Goal: Find specific page/section: Find specific page/section

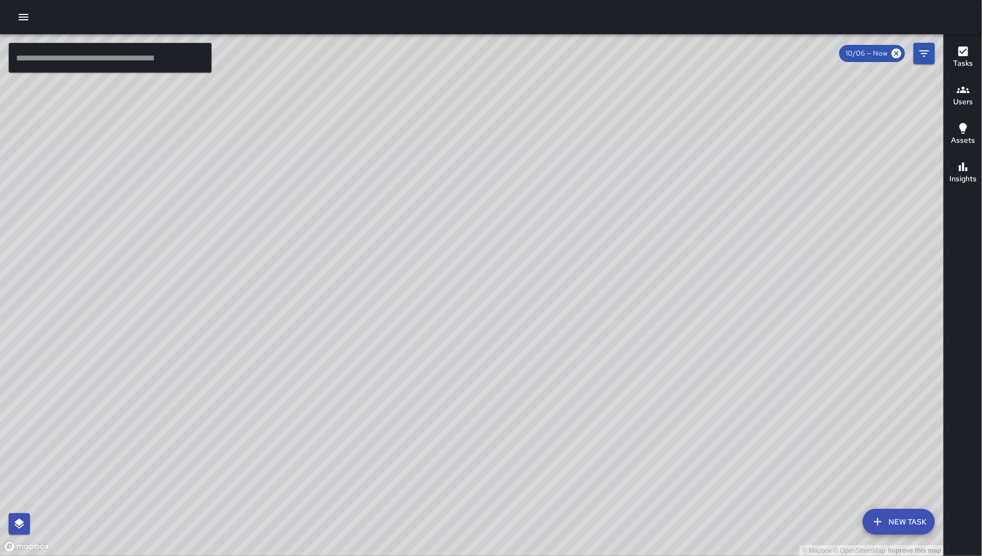
drag, startPoint x: 924, startPoint y: 50, endPoint x: 934, endPoint y: 59, distance: 13.6
click at [925, 50] on icon "Filters" at bounding box center [924, 53] width 13 height 13
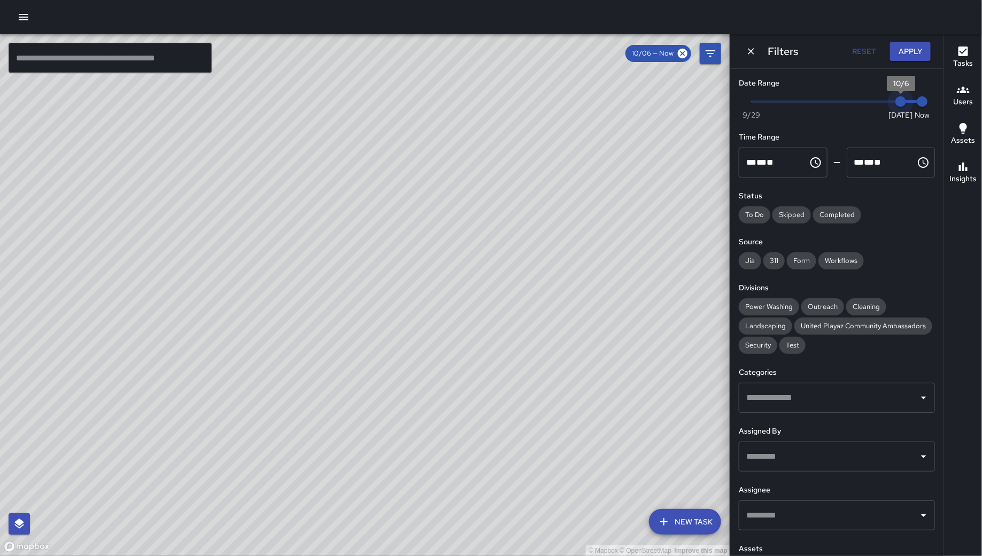
type input "*"
drag, startPoint x: 893, startPoint y: 108, endPoint x: 878, endPoint y: 108, distance: 15.5
click at [878, 107] on span "10/5" at bounding box center [879, 101] width 11 height 11
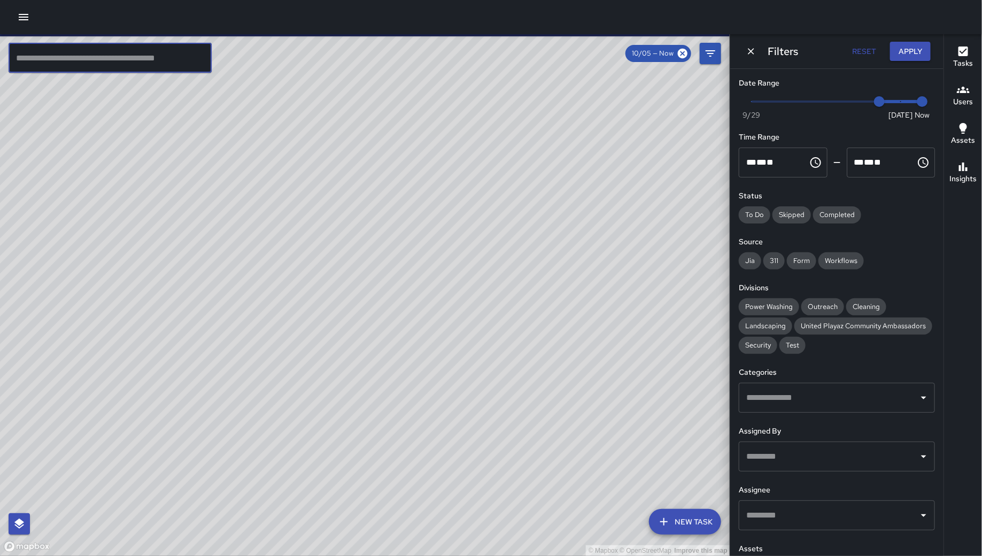
click at [130, 60] on input "text" at bounding box center [110, 58] width 203 height 30
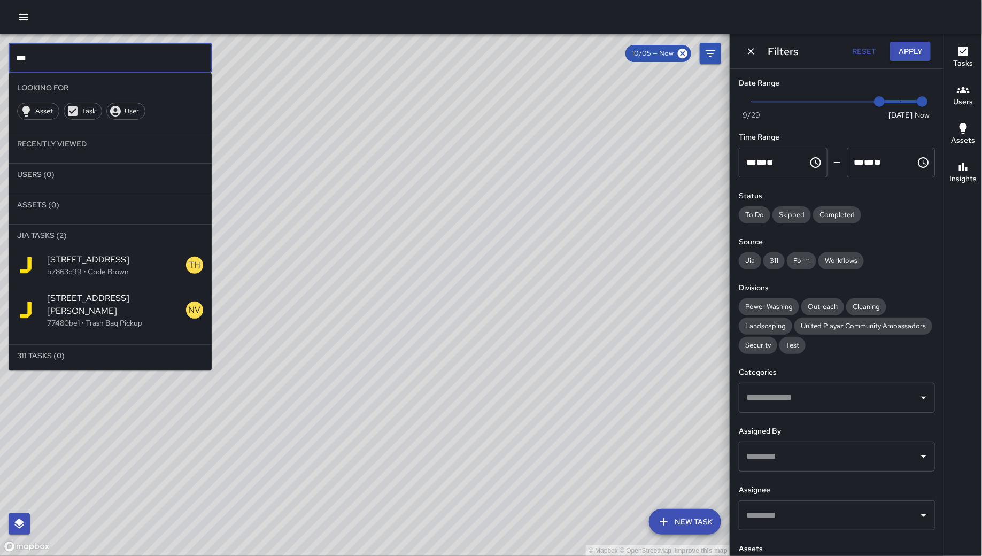
type input "***"
click at [119, 270] on p "b7863c99 • Code Brown" at bounding box center [116, 271] width 139 height 11
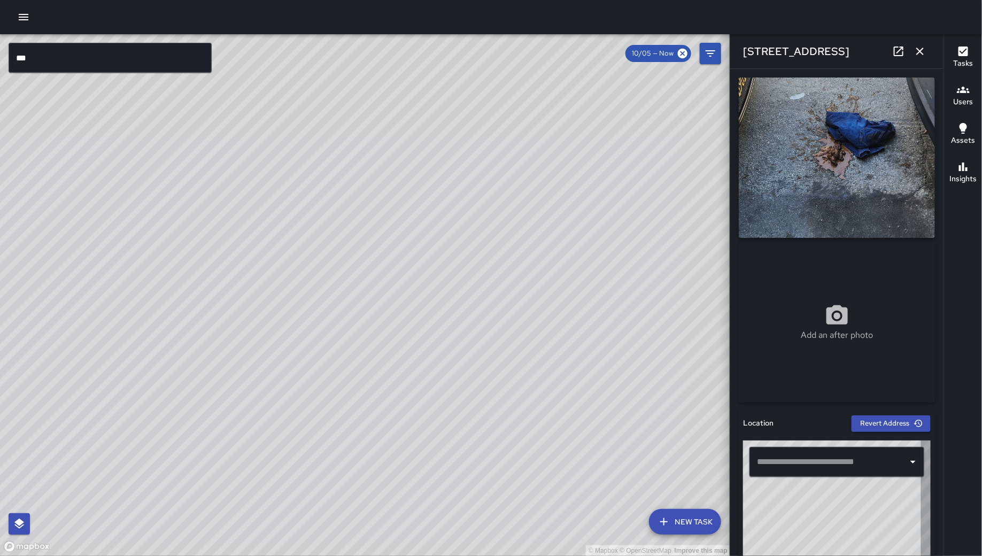
type input "**********"
click at [926, 51] on icon "button" at bounding box center [920, 51] width 13 height 13
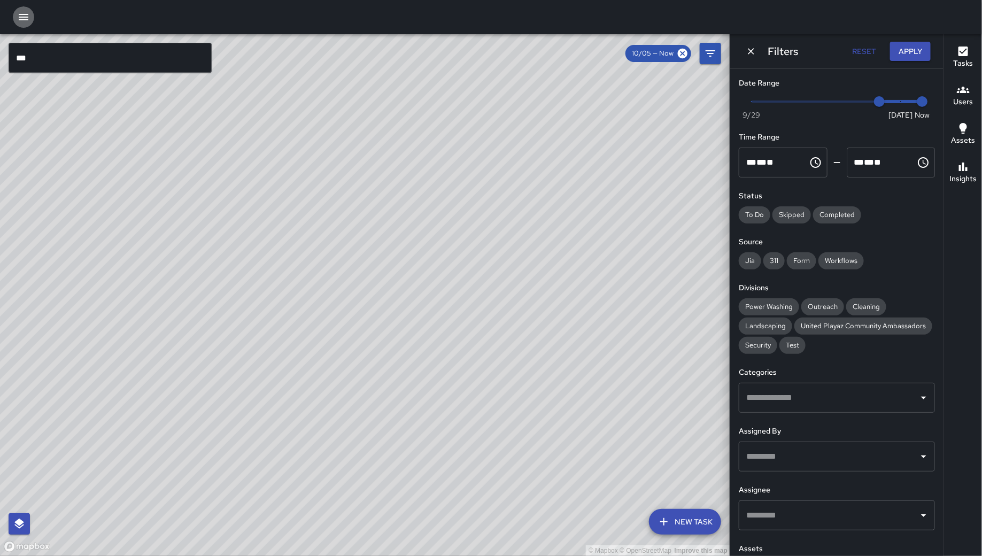
click at [27, 19] on icon "button" at bounding box center [24, 17] width 10 height 6
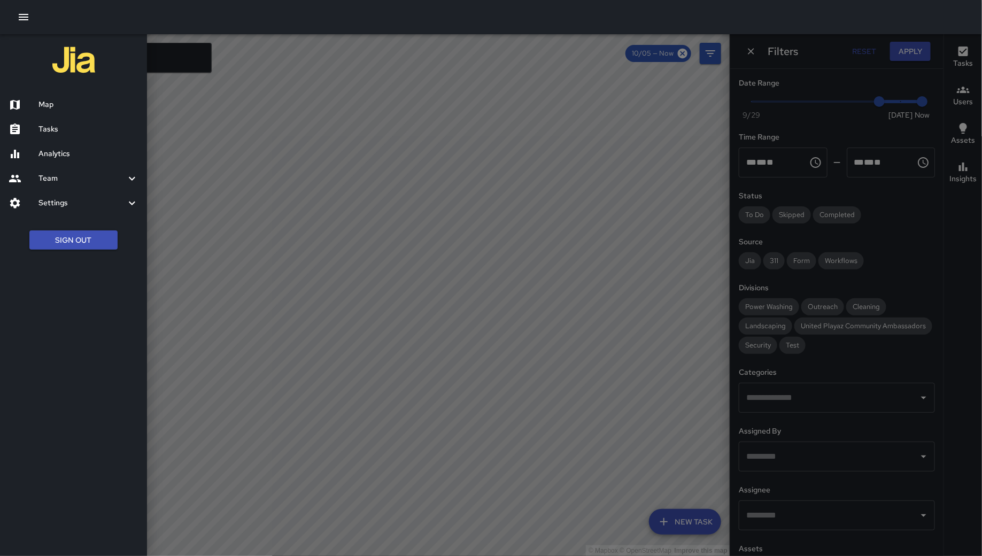
click at [402, 95] on div at bounding box center [491, 278] width 982 height 556
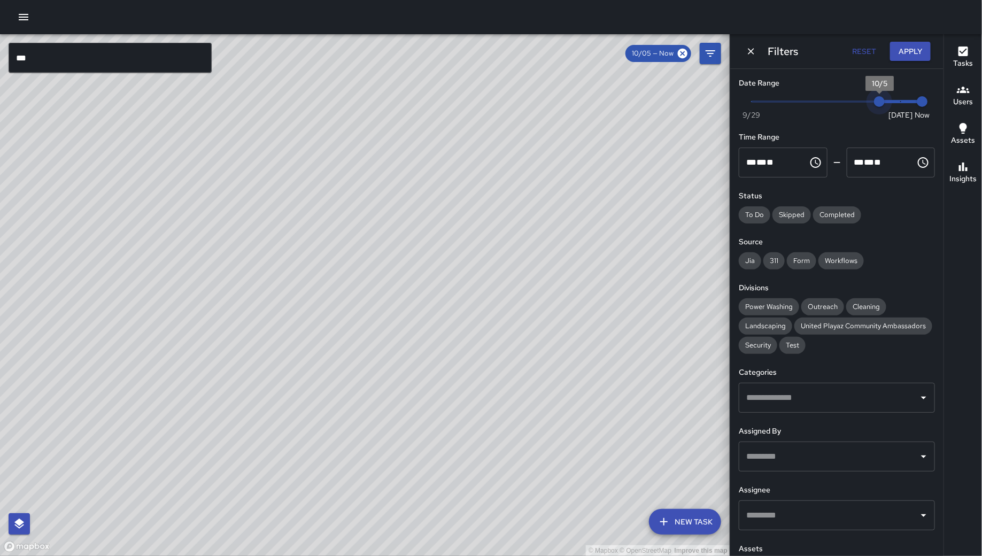
drag, startPoint x: 879, startPoint y: 106, endPoint x: 950, endPoint y: 93, distance: 71.8
click at [950, 93] on div "© Mapbox © OpenStreetMap Improve this map *** ​ New Task 10/05 — Now Map Layers…" at bounding box center [491, 295] width 982 height 522
click at [922, 53] on button "Apply" at bounding box center [910, 52] width 41 height 20
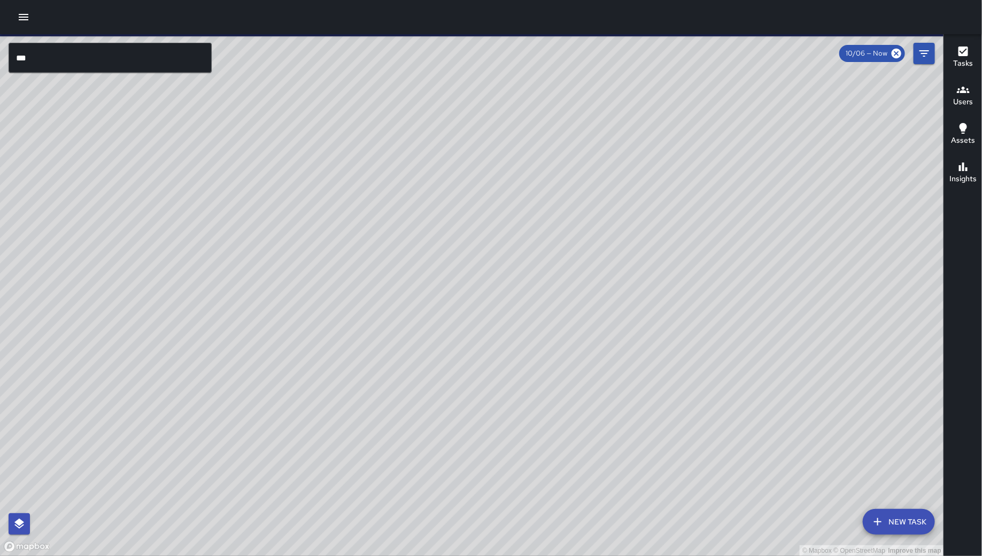
drag, startPoint x: 575, startPoint y: 286, endPoint x: 698, endPoint y: 234, distance: 134.0
click at [698, 234] on div "© Mapbox © OpenStreetMap Improve this map" at bounding box center [472, 295] width 944 height 522
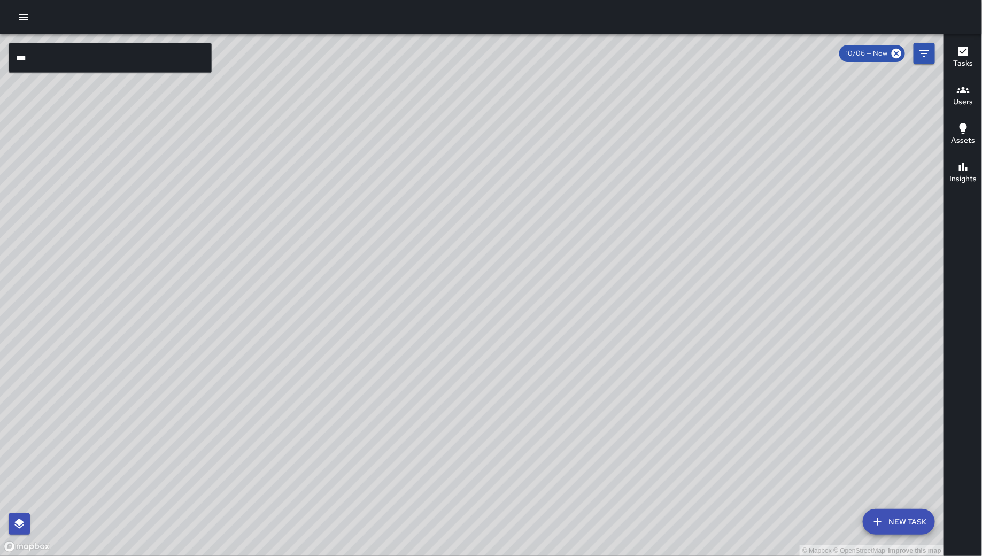
click at [704, 243] on div "© Mapbox © OpenStreetMap Improve this map" at bounding box center [472, 295] width 944 height 522
click at [933, 56] on button "Filters" at bounding box center [924, 53] width 21 height 21
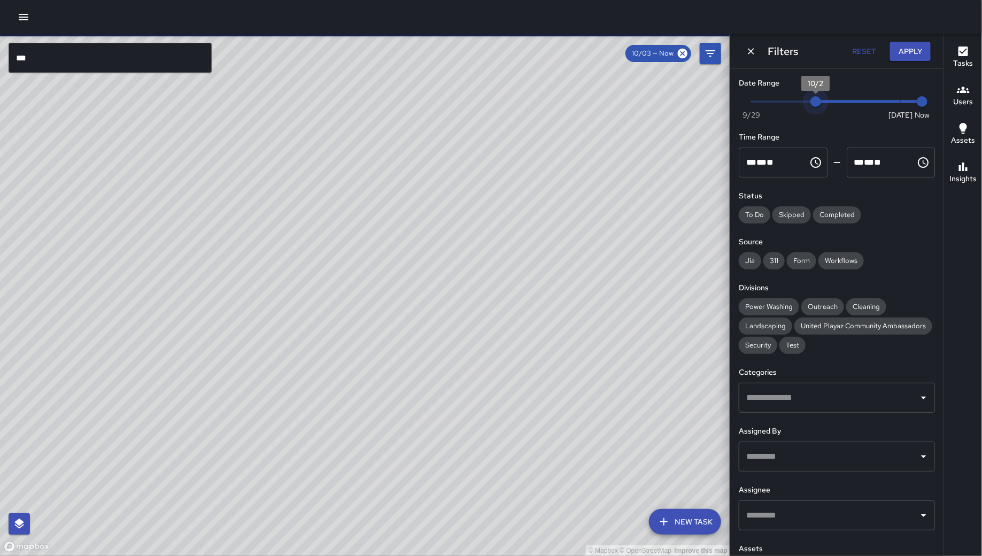
type input "*"
drag, startPoint x: 891, startPoint y: 107, endPoint x: 792, endPoint y: 98, distance: 99.9
click at [792, 98] on span "10/1" at bounding box center [794, 101] width 11 height 11
drag, startPoint x: 604, startPoint y: 196, endPoint x: 531, endPoint y: 186, distance: 74.0
click at [410, 231] on div "© Mapbox © OpenStreetMap Improve this map" at bounding box center [365, 295] width 731 height 522
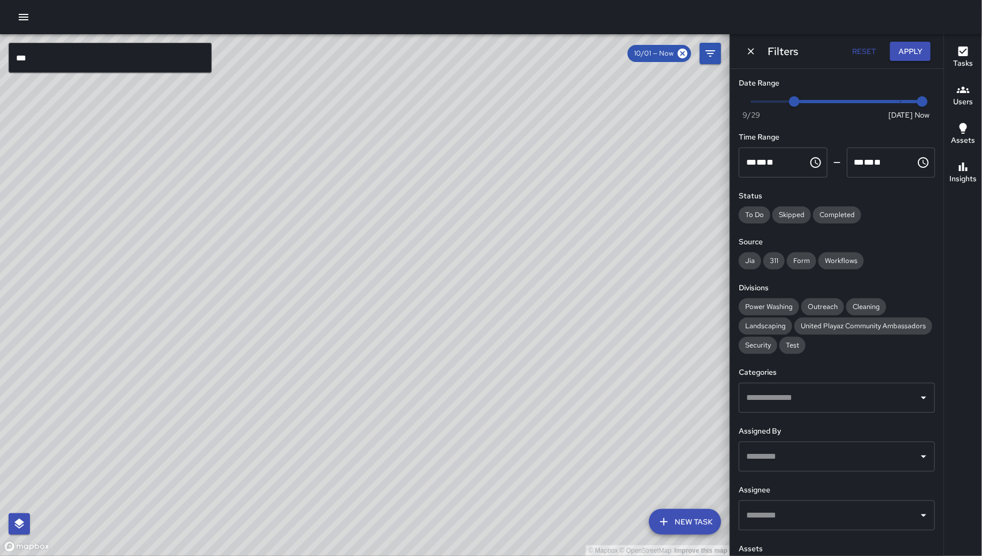
drag, startPoint x: 621, startPoint y: 191, endPoint x: 395, endPoint y: 279, distance: 243.1
click at [395, 277] on div "© Mapbox © OpenStreetMap Improve this map" at bounding box center [365, 295] width 731 height 522
drag, startPoint x: 434, startPoint y: 293, endPoint x: 388, endPoint y: 312, distance: 50.1
click at [388, 312] on div "© Mapbox © OpenStreetMap Improve this map" at bounding box center [365, 295] width 731 height 522
click at [902, 335] on div "Power Washing Outreach Cleaning Landscaping United Playaz Community Ambassadors…" at bounding box center [837, 326] width 196 height 56
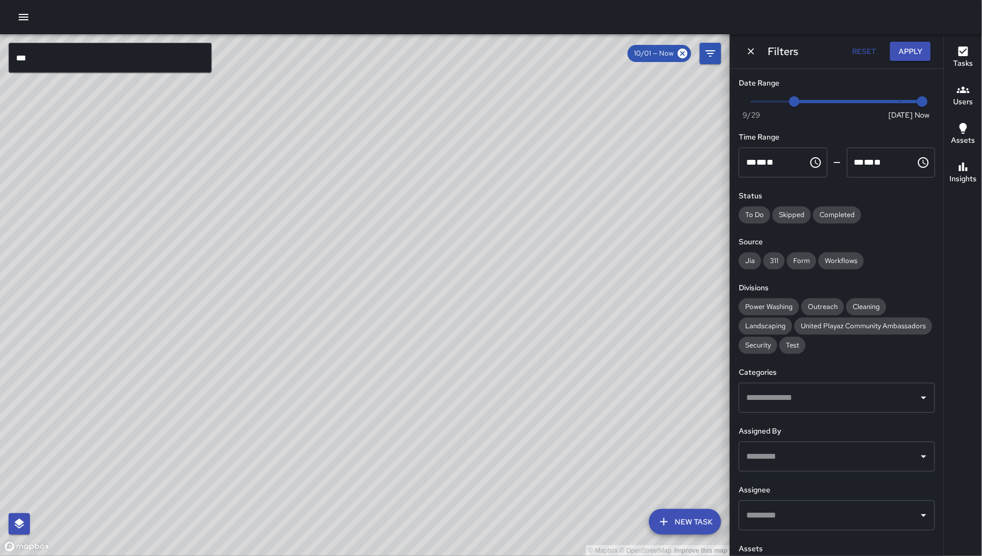
click at [905, 354] on div "Power Washing Outreach Cleaning Landscaping United Playaz Community Ambassadors…" at bounding box center [837, 326] width 196 height 56
click at [778, 349] on span "Security" at bounding box center [758, 345] width 39 height 11
click at [748, 59] on div "Filters Reset Apply" at bounding box center [837, 51] width 213 height 34
click at [749, 56] on icon "Dismiss" at bounding box center [751, 51] width 11 height 11
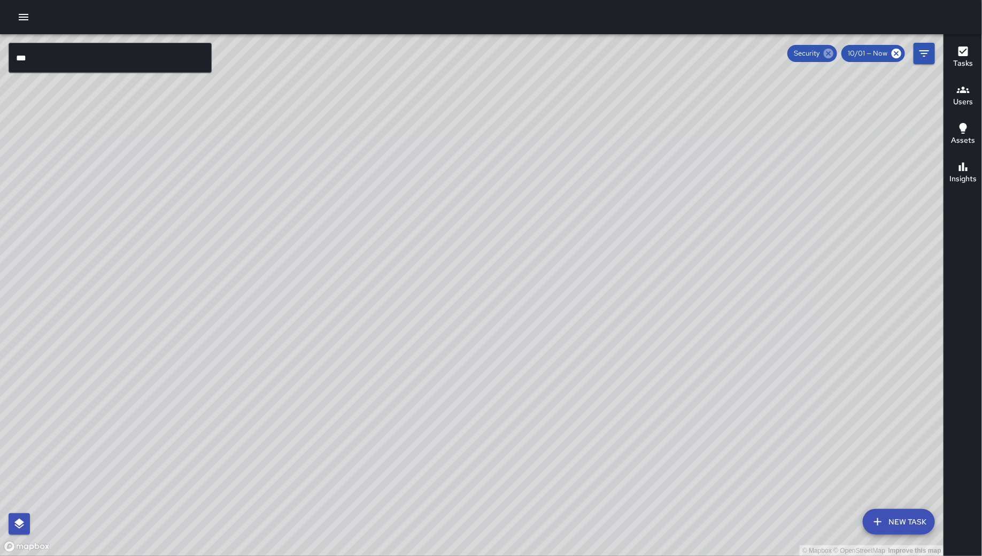
click at [829, 50] on icon at bounding box center [829, 54] width 10 height 10
drag, startPoint x: 762, startPoint y: 223, endPoint x: 771, endPoint y: 218, distance: 10.8
click at [771, 218] on div "© Mapbox © OpenStreetMap Improve this map" at bounding box center [472, 295] width 944 height 522
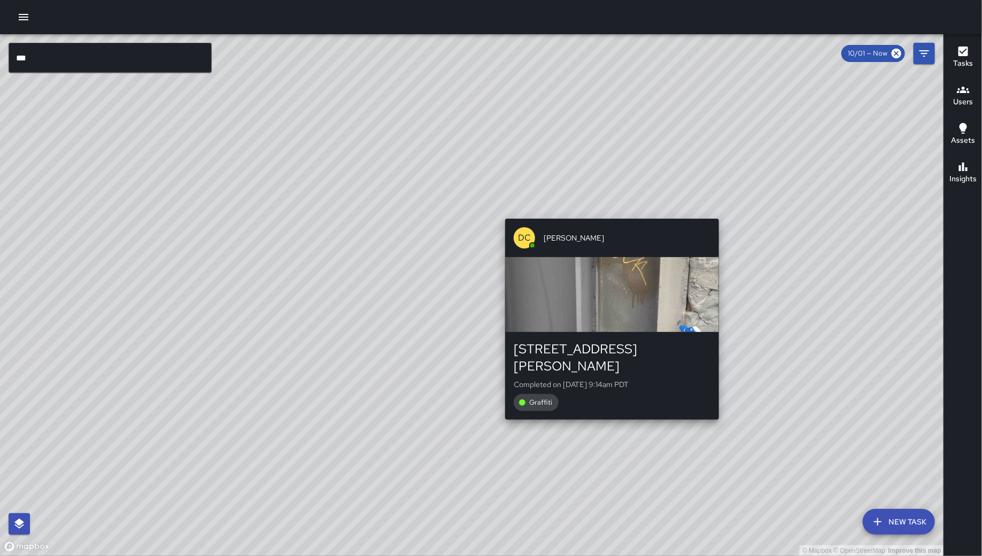
click at [727, 212] on div "© Mapbox © OpenStreetMap Improve this map DC Dago Cervantes 590 Townsend Street…" at bounding box center [472, 295] width 944 height 522
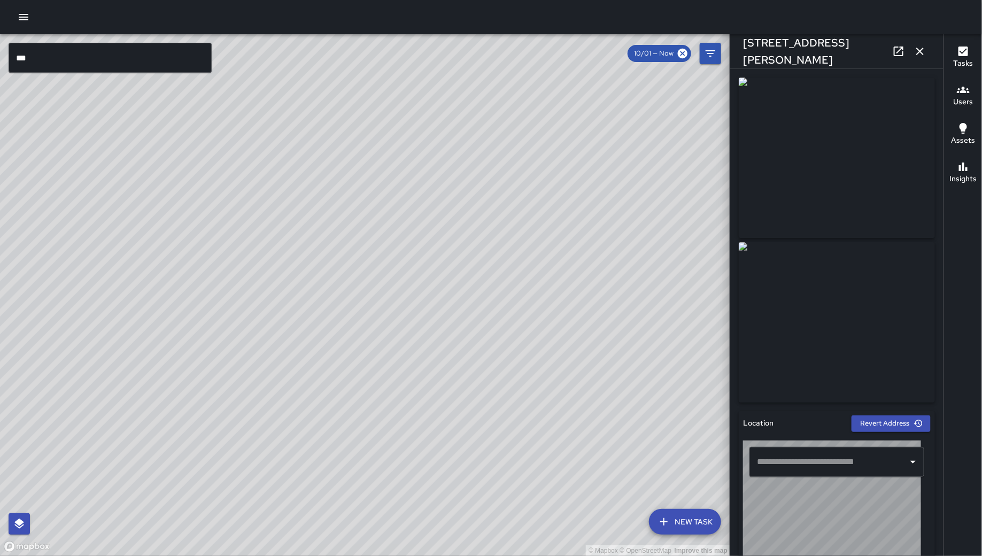
type input "**********"
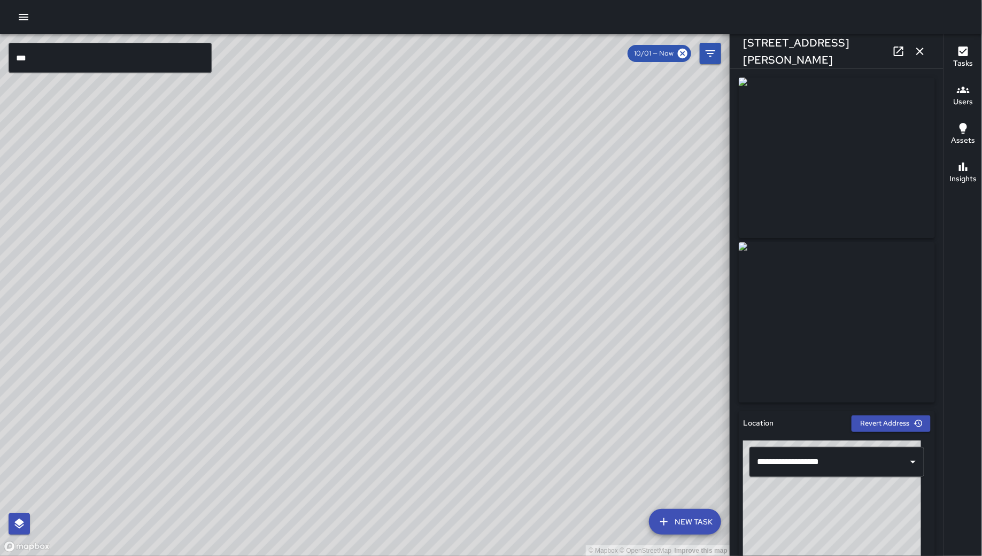
click at [925, 51] on icon "button" at bounding box center [920, 51] width 13 height 13
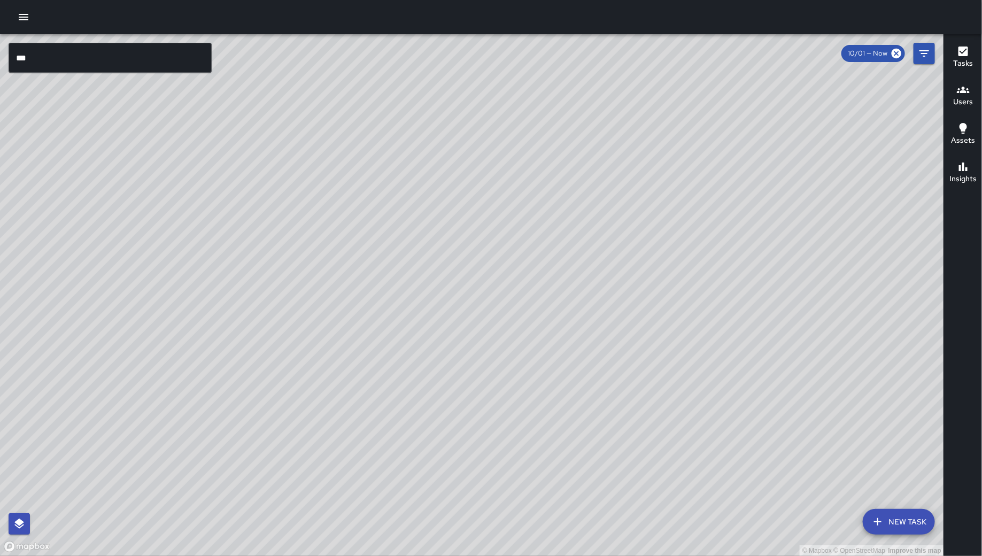
drag, startPoint x: 628, startPoint y: 224, endPoint x: 677, endPoint y: 268, distance: 65.9
click at [691, 293] on div "© Mapbox © OpenStreetMap Improve this map" at bounding box center [472, 295] width 944 height 522
drag, startPoint x: 616, startPoint y: 214, endPoint x: 669, endPoint y: 352, distance: 147.8
click at [669, 356] on div "© Mapbox © OpenStreetMap Improve this map" at bounding box center [472, 295] width 944 height 522
click at [597, 364] on div "© Mapbox © OpenStreetMap Improve this map" at bounding box center [472, 295] width 944 height 522
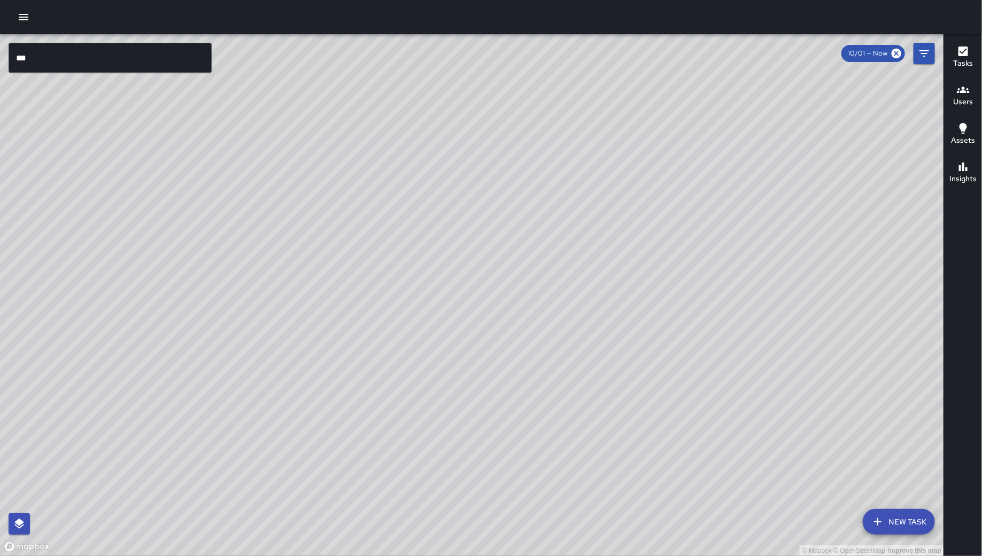
drag, startPoint x: 560, startPoint y: 371, endPoint x: 536, endPoint y: 401, distance: 38.8
click at [539, 400] on div "© Mapbox © OpenStreetMap Improve this map" at bounding box center [472, 295] width 944 height 522
click at [68, 57] on input "***" at bounding box center [110, 58] width 203 height 30
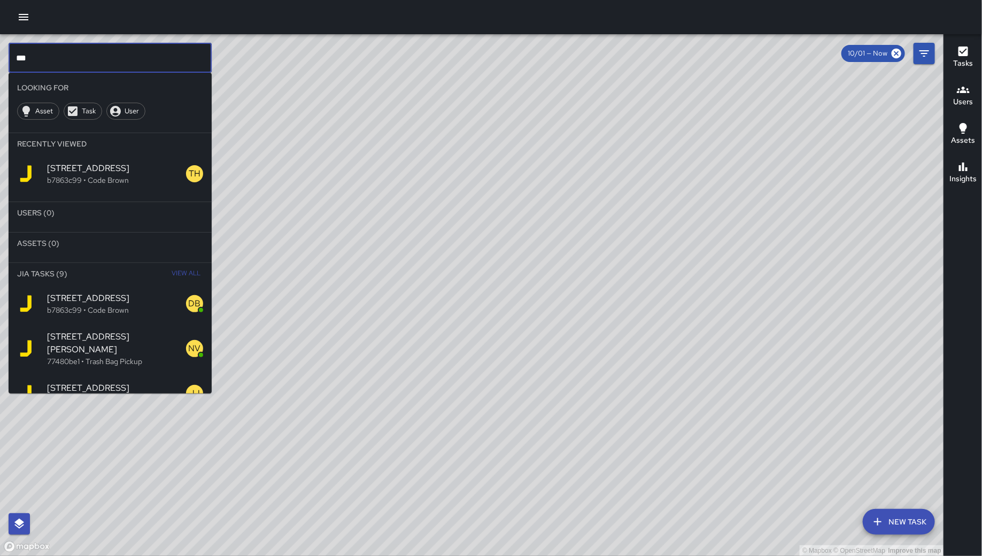
click at [68, 57] on input "***" at bounding box center [110, 58] width 203 height 30
paste input "**********"
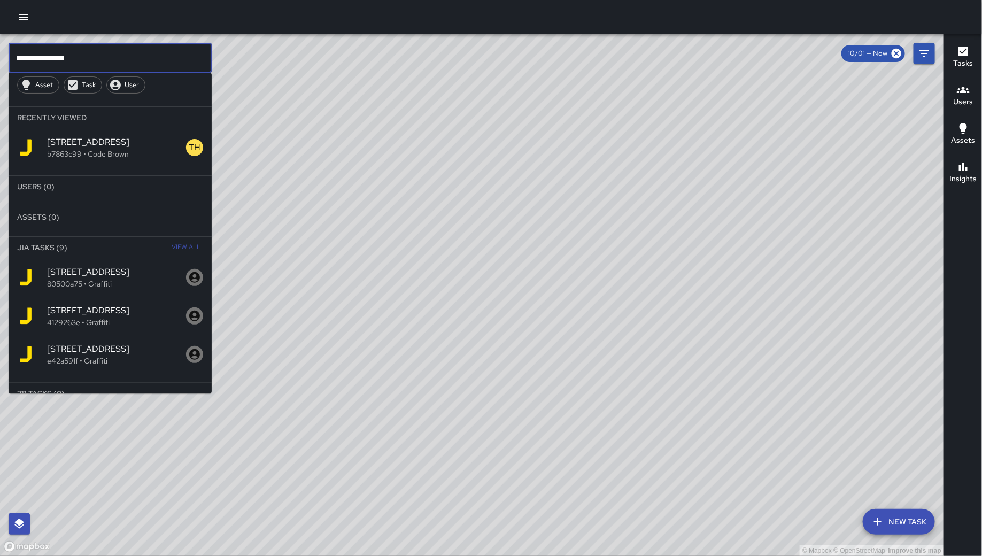
scroll to position [40, 0]
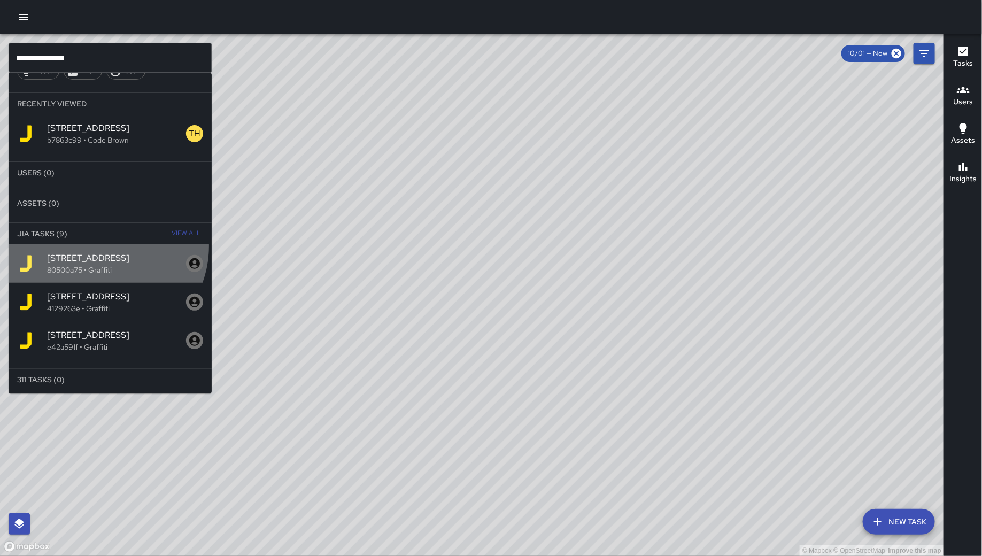
click at [102, 245] on div "321 11th Street 80500a75 • Graffiti" at bounding box center [110, 263] width 203 height 39
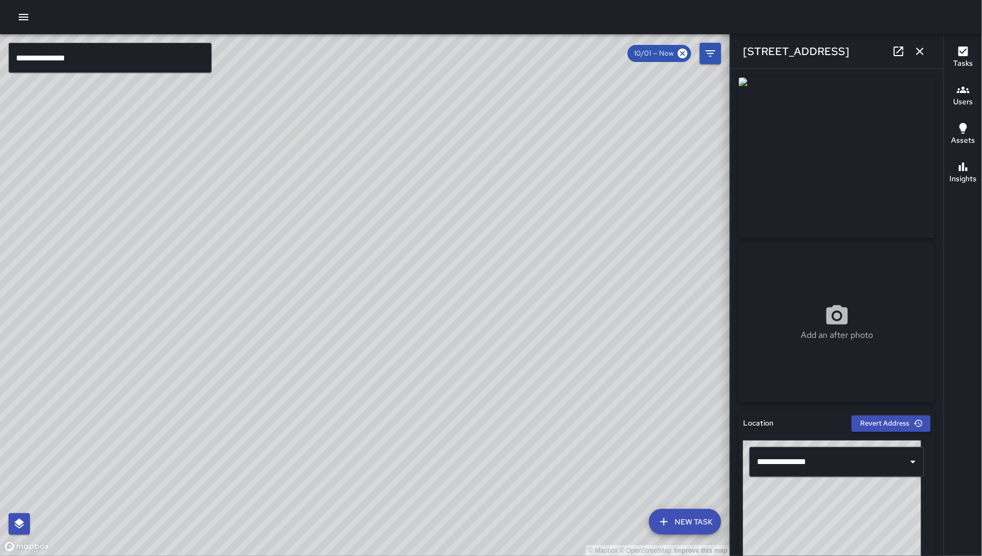
click at [408, 340] on div "© Mapbox © OpenStreetMap Improve this map EB Edwin Barillas 321 11th Street Com…" at bounding box center [365, 295] width 731 height 522
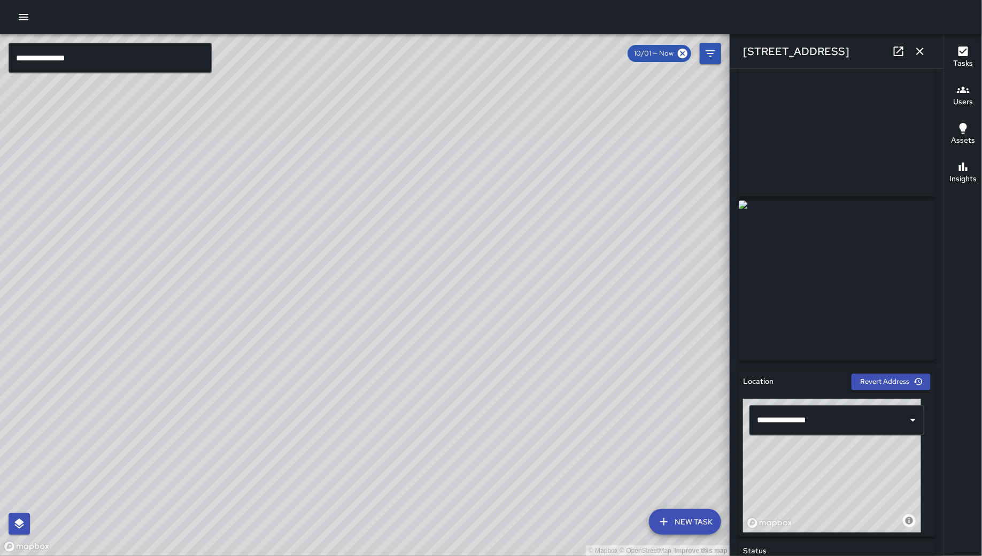
scroll to position [42, 0]
click at [135, 58] on input "**********" at bounding box center [110, 58] width 203 height 30
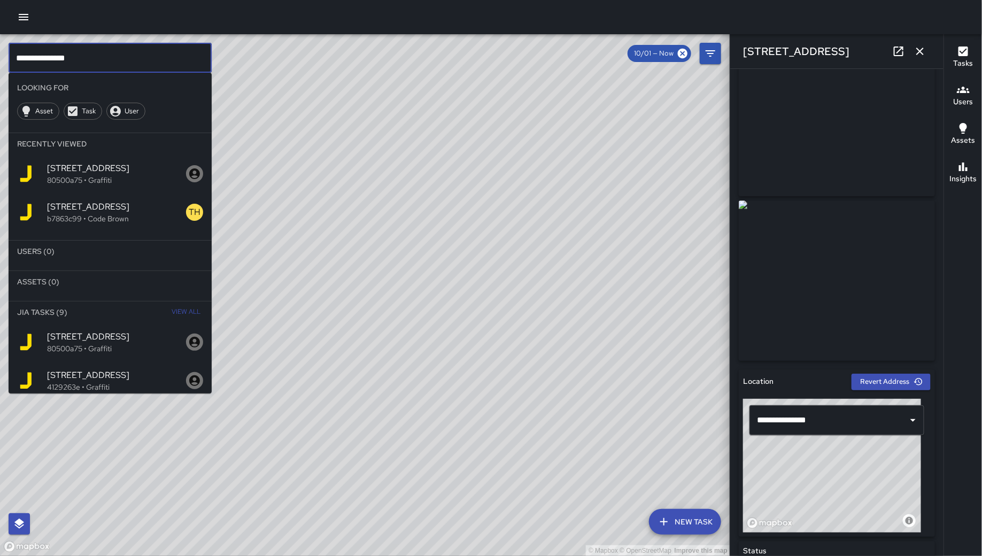
click at [135, 58] on input "**********" at bounding box center [110, 58] width 203 height 30
paste input "text"
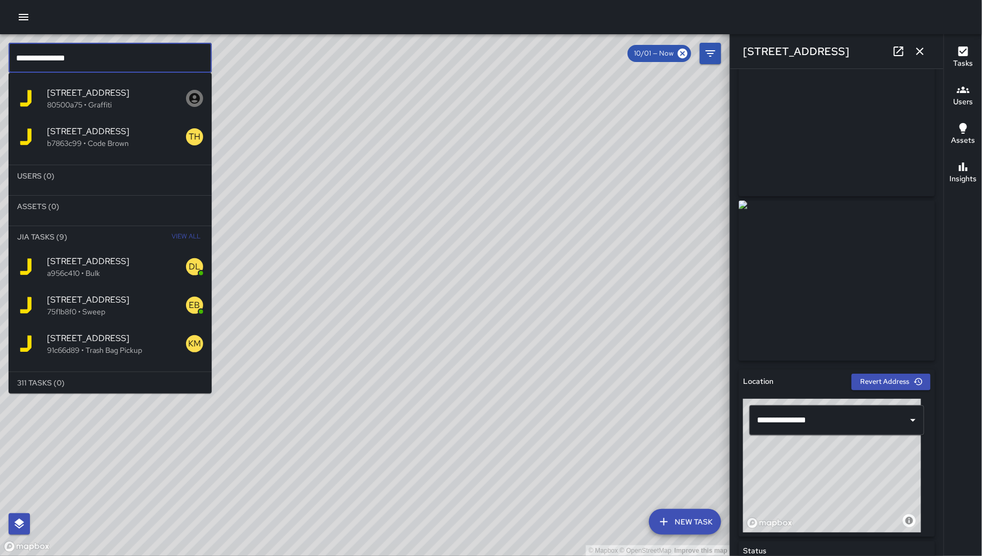
scroll to position [78, 0]
type input "**********"
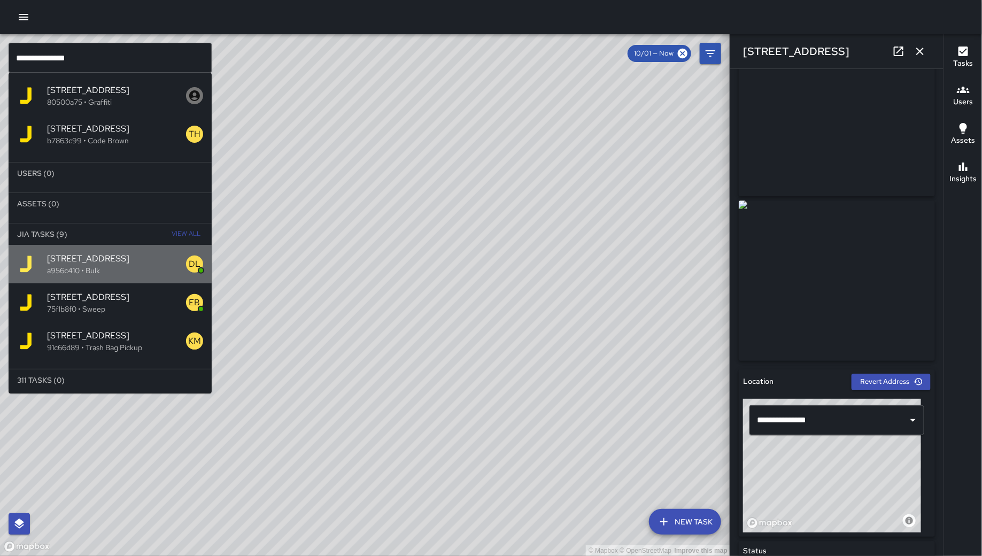
click at [150, 263] on span "298 11th Street" at bounding box center [116, 258] width 139 height 13
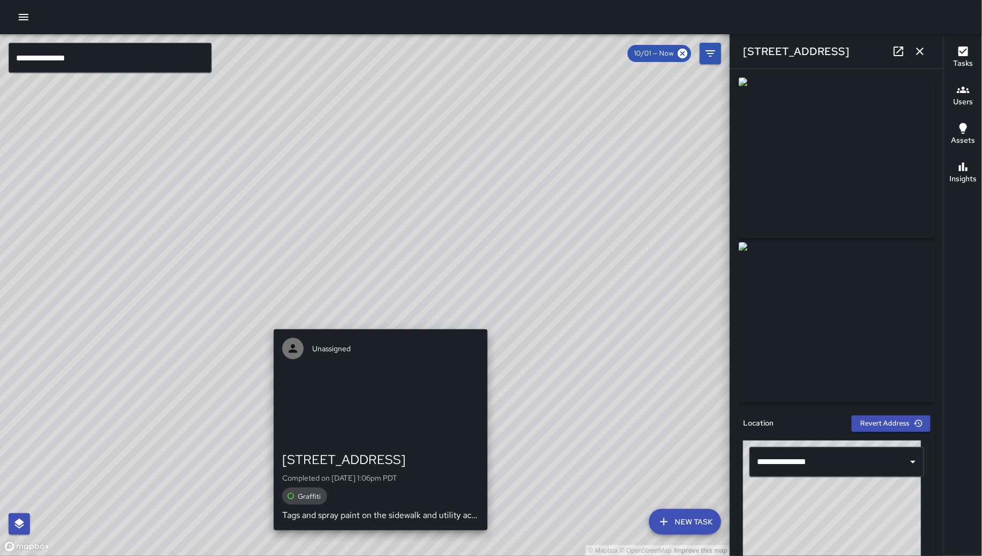
click at [361, 318] on div "© Mapbox © OpenStreetMap Improve this map Unassigned 298 11th Street Completed …" at bounding box center [365, 295] width 731 height 522
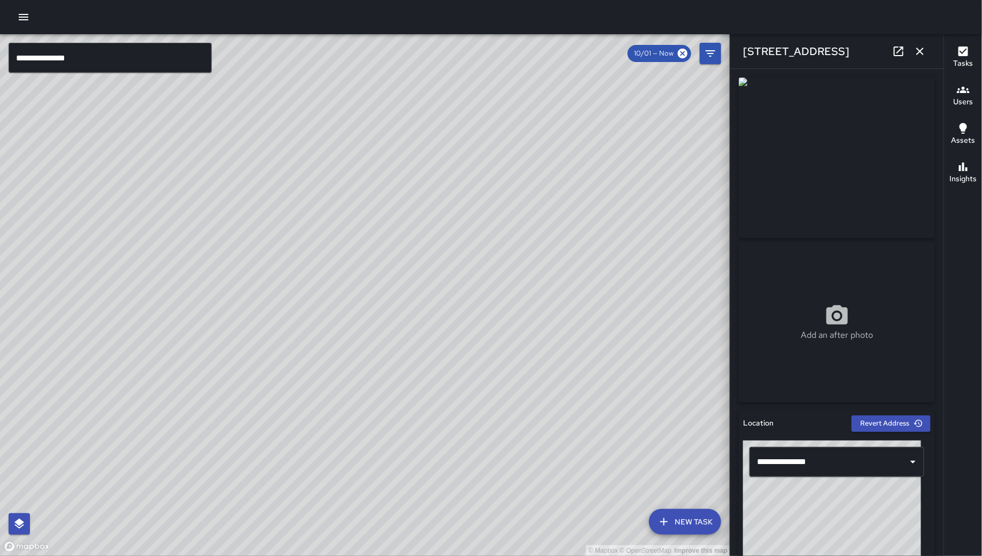
click at [374, 177] on div "© Mapbox © OpenStreetMap Improve this map DB DeAndre Barney 278 11th Street Com…" at bounding box center [365, 295] width 731 height 522
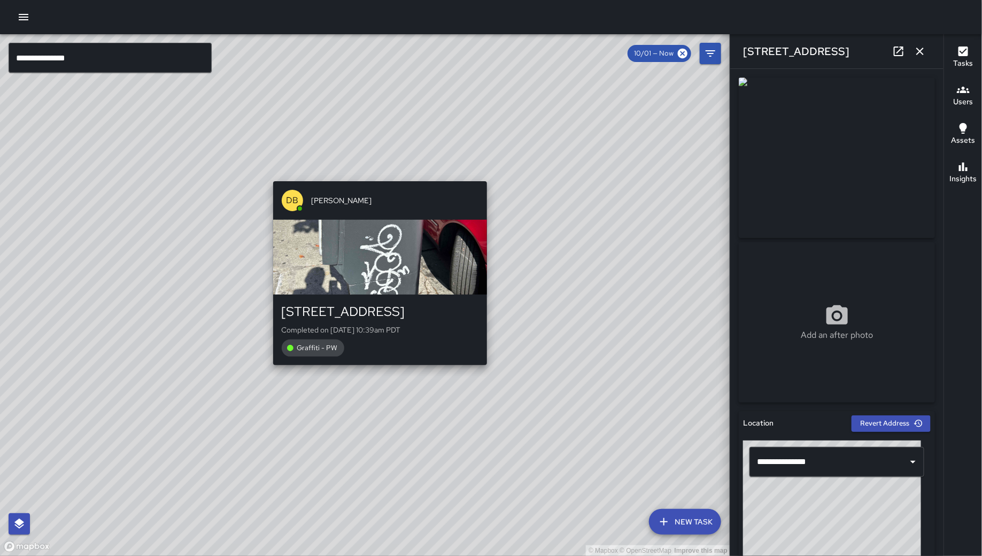
type input "**********"
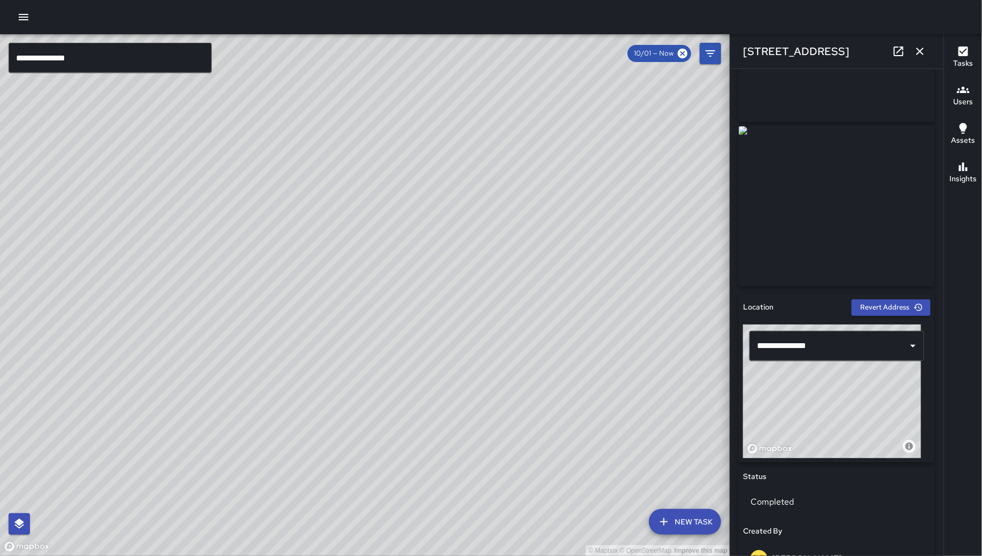
scroll to position [67, 0]
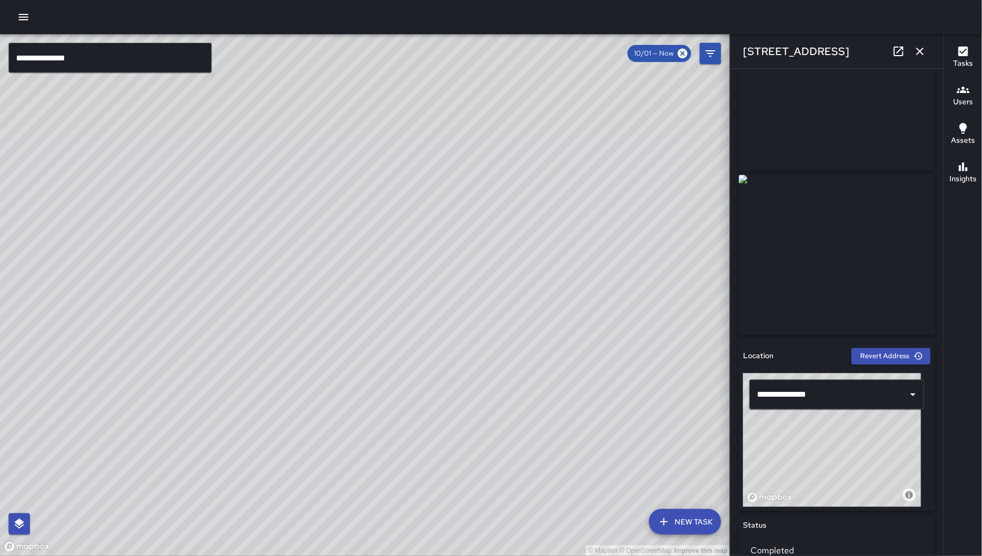
drag, startPoint x: 230, startPoint y: 339, endPoint x: 278, endPoint y: 371, distance: 57.6
click at [351, 320] on div "© Mapbox © OpenStreetMap Improve this map" at bounding box center [365, 295] width 731 height 522
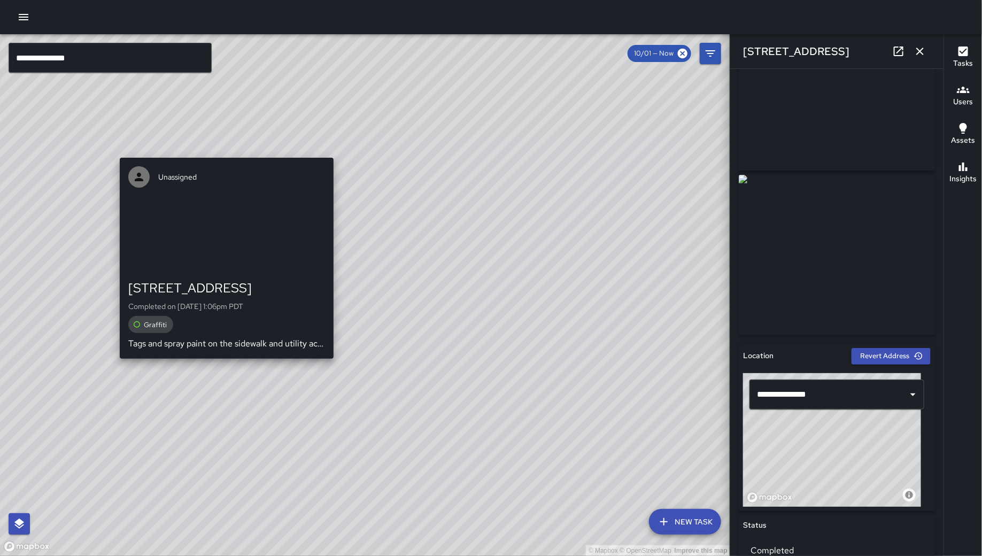
click at [229, 362] on div "Unassigned 298 11th Street Completed on 10/1/2025, 1:06pm PDT Graffiti Tags and…" at bounding box center [227, 258] width 222 height 210
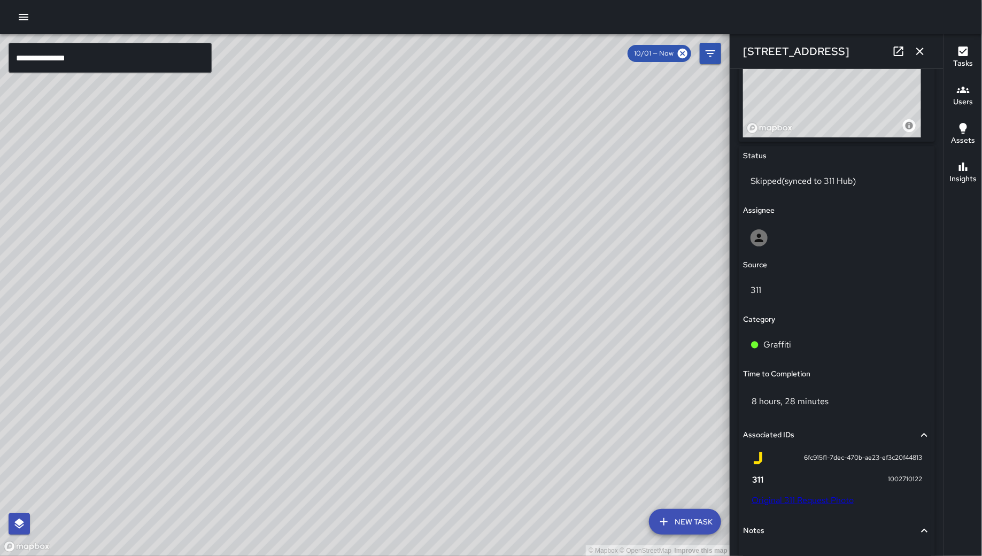
scroll to position [559, 0]
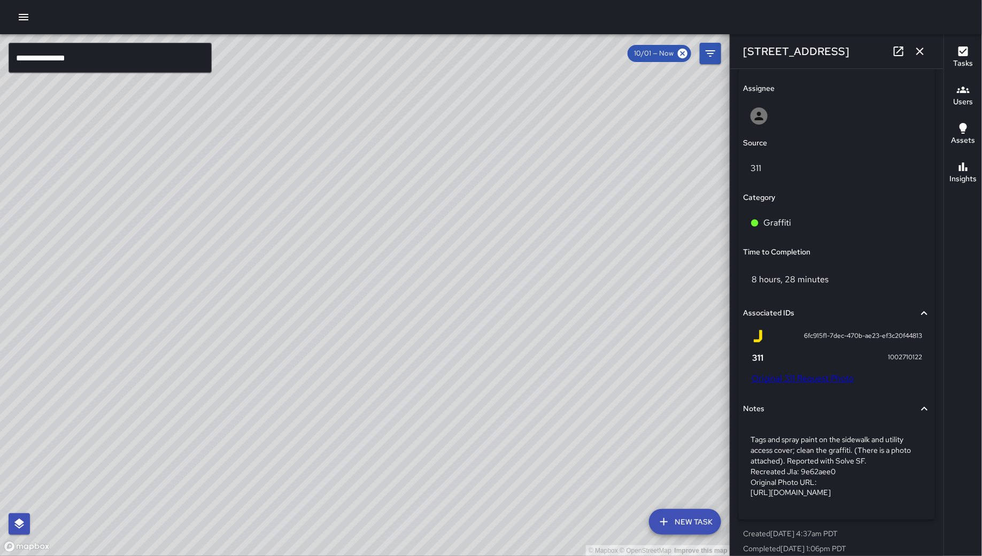
click at [838, 377] on link "Original 311 Request Photo" at bounding box center [803, 378] width 102 height 11
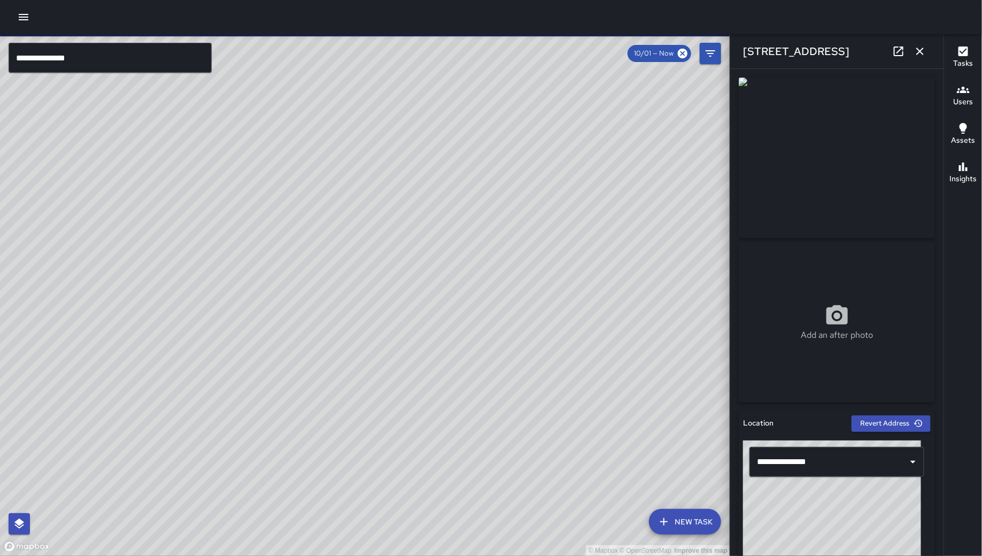
click at [933, 51] on div "298 11th Street" at bounding box center [837, 51] width 213 height 34
click at [927, 49] on icon "button" at bounding box center [920, 51] width 13 height 13
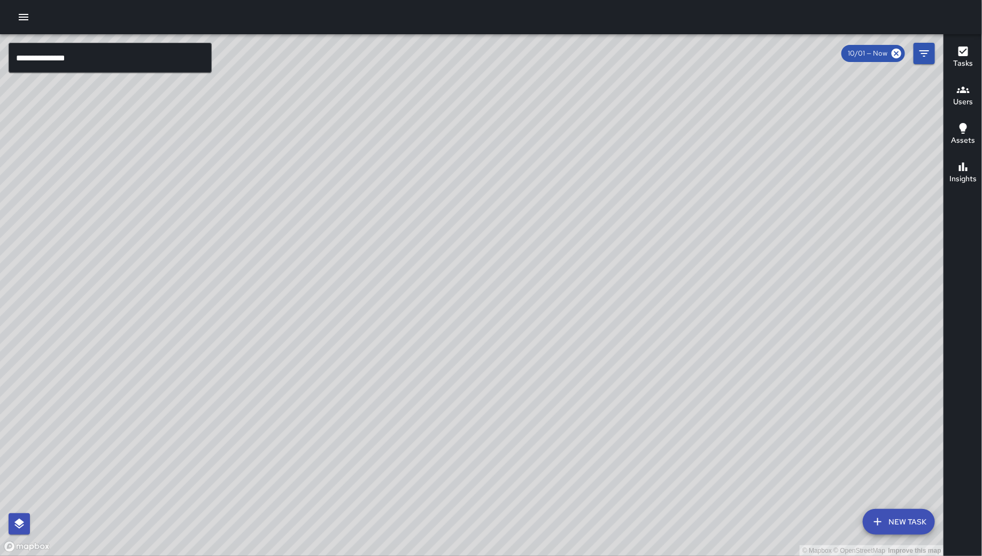
drag, startPoint x: 529, startPoint y: 301, endPoint x: 679, endPoint y: 222, distance: 169.9
click at [418, 397] on div "© Mapbox © OpenStreetMap Improve this map" at bounding box center [472, 295] width 944 height 522
click at [924, 42] on div "© Mapbox © OpenStreetMap Improve this map" at bounding box center [472, 295] width 944 height 522
click at [921, 57] on icon "Filters" at bounding box center [924, 53] width 13 height 13
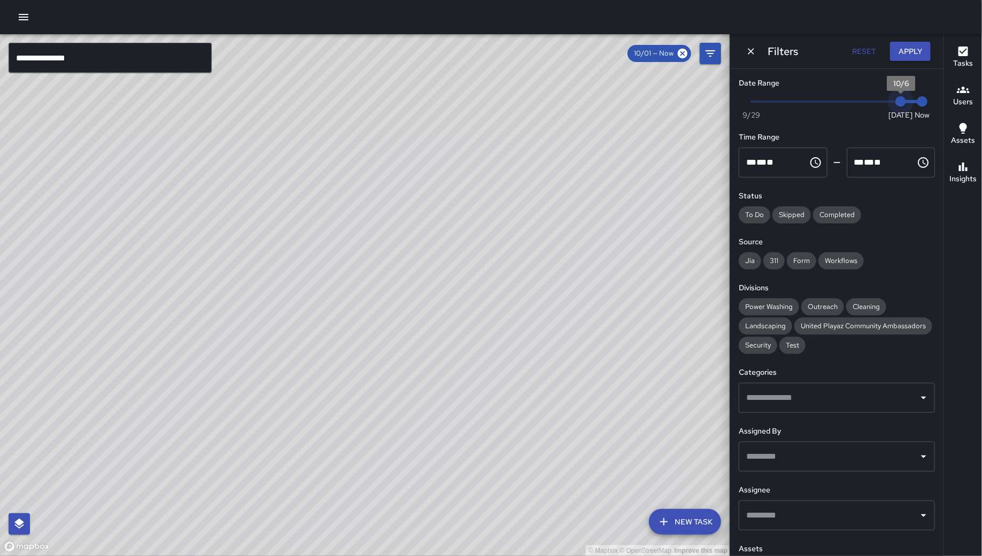
drag, startPoint x: 804, startPoint y: 102, endPoint x: 902, endPoint y: 50, distance: 111.5
click at [905, 100] on span at bounding box center [912, 101] width 22 height 3
click at [902, 48] on button "Apply" at bounding box center [910, 52] width 41 height 20
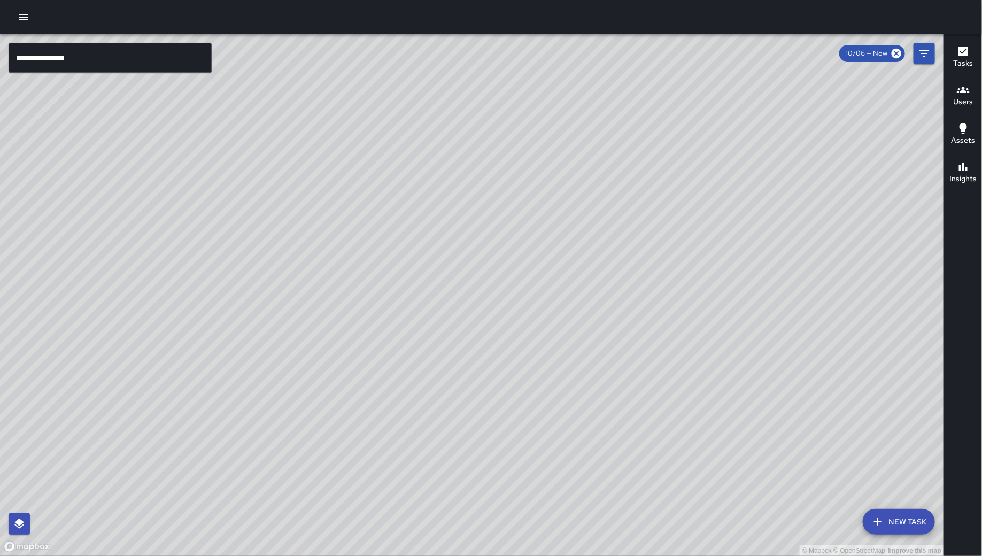
drag, startPoint x: 370, startPoint y: 329, endPoint x: 463, endPoint y: 348, distance: 95.0
click at [463, 348] on div "© Mapbox © OpenStreetMap Improve this map" at bounding box center [472, 295] width 944 height 522
click at [925, 48] on icon "Filters" at bounding box center [924, 53] width 13 height 13
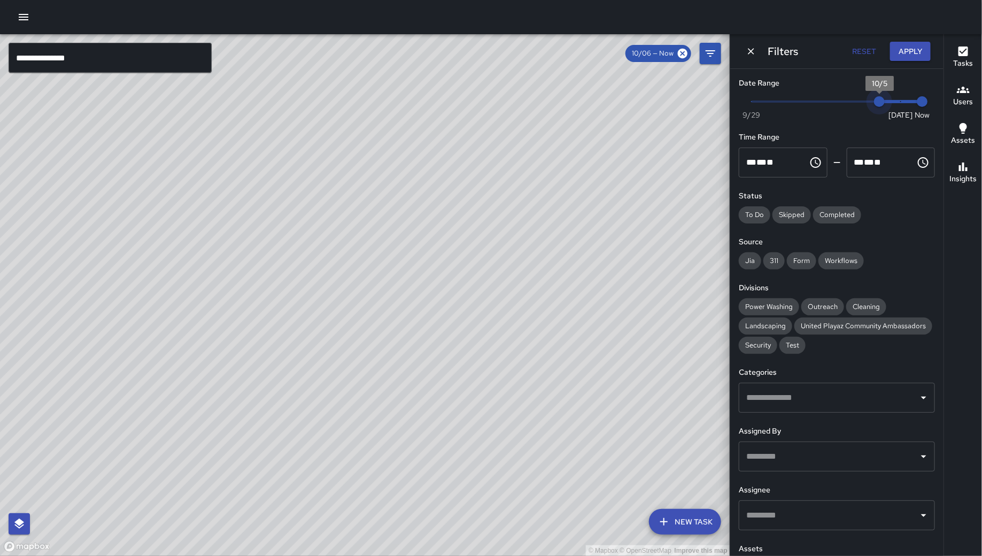
drag, startPoint x: 885, startPoint y: 103, endPoint x: 879, endPoint y: 102, distance: 5.9
click at [879, 102] on span "10/5" at bounding box center [879, 101] width 11 height 11
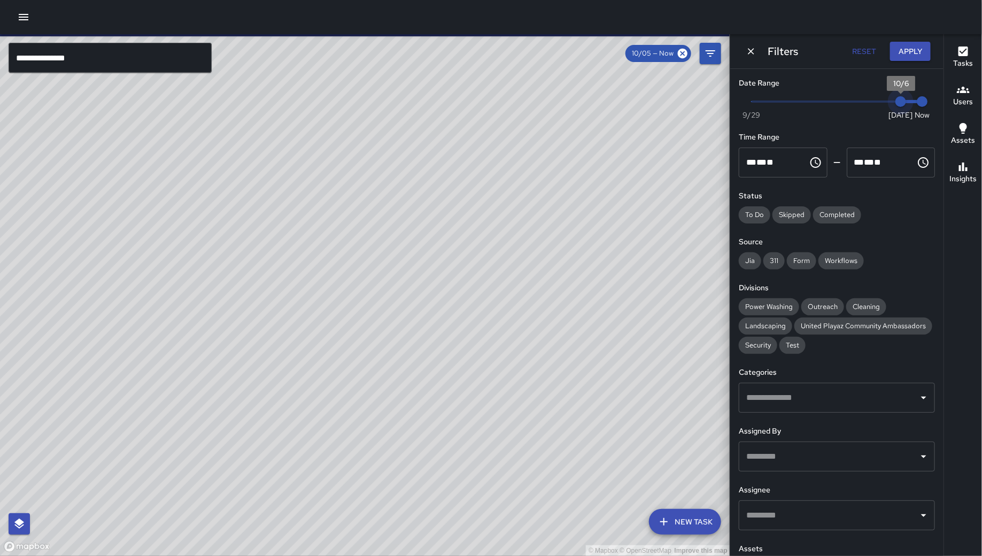
drag, startPoint x: 882, startPoint y: 101, endPoint x: 907, endPoint y: 98, distance: 24.7
click at [907, 98] on span "Now Today 9/29 10/6 8:08 am" at bounding box center [837, 102] width 171 height 16
click at [917, 43] on button "Apply" at bounding box center [910, 52] width 41 height 20
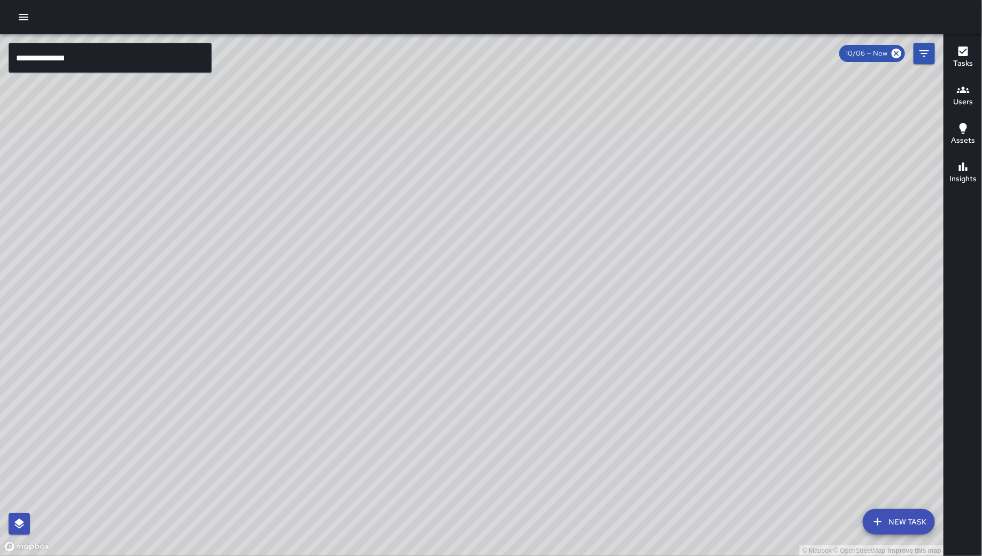
drag, startPoint x: 699, startPoint y: 414, endPoint x: 578, endPoint y: 385, distance: 124.5
click at [489, 372] on div "© Mapbox © OpenStreetMap Improve this map" at bounding box center [472, 295] width 944 height 522
click at [529, 373] on div "© Mapbox © OpenStreetMap Improve this map JG Jermaine Gray Ambassador Tasks 2 /…" at bounding box center [472, 295] width 944 height 522
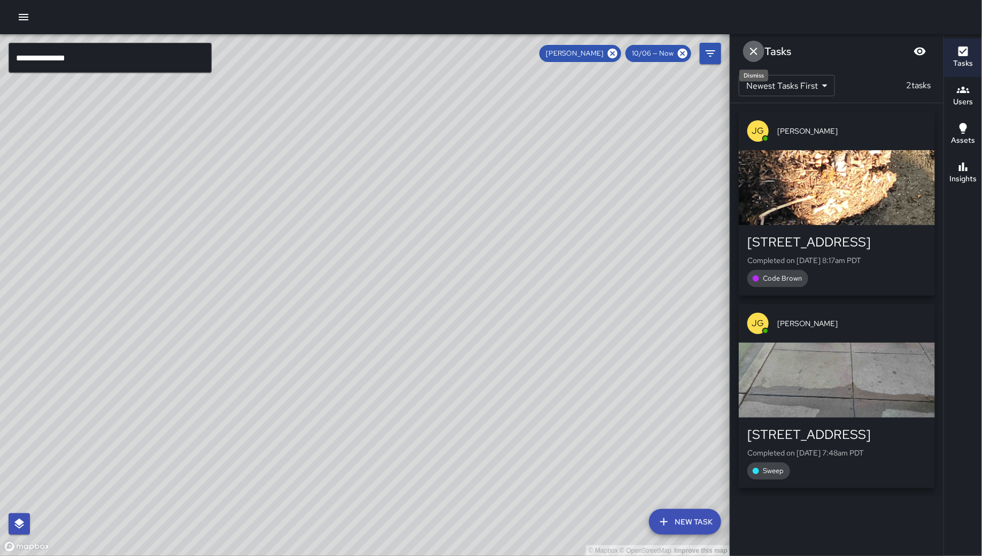
click at [762, 49] on button "Dismiss" at bounding box center [753, 51] width 21 height 21
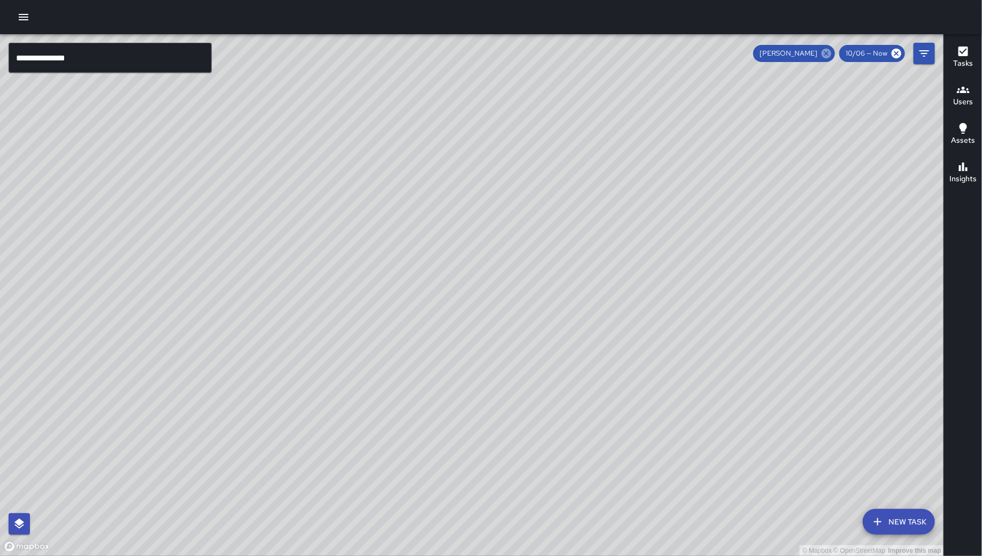
click at [828, 55] on icon at bounding box center [827, 54] width 10 height 10
click at [933, 51] on button "Filters" at bounding box center [924, 53] width 21 height 21
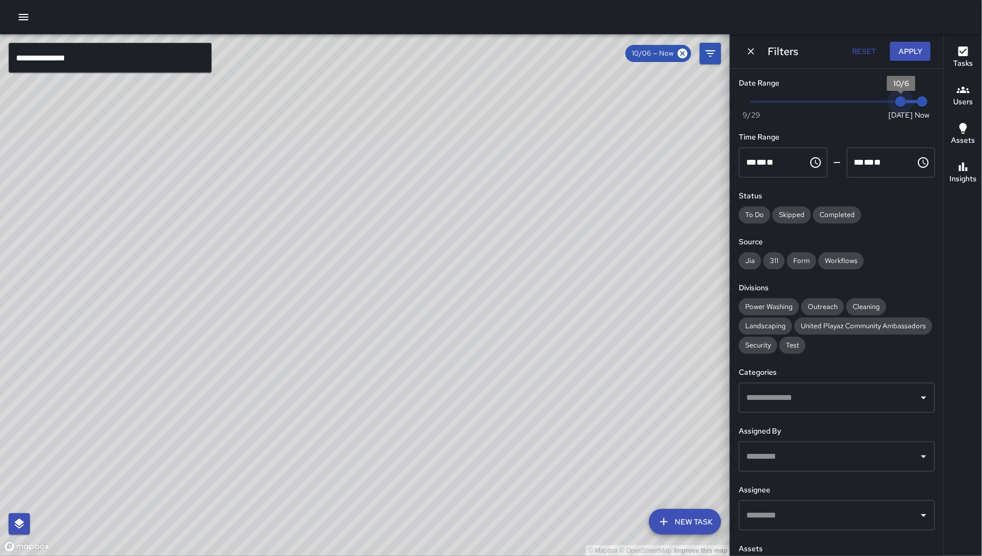
type input "*"
drag, startPoint x: 890, startPoint y: 105, endPoint x: 876, endPoint y: 105, distance: 13.9
click at [876, 105] on span "10/5" at bounding box center [879, 101] width 11 height 11
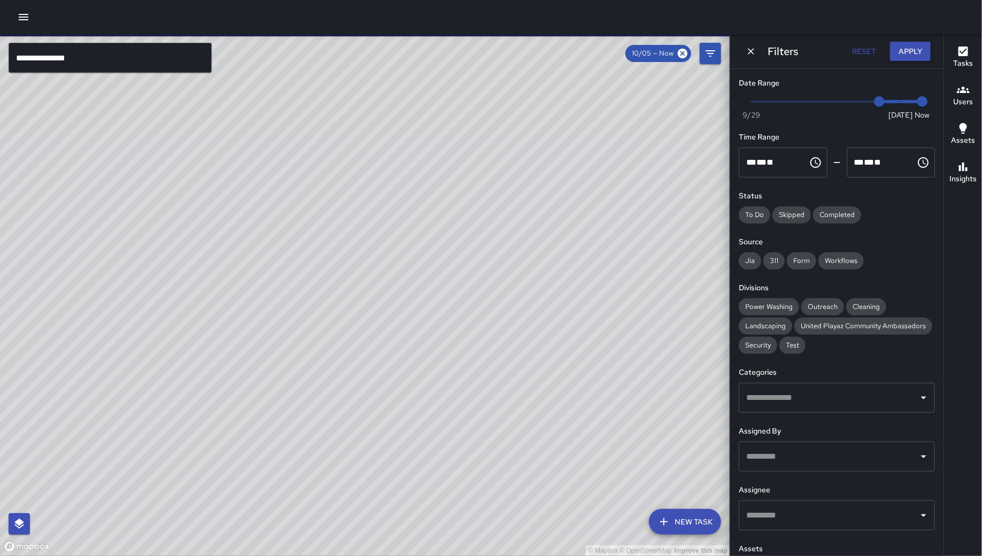
drag, startPoint x: 492, startPoint y: 152, endPoint x: 669, endPoint y: 204, distance: 184.6
click at [672, 165] on div "© Mapbox © OpenStreetMap Improve this map" at bounding box center [365, 295] width 731 height 522
drag, startPoint x: 456, startPoint y: 472, endPoint x: 348, endPoint y: 325, distance: 182.9
click at [308, 291] on div "© Mapbox © OpenStreetMap Improve this map" at bounding box center [365, 295] width 731 height 522
drag, startPoint x: 336, startPoint y: 414, endPoint x: 379, endPoint y: 298, distance: 123.7
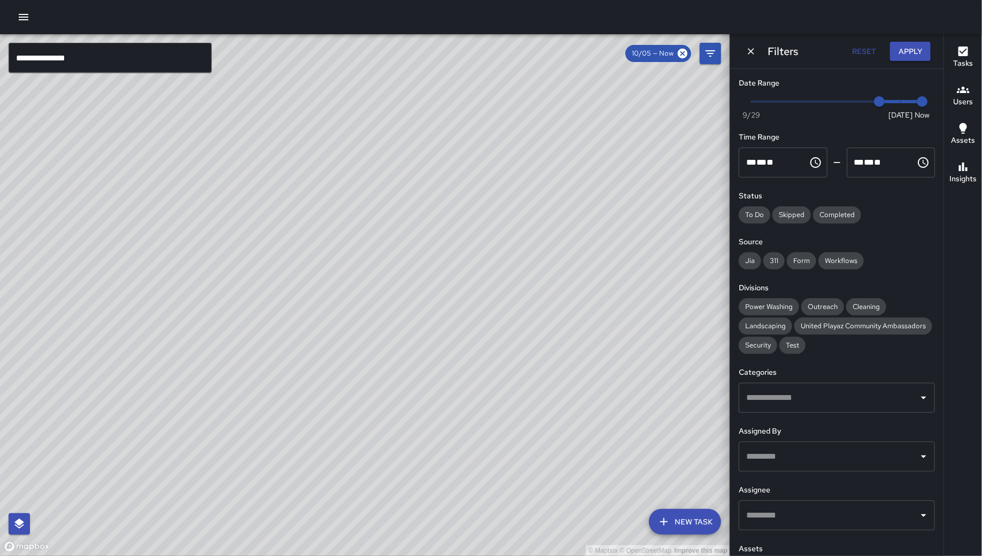
click at [379, 298] on div "© Mapbox © OpenStreetMap Improve this map" at bounding box center [365, 295] width 731 height 522
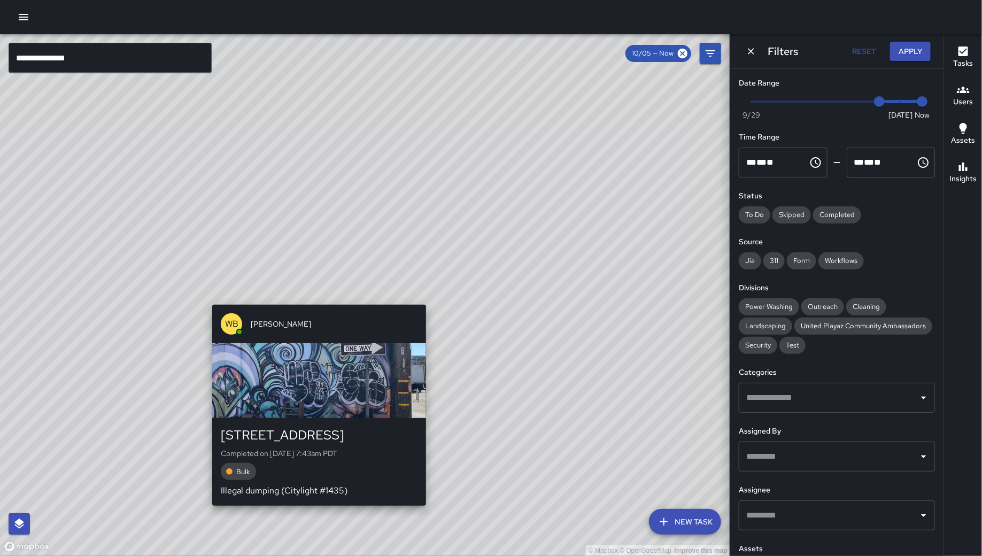
click at [316, 298] on div "© Mapbox © OpenStreetMap Improve this map WB Woodrow Blake 45 Sheridan Street C…" at bounding box center [365, 295] width 731 height 522
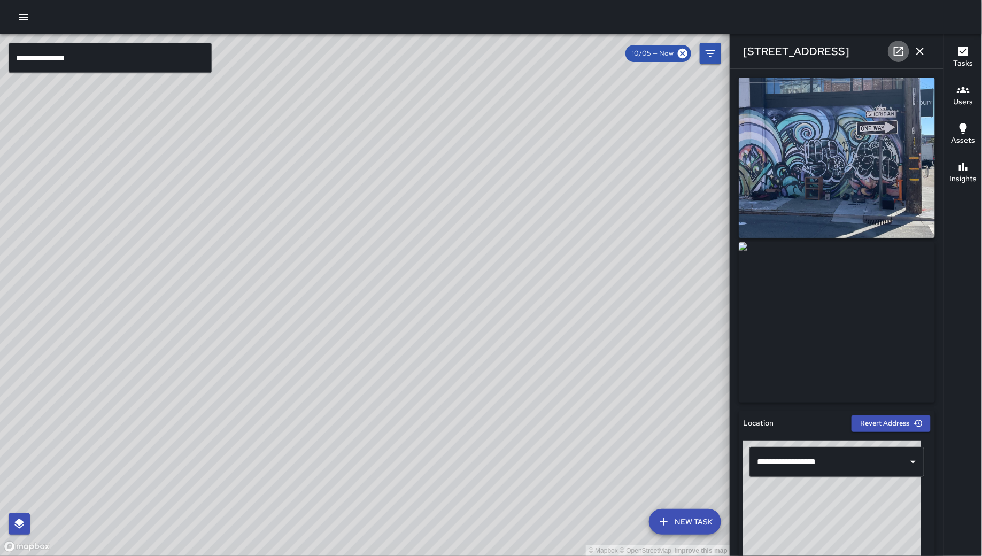
click at [898, 53] on icon at bounding box center [899, 51] width 13 height 13
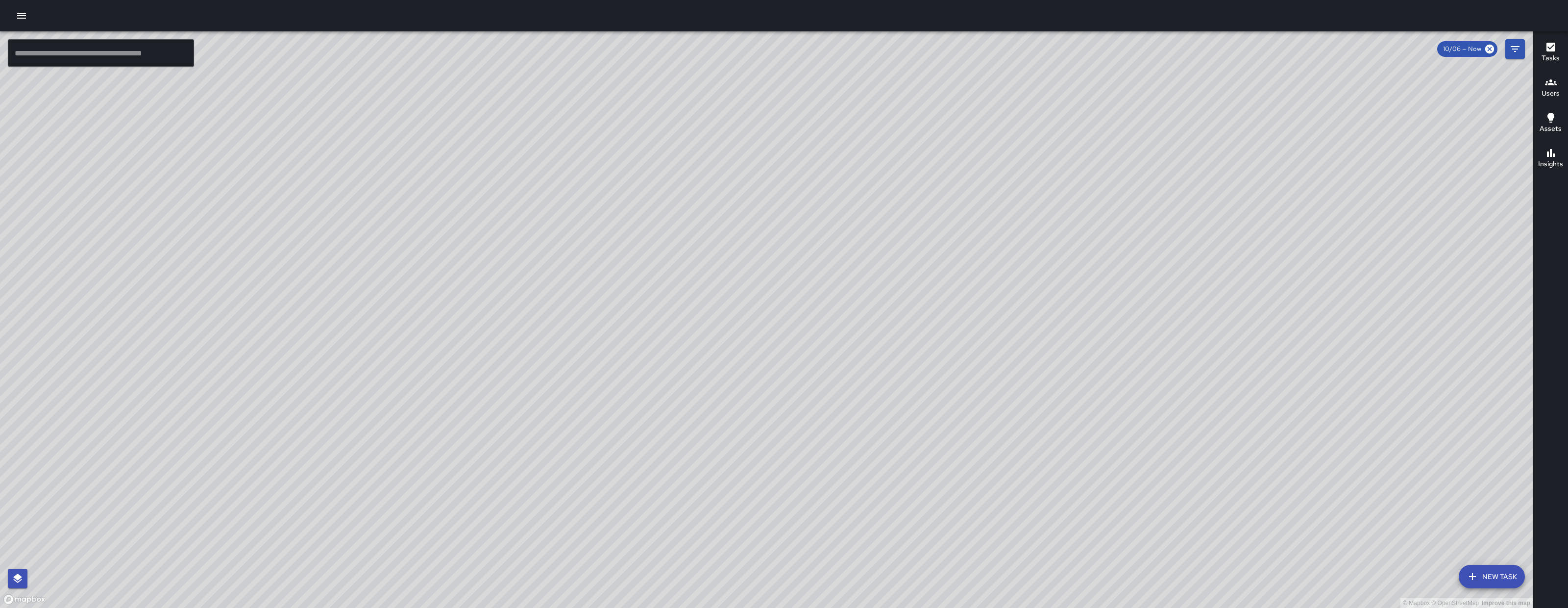
click at [20, 16] on icon "button" at bounding box center [22, 16] width 9 height 6
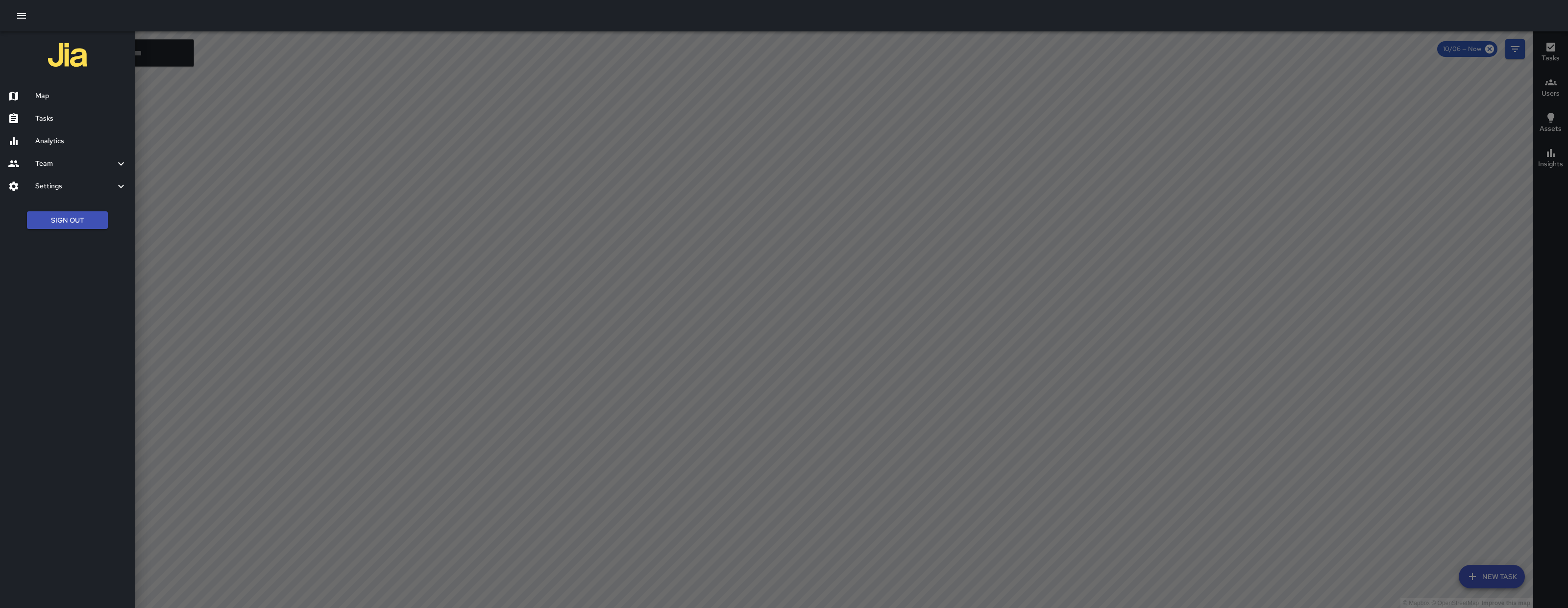
click at [48, 110] on div "Tasks" at bounding box center [67, 118] width 135 height 23
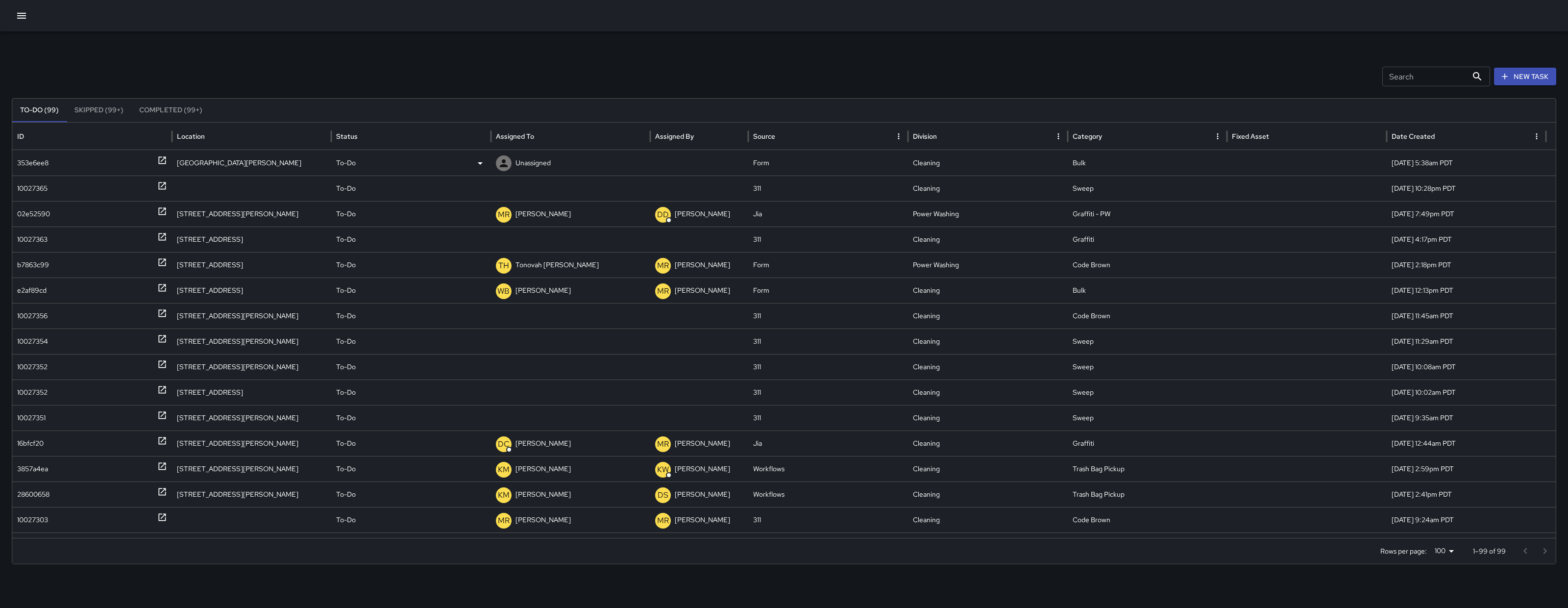
click at [39, 170] on div "353e6ee8" at bounding box center [33, 162] width 31 height 25
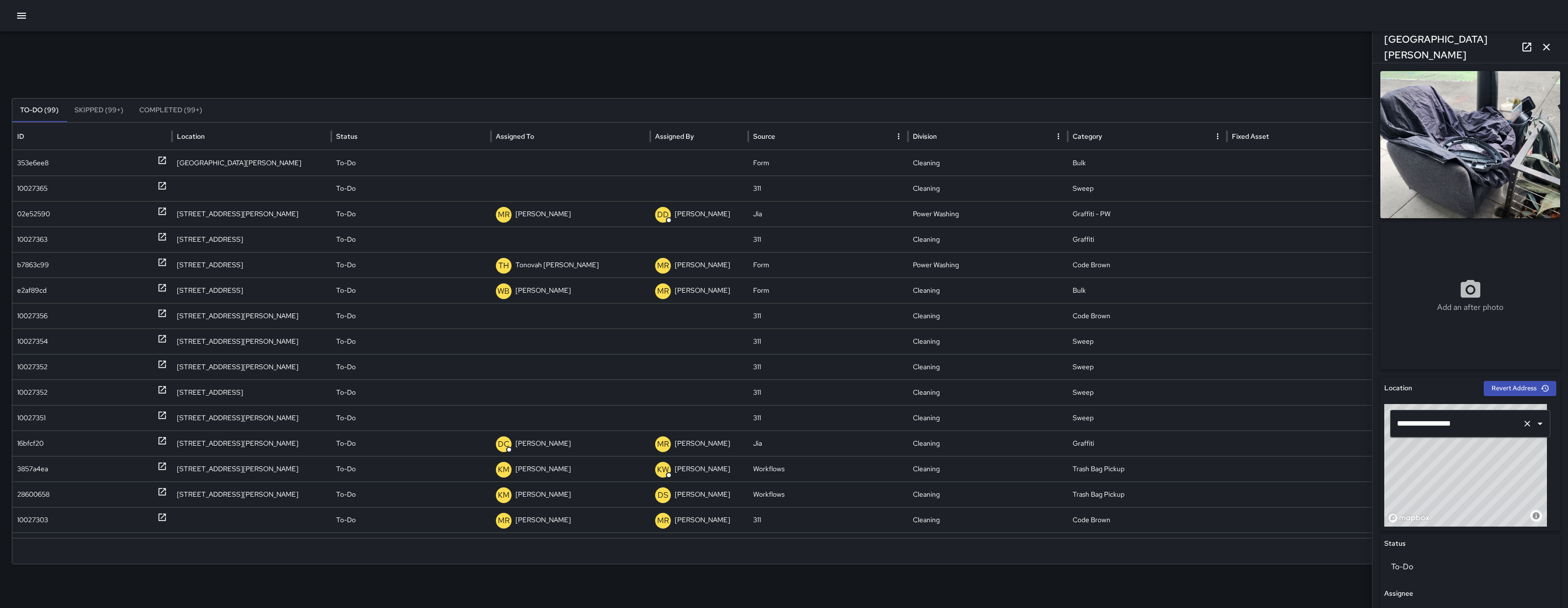
scroll to position [293, 0]
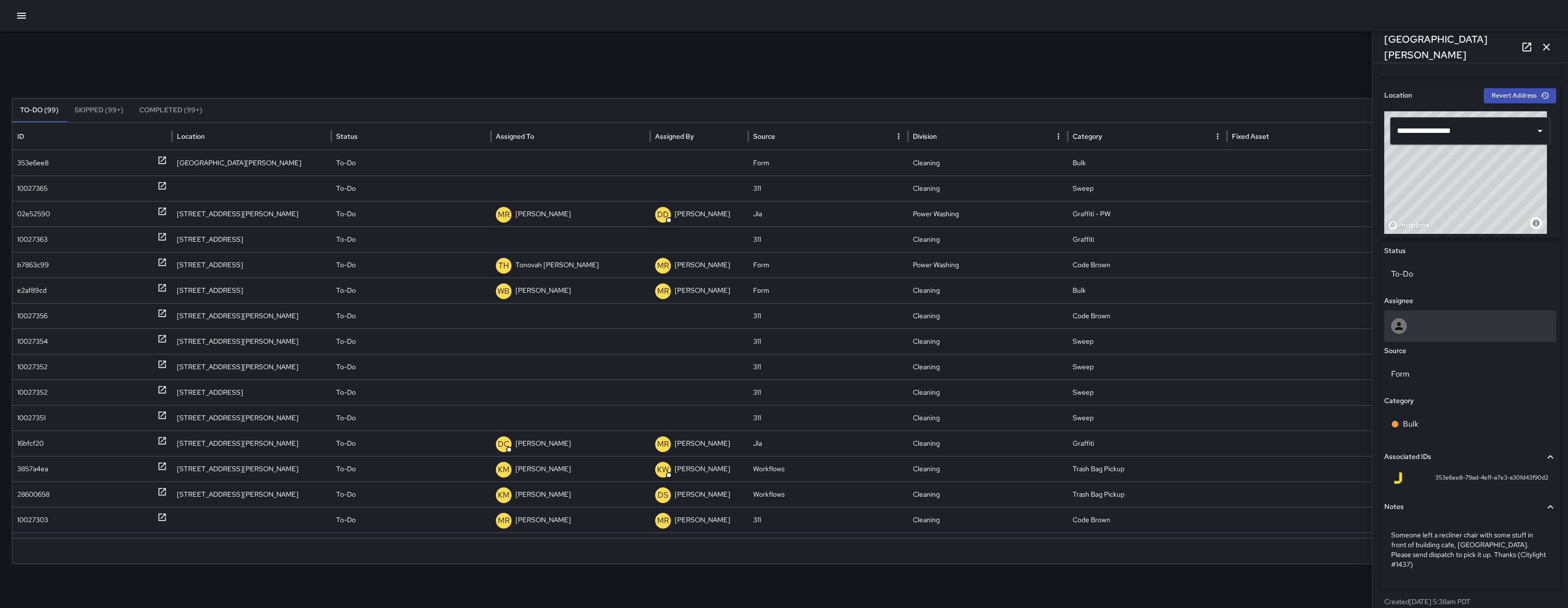
click at [1452, 337] on div at bounding box center [1471, 326] width 172 height 31
type input "***"
click at [1457, 381] on li "Woodrow Blake" at bounding box center [1466, 373] width 163 height 17
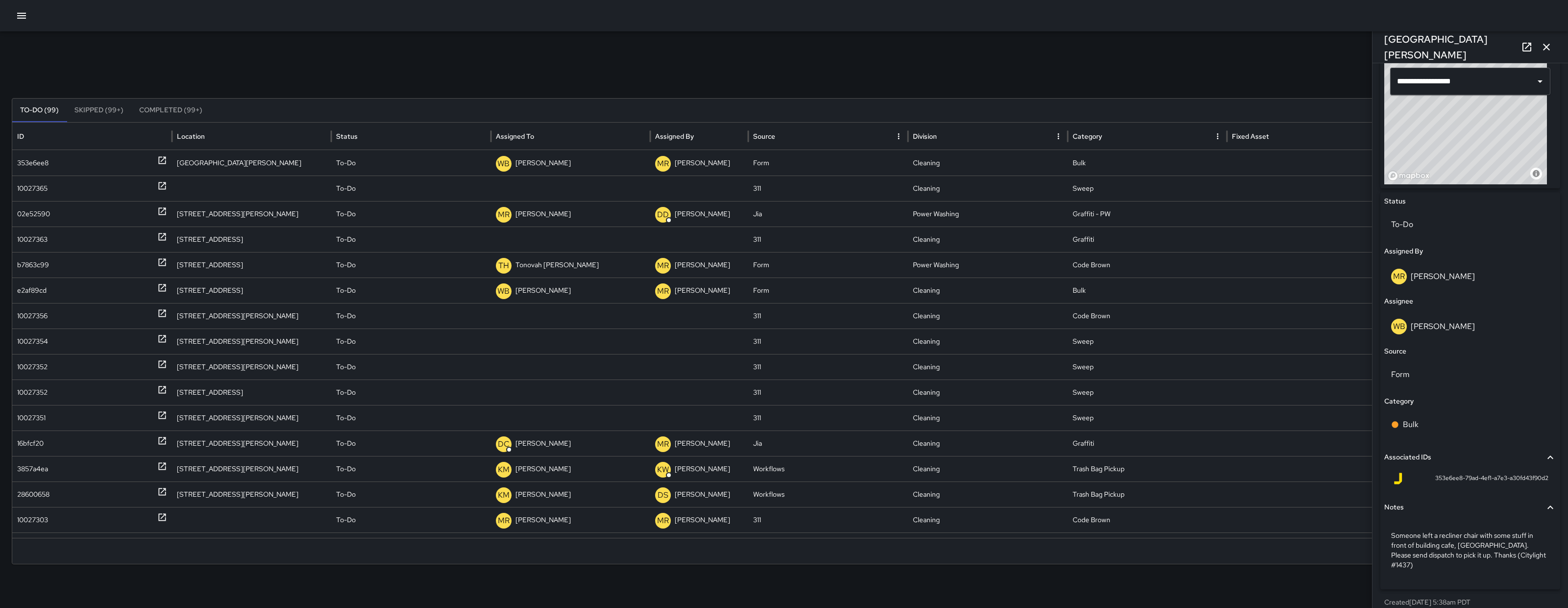
scroll to position [0, 0]
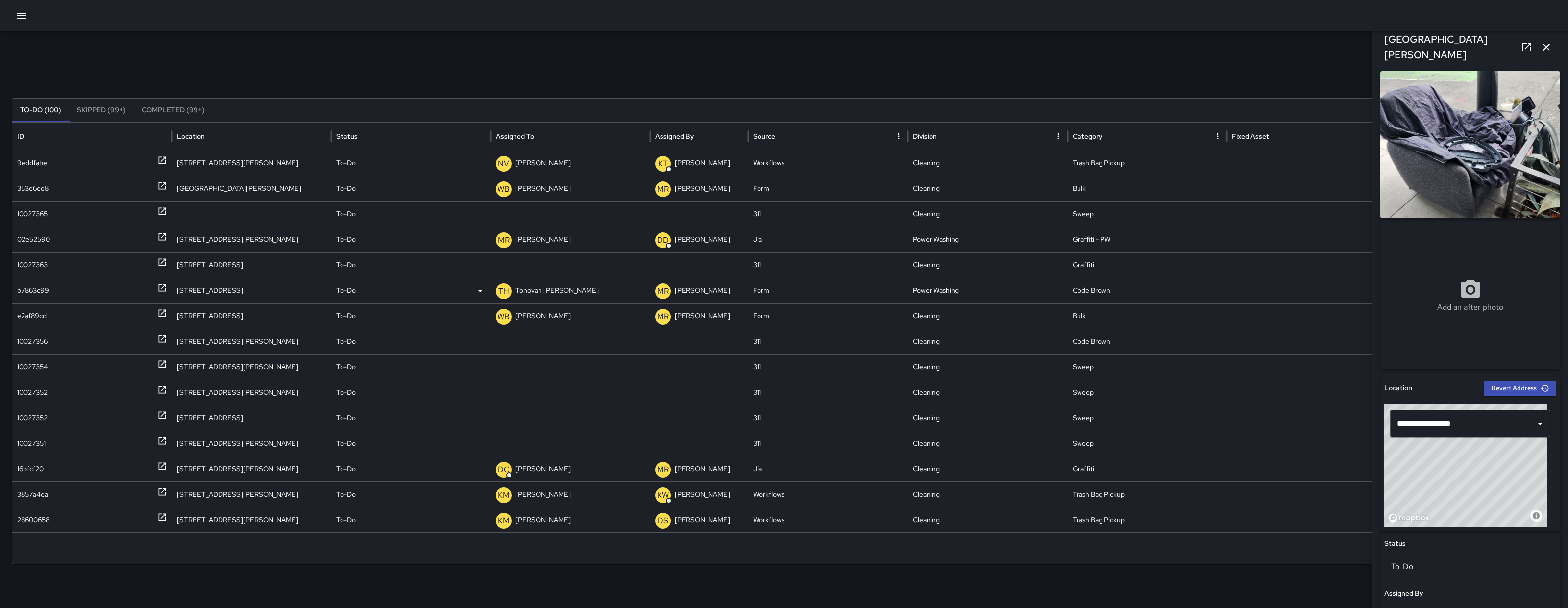
click at [34, 286] on div "b7863c99" at bounding box center [33, 290] width 32 height 25
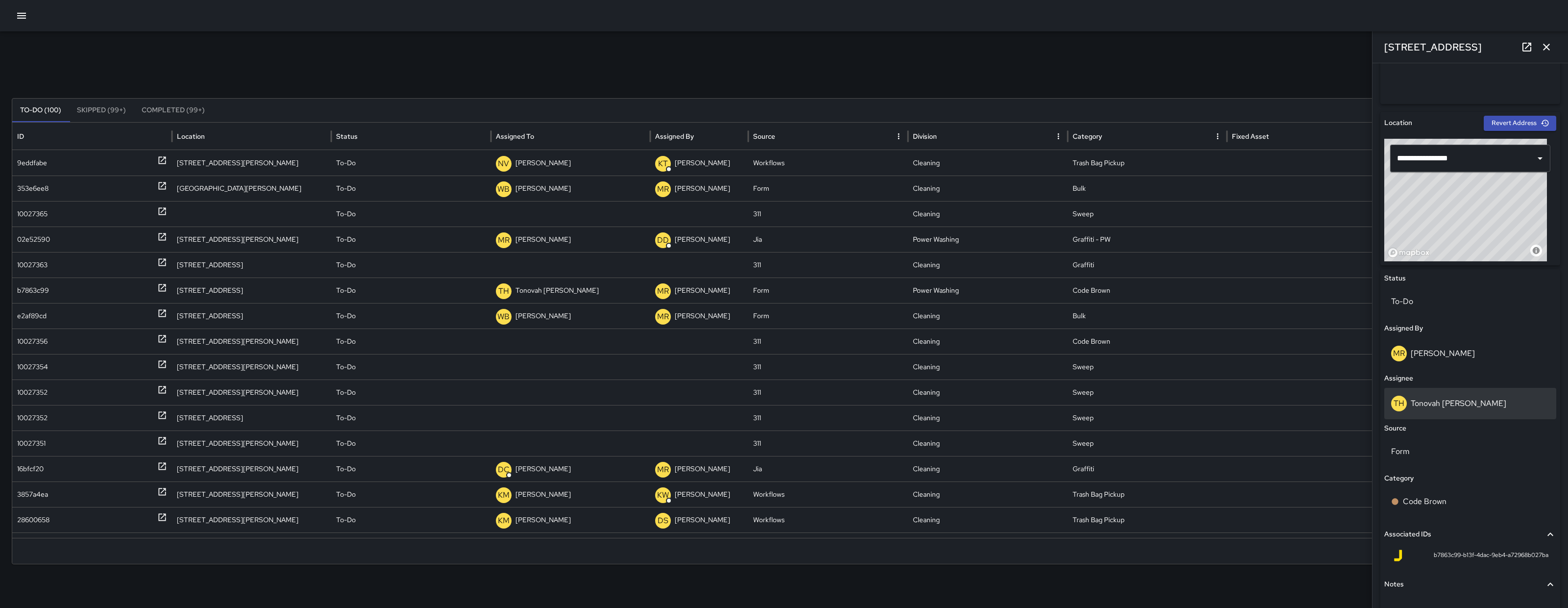
scroll to position [267, 0]
click at [1455, 394] on div "TH Tonovah Hillman" at bounding box center [1470, 401] width 159 height 16
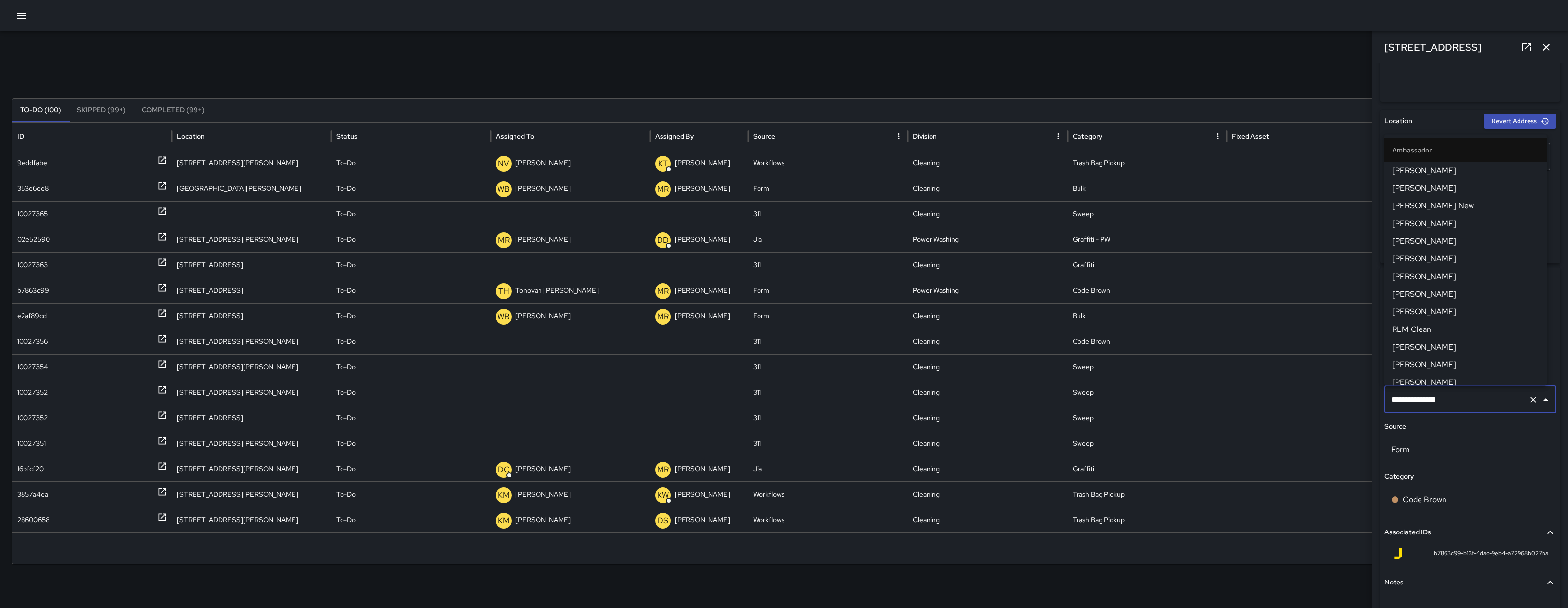
scroll to position [540, 0]
click at [1465, 396] on input "**********" at bounding box center [1457, 400] width 136 height 18
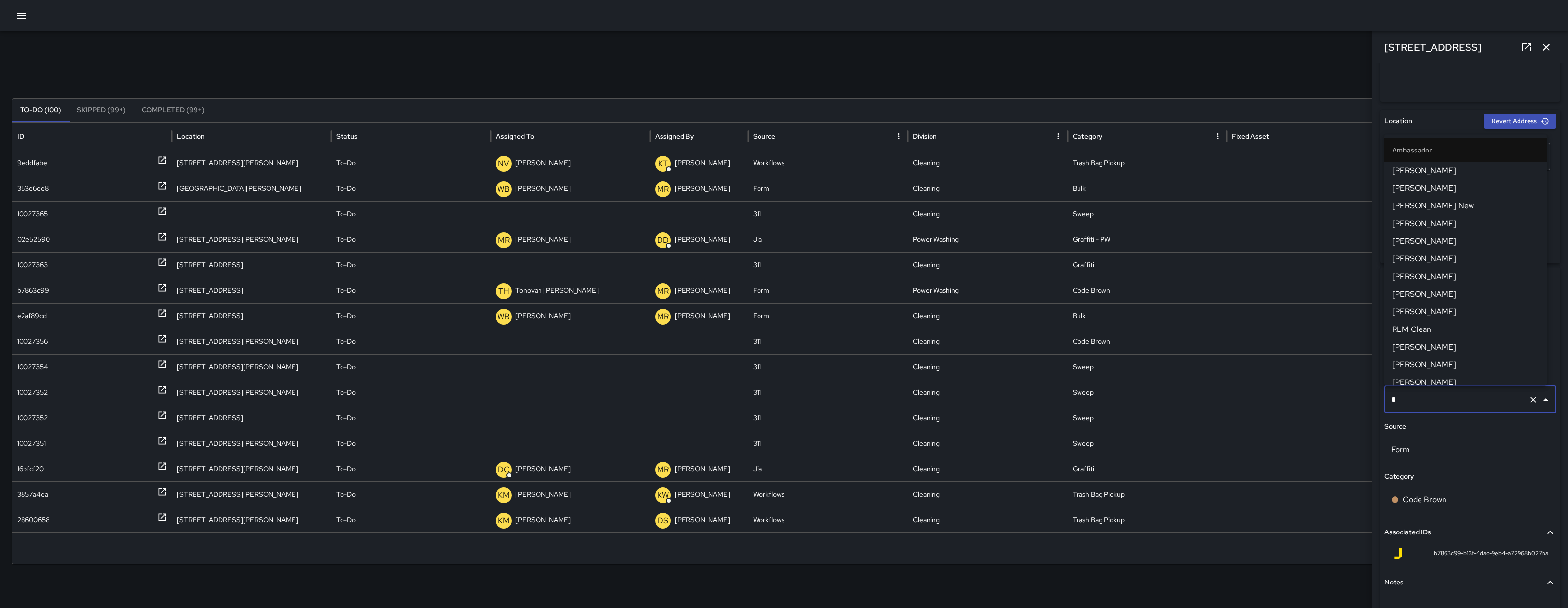
type input "**"
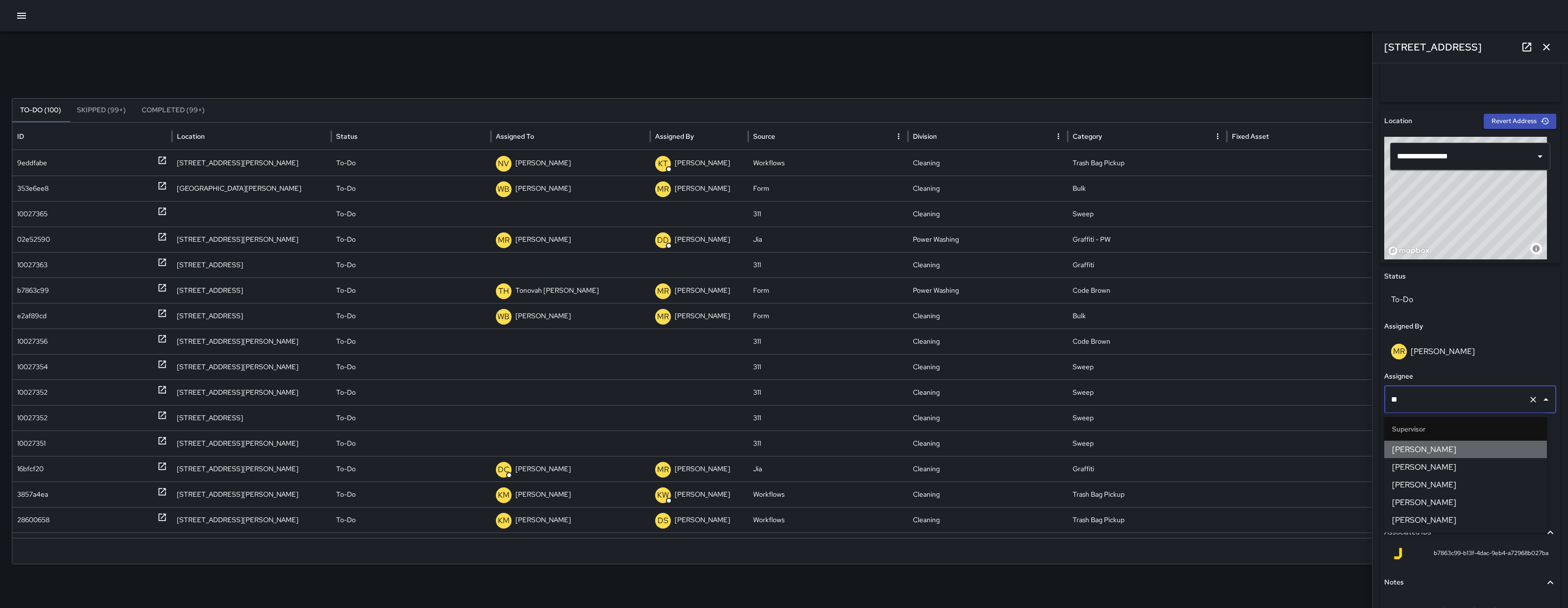
click at [1472, 442] on li "DeAndre Barney" at bounding box center [1466, 449] width 163 height 17
click at [16, 14] on icon "button" at bounding box center [21, 16] width 12 height 12
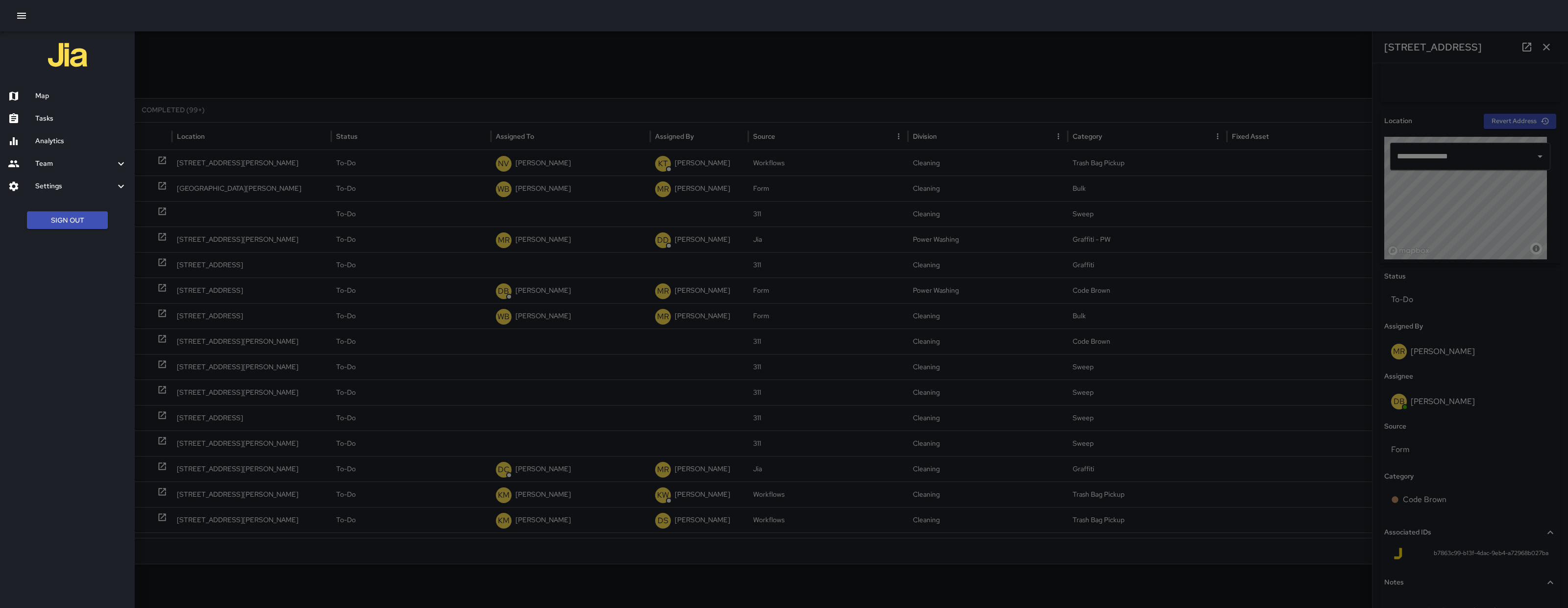
drag, startPoint x: 72, startPoint y: 86, endPoint x: 893, endPoint y: 62, distance: 821.4
click at [72, 86] on div "Map" at bounding box center [67, 96] width 135 height 23
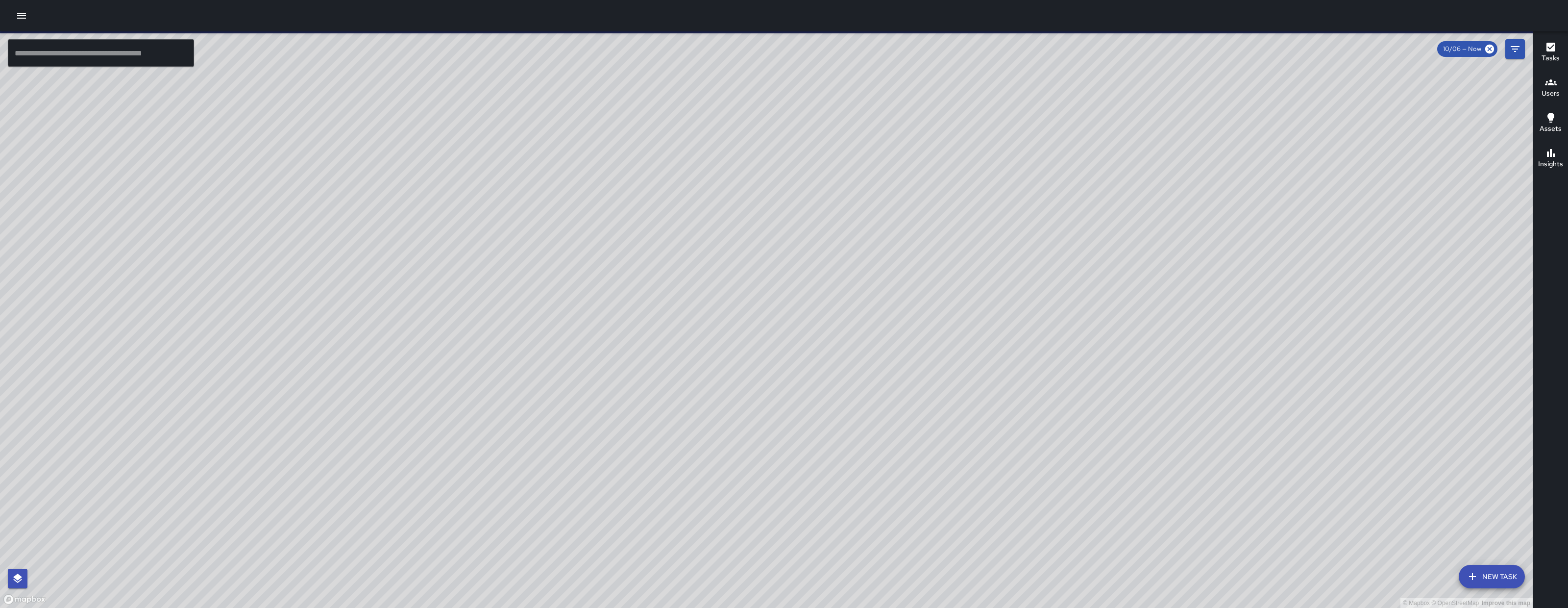
click at [1523, 53] on button "Filters" at bounding box center [1515, 49] width 19 height 19
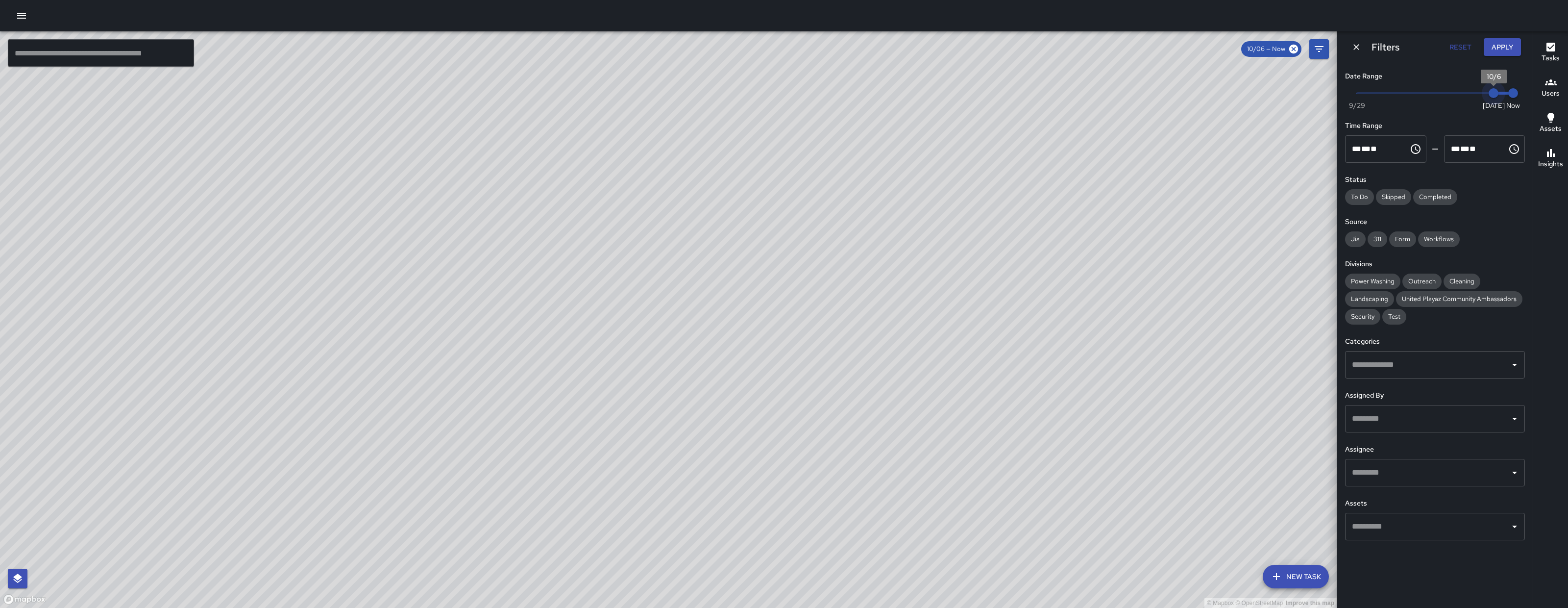
type input "*"
drag, startPoint x: 1486, startPoint y: 100, endPoint x: 1394, endPoint y: 116, distance: 93.4
click at [1478, 98] on span "10/5" at bounding box center [1474, 93] width 10 height 10
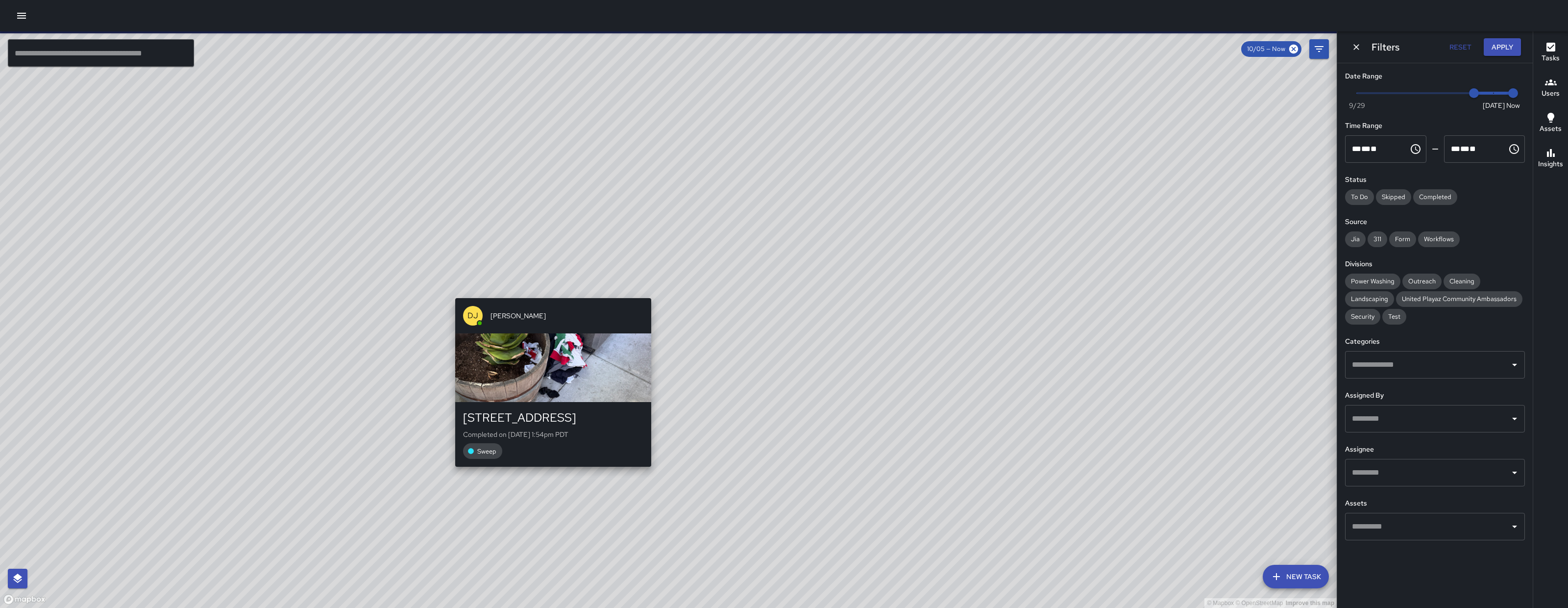
click at [531, 284] on div "© Mapbox © OpenStreetMap Improve this map DJ Davis Jones 588 Minna Street Compl…" at bounding box center [668, 319] width 1337 height 577
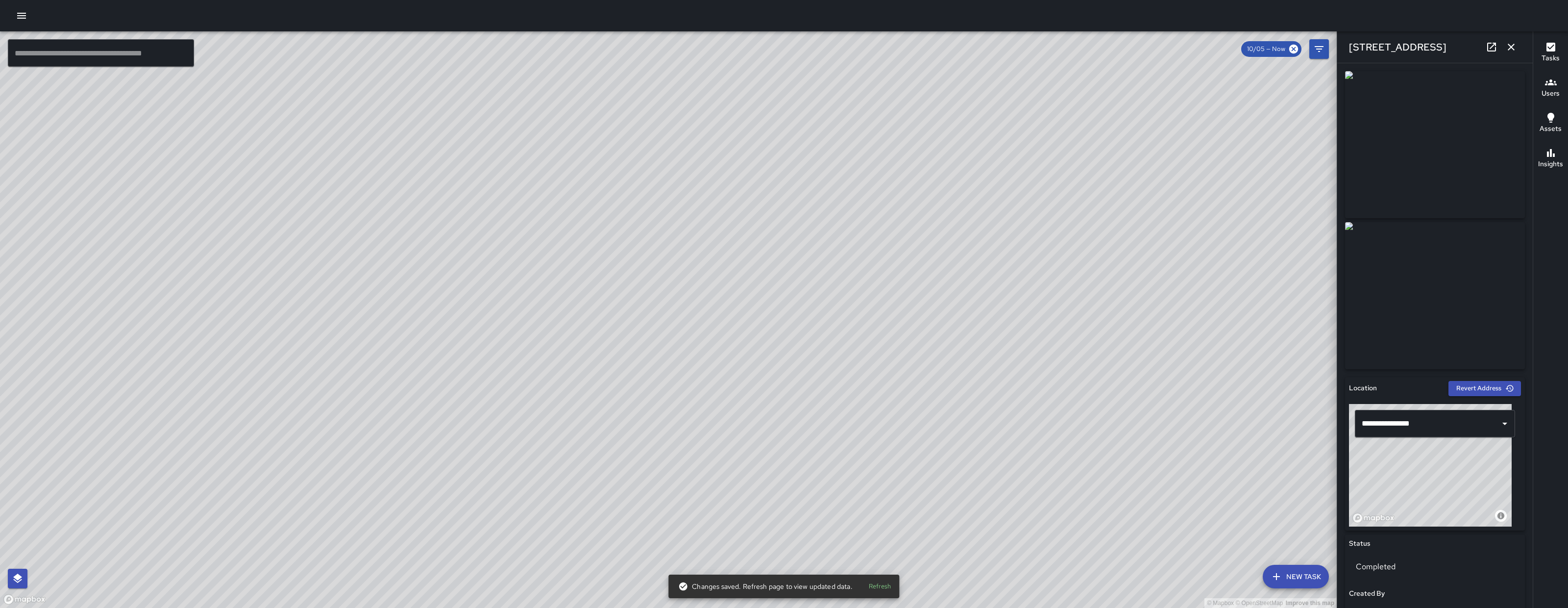
click at [1502, 46] on button "button" at bounding box center [1511, 47] width 19 height 19
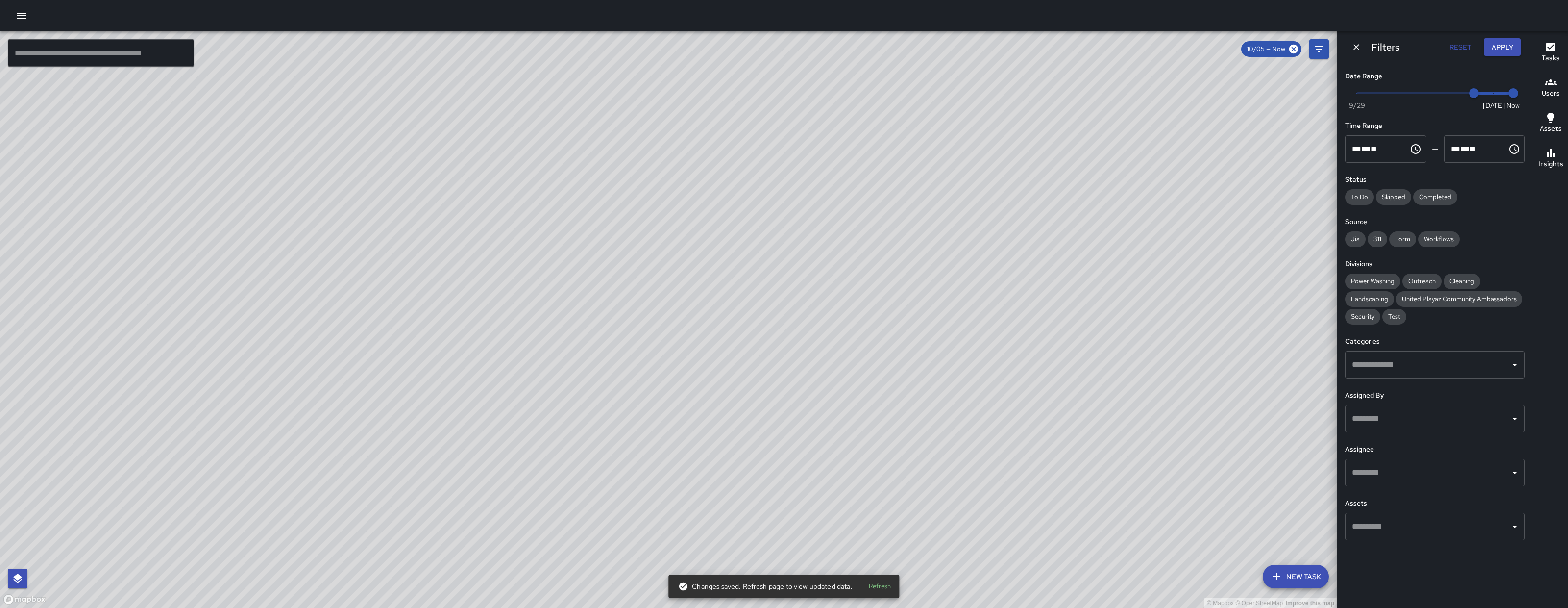
click at [1361, 45] on icon "Dismiss" at bounding box center [1356, 47] width 10 height 10
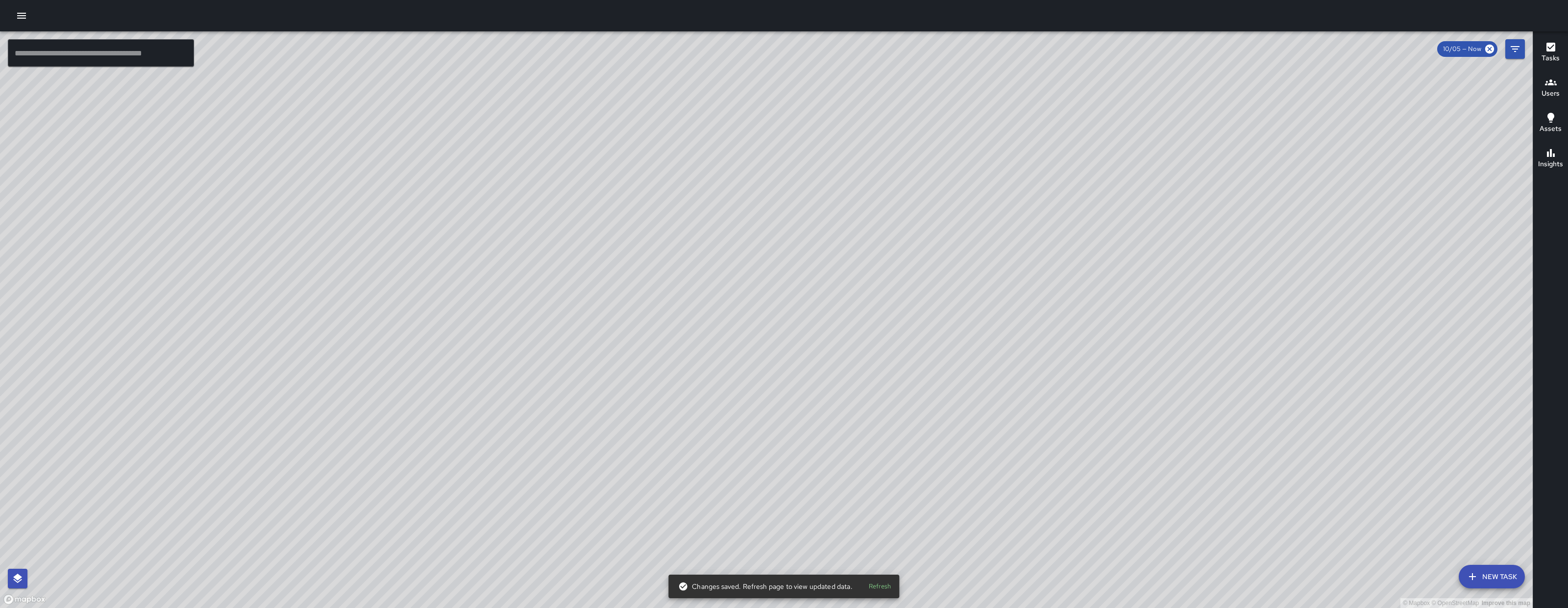
click at [764, 321] on div "© Mapbox © OpenStreetMap Improve this map DJ Davis Jones 588 Minna Street Compl…" at bounding box center [766, 319] width 1533 height 577
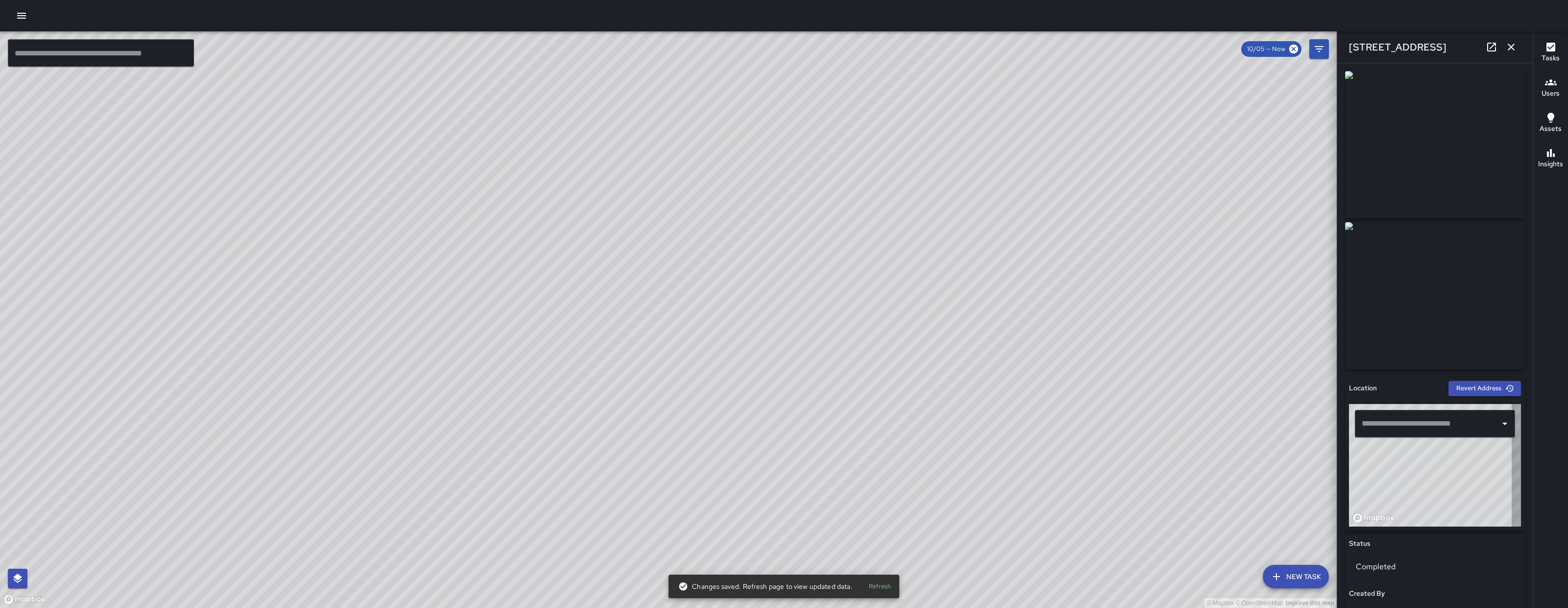
type input "**********"
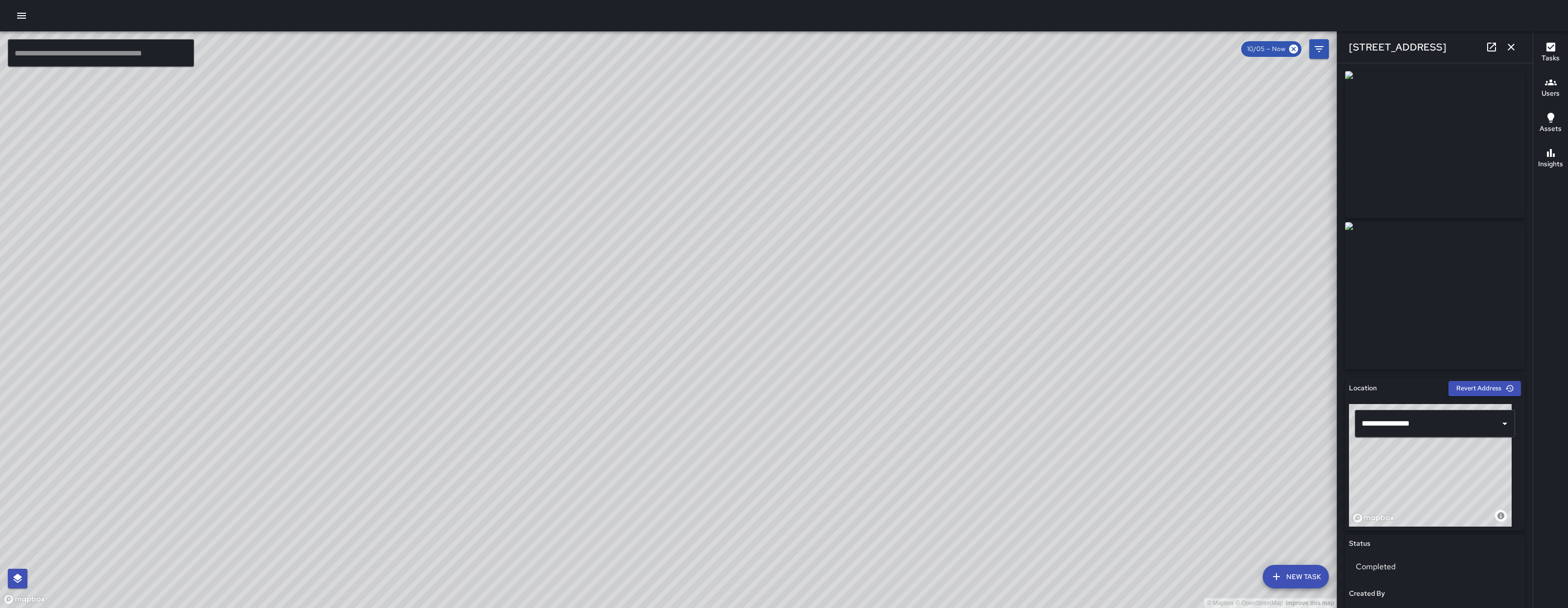
click at [1494, 41] on icon at bounding box center [1492, 47] width 12 height 12
click at [108, 39] on input "text" at bounding box center [101, 53] width 186 height 28
paste input "**********"
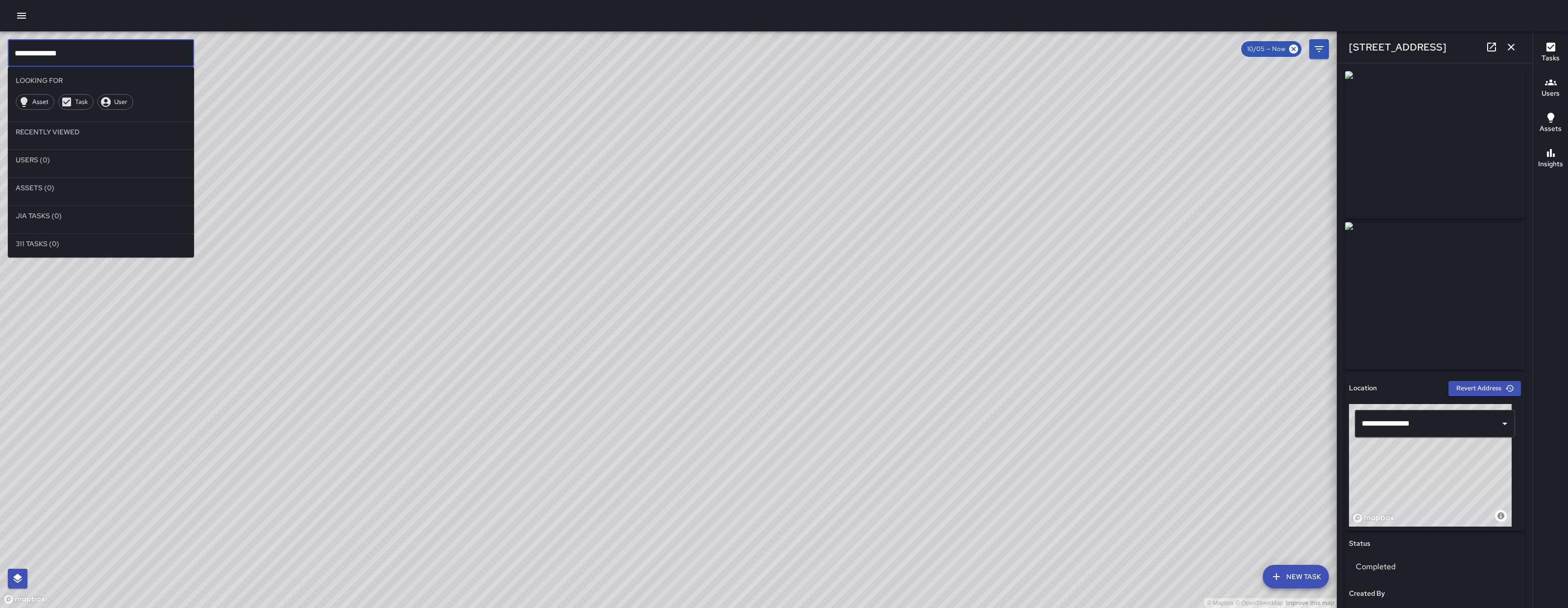
click at [1521, 50] on div "[STREET_ADDRESS]" at bounding box center [1434, 47] width 195 height 31
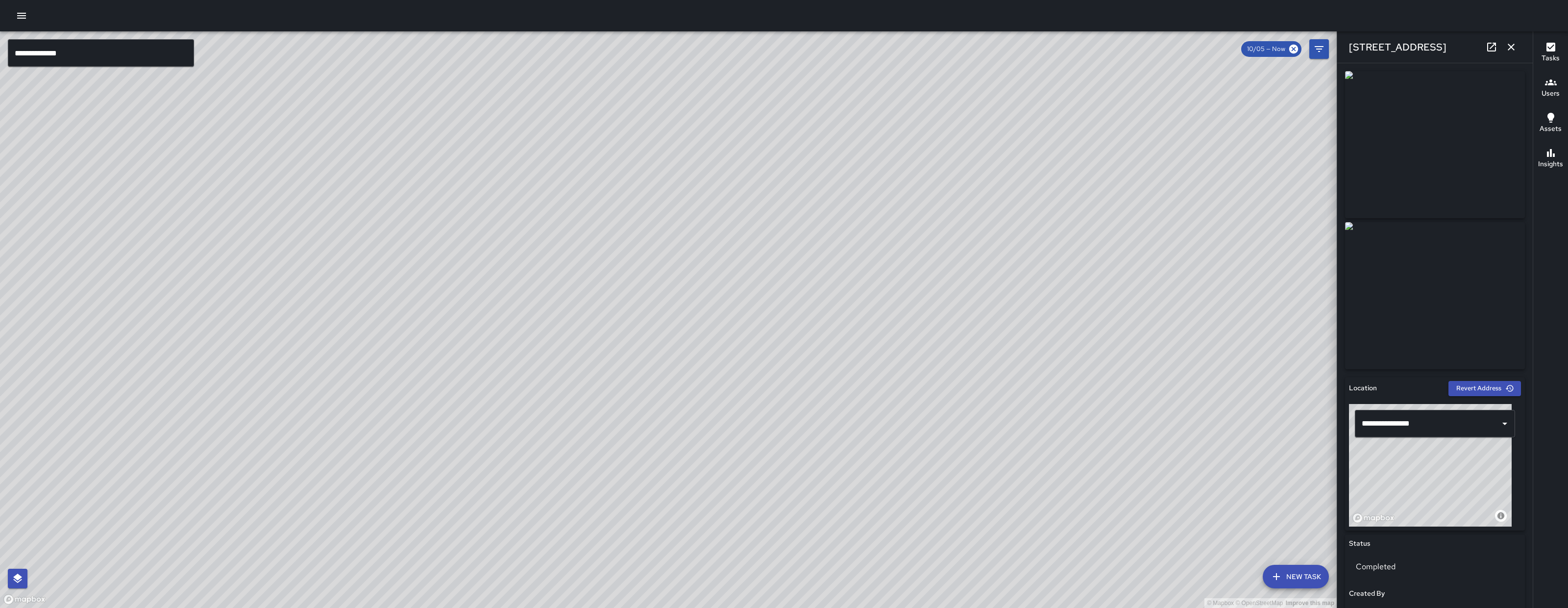
click at [1519, 48] on button "button" at bounding box center [1511, 47] width 19 height 19
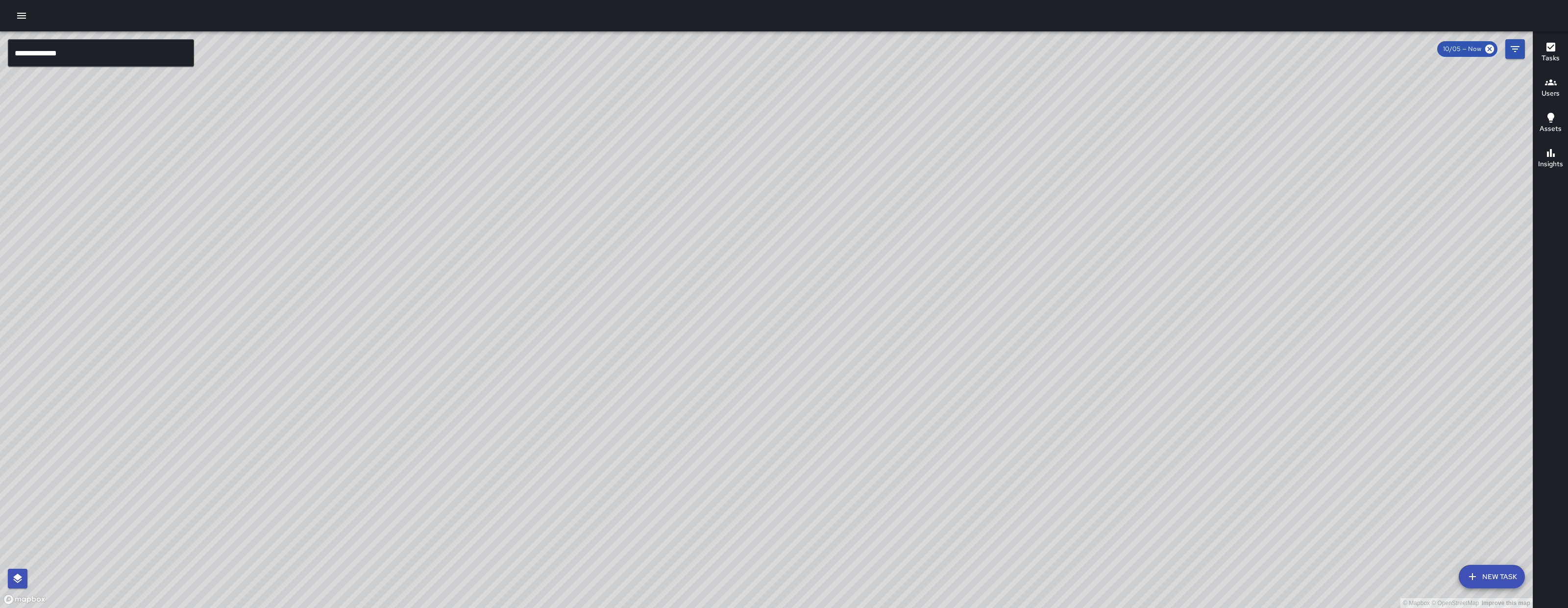
drag, startPoint x: 1320, startPoint y: 360, endPoint x: 959, endPoint y: 322, distance: 363.0
click at [960, 323] on div "© Mapbox © OpenStreetMap Improve this map" at bounding box center [766, 319] width 1533 height 577
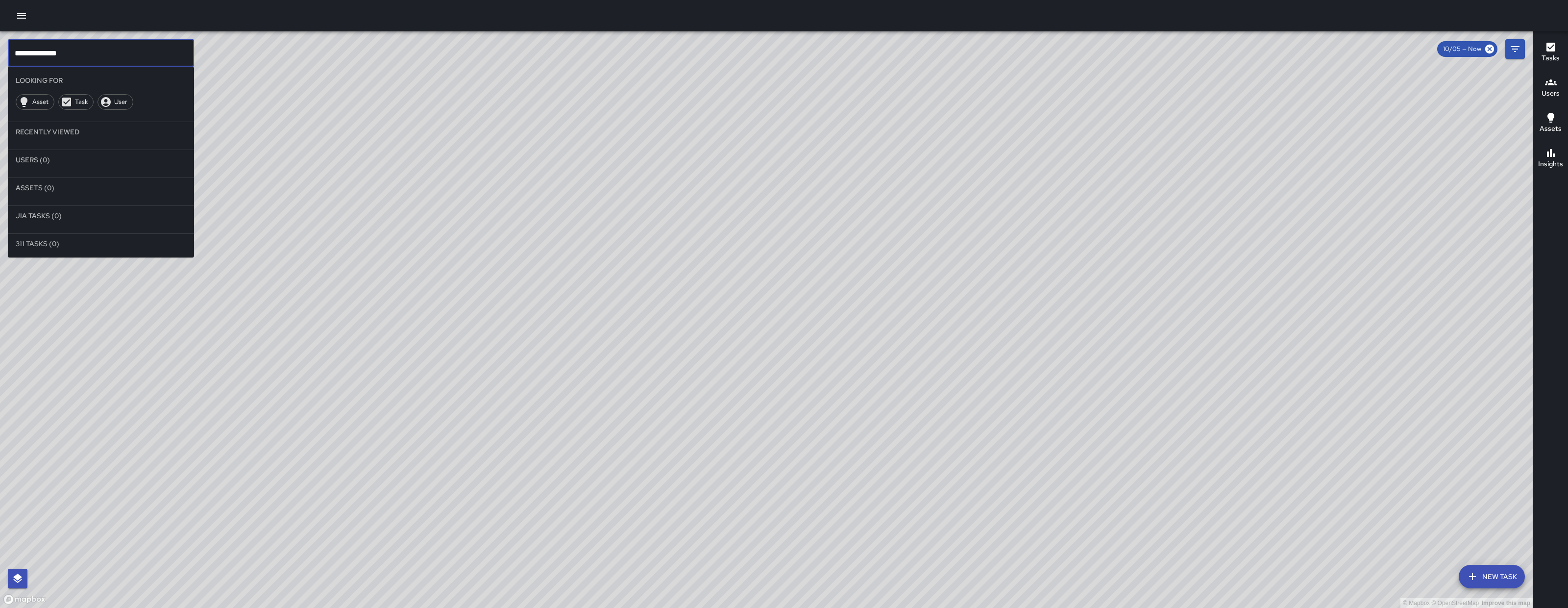
click at [171, 40] on input "**********" at bounding box center [101, 53] width 186 height 28
click at [170, 48] on input "**********" at bounding box center [101, 53] width 186 height 28
type input "*"
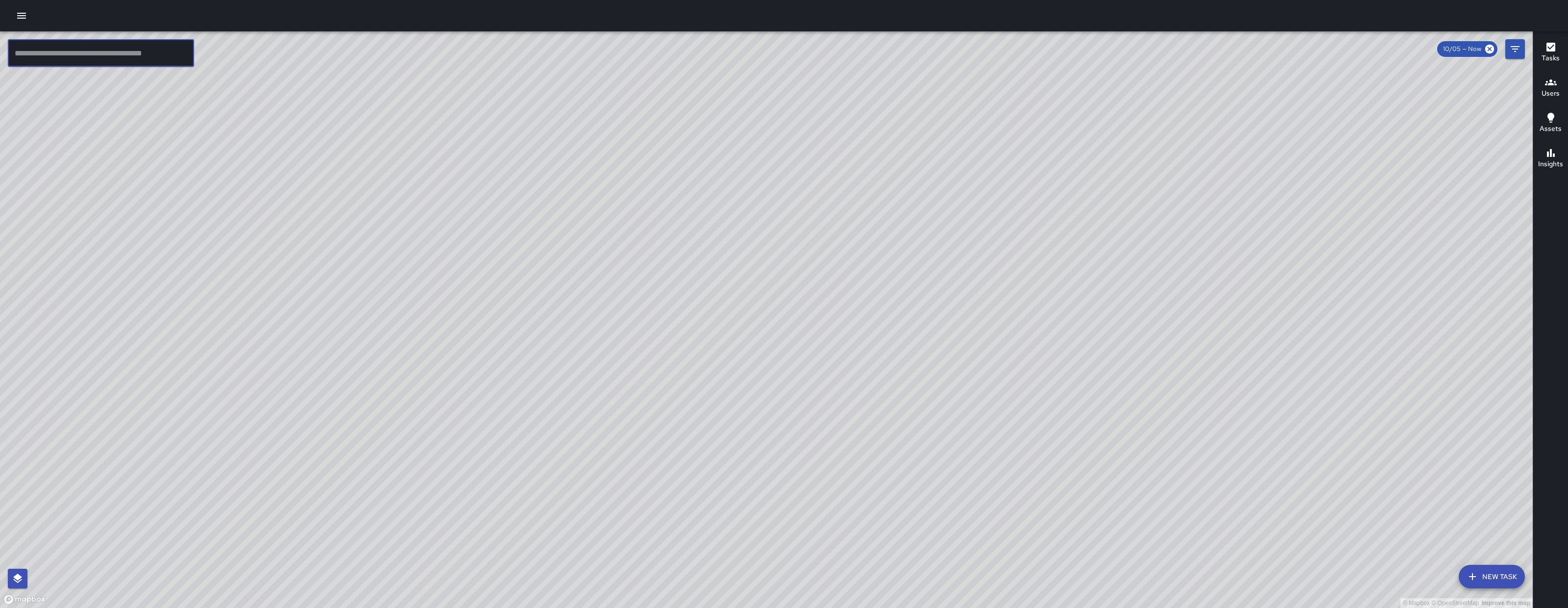
click at [26, 9] on button "button" at bounding box center [21, 15] width 19 height 19
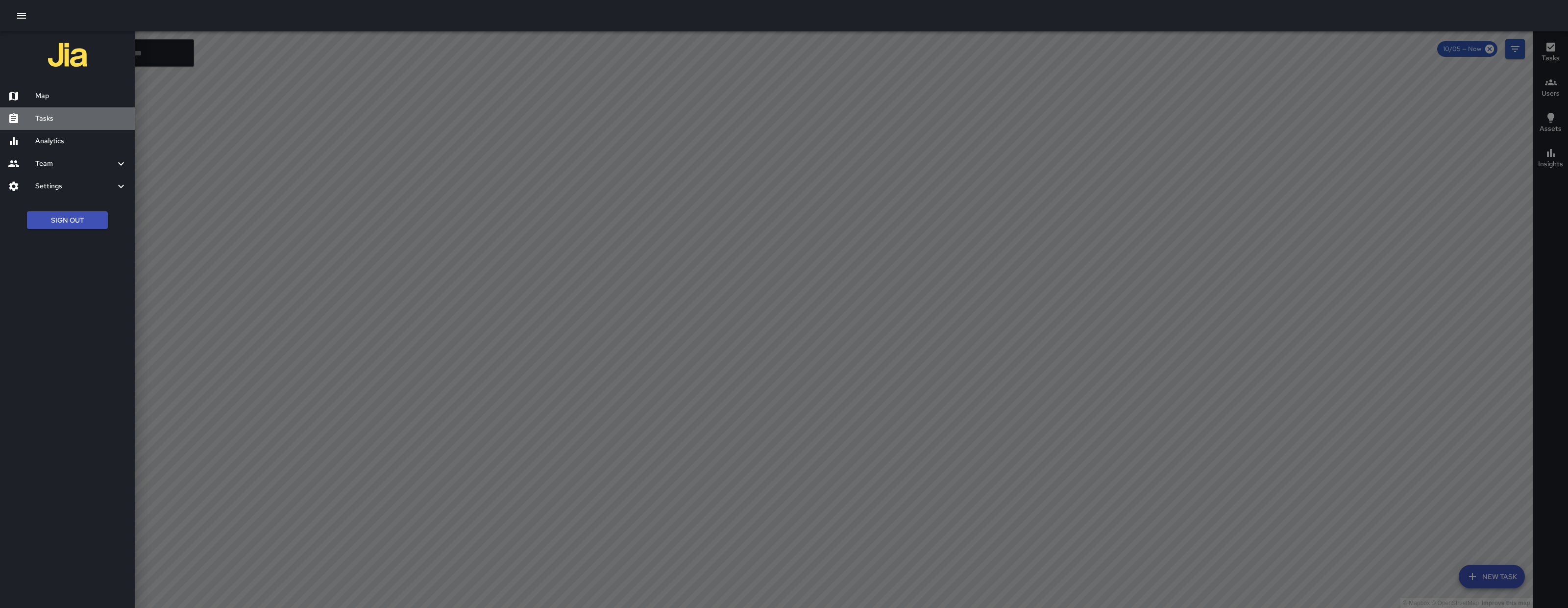
click at [90, 123] on h6 "Tasks" at bounding box center [82, 119] width 92 height 11
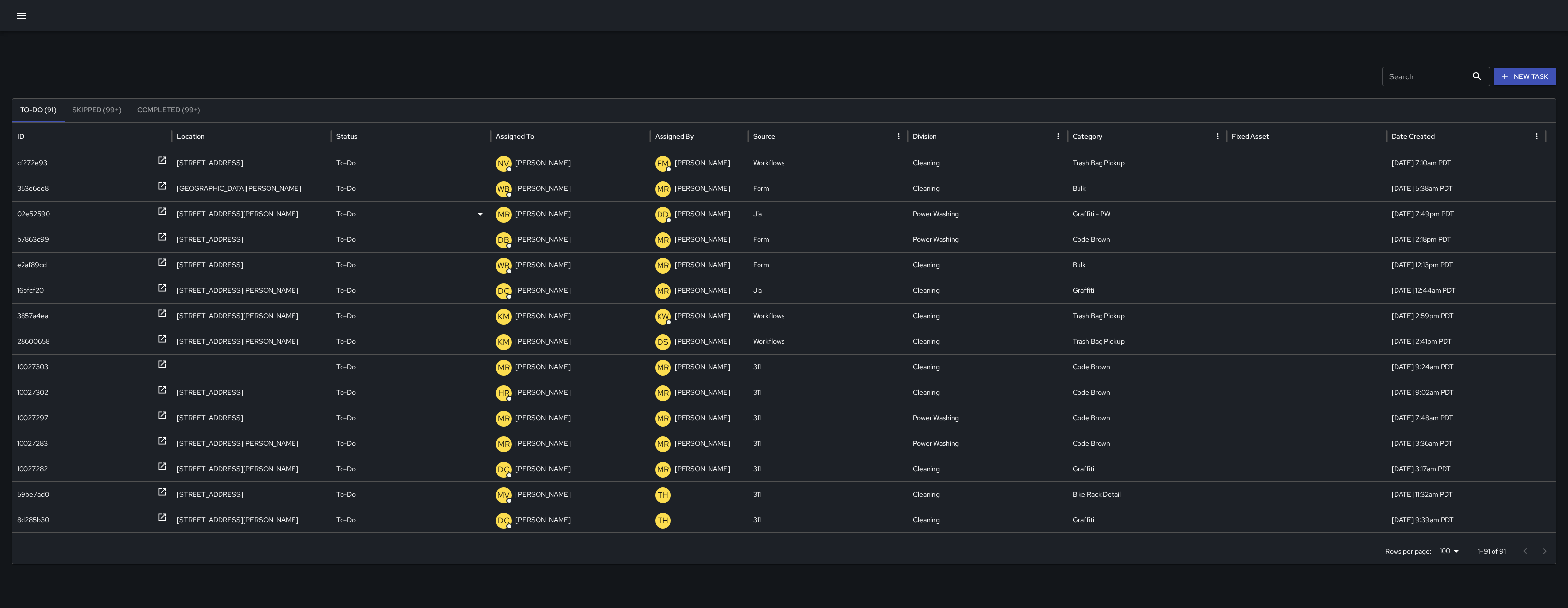
click at [27, 216] on div "02e52590" at bounding box center [34, 214] width 33 height 25
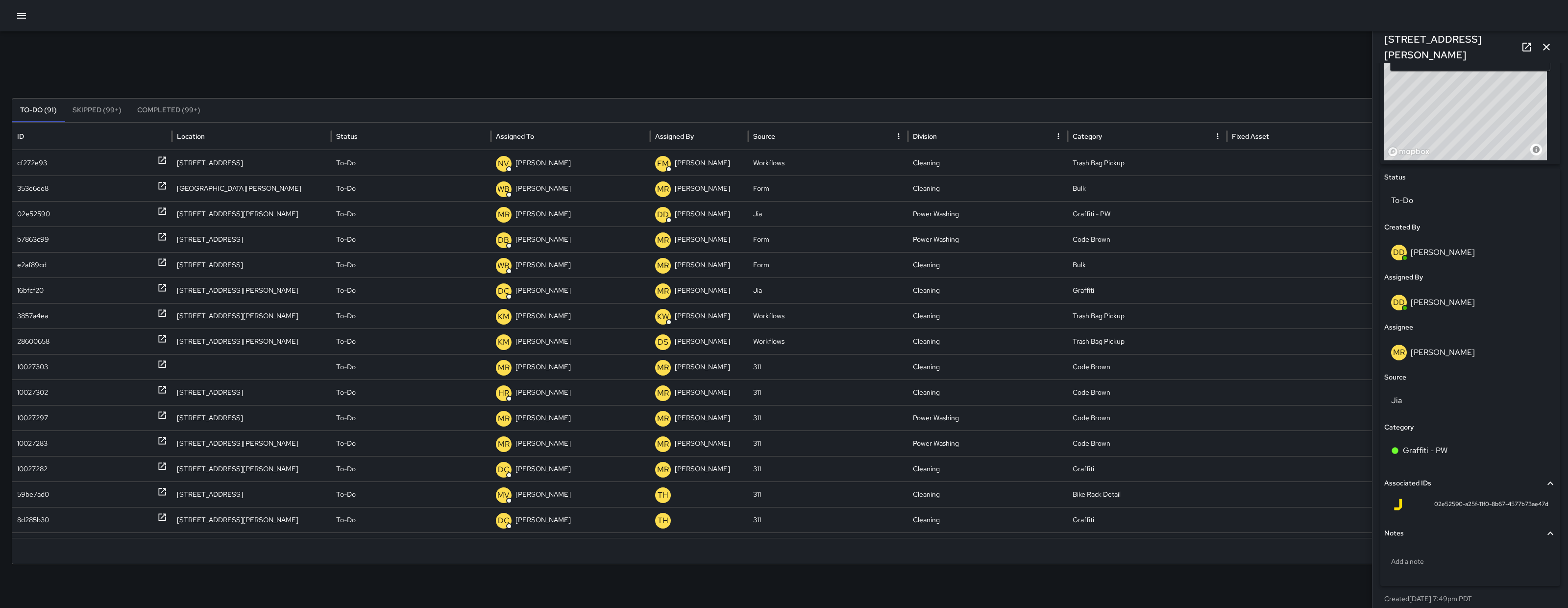
scroll to position [284, 0]
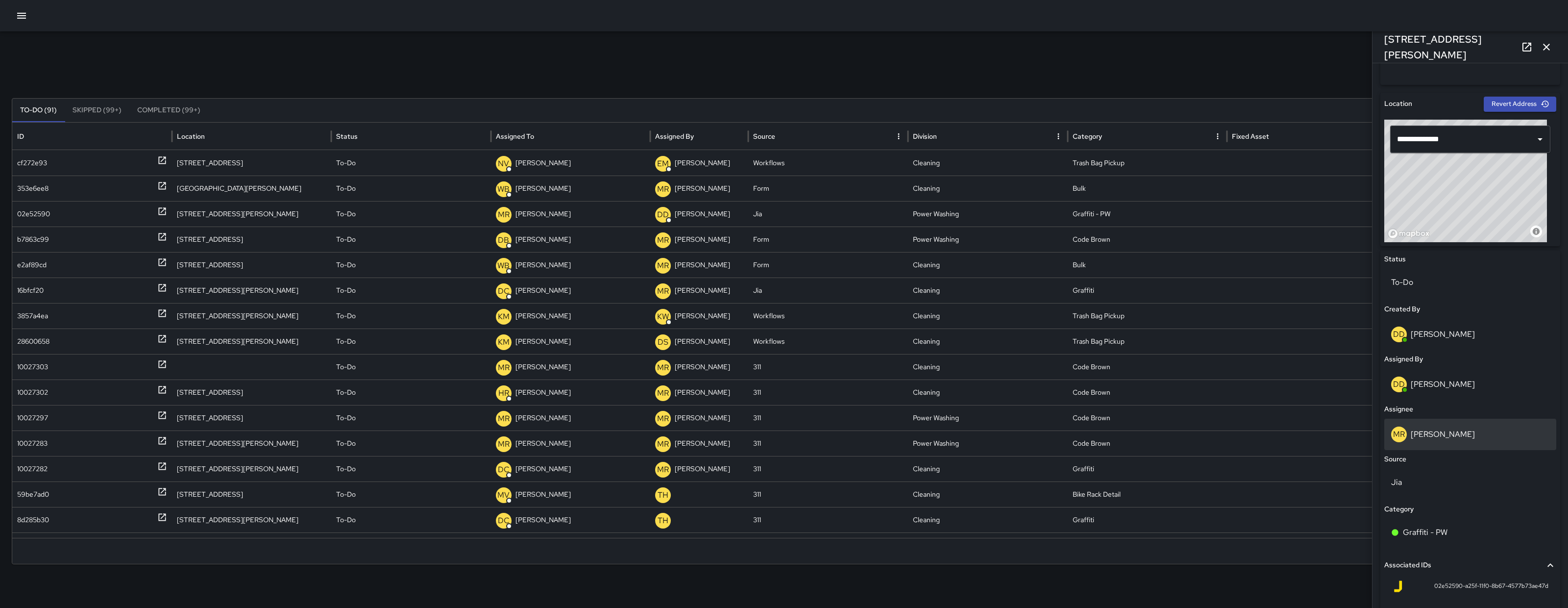
click at [1459, 442] on div "MR Maria Rosas" at bounding box center [1470, 434] width 159 height 16
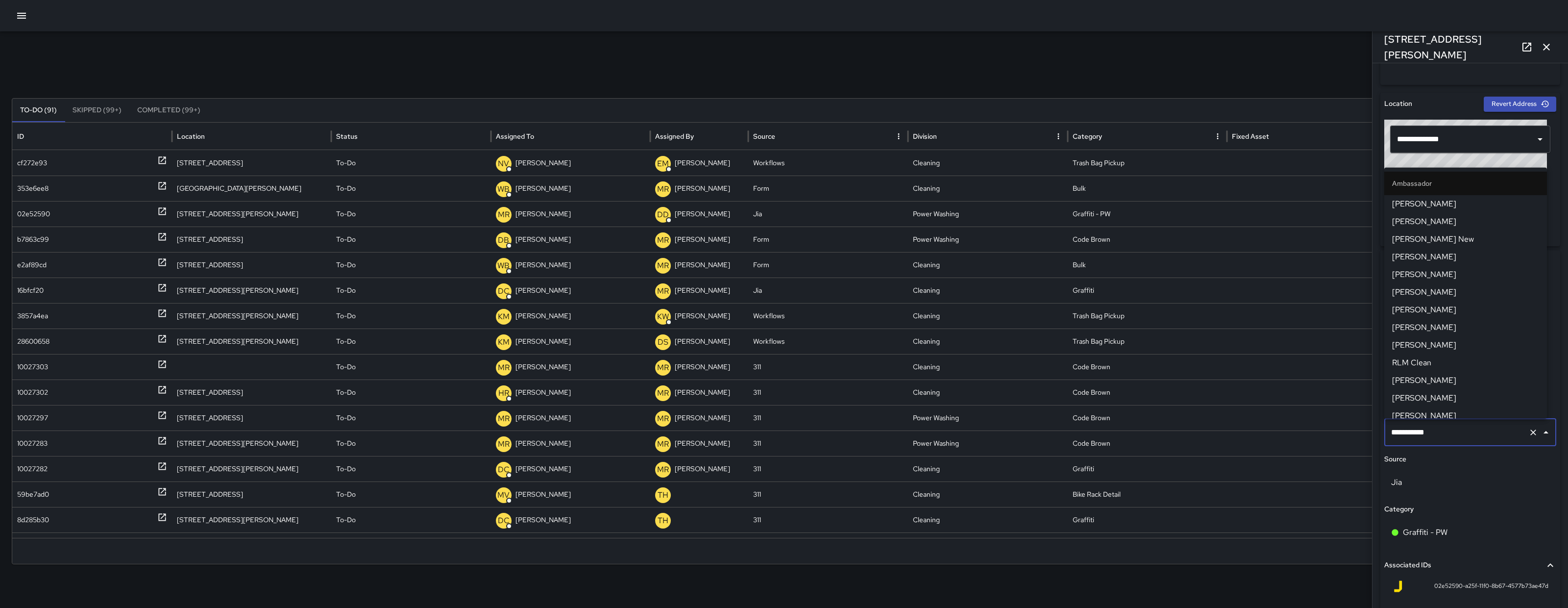
click at [1459, 441] on div "**********" at bounding box center [1471, 433] width 172 height 28
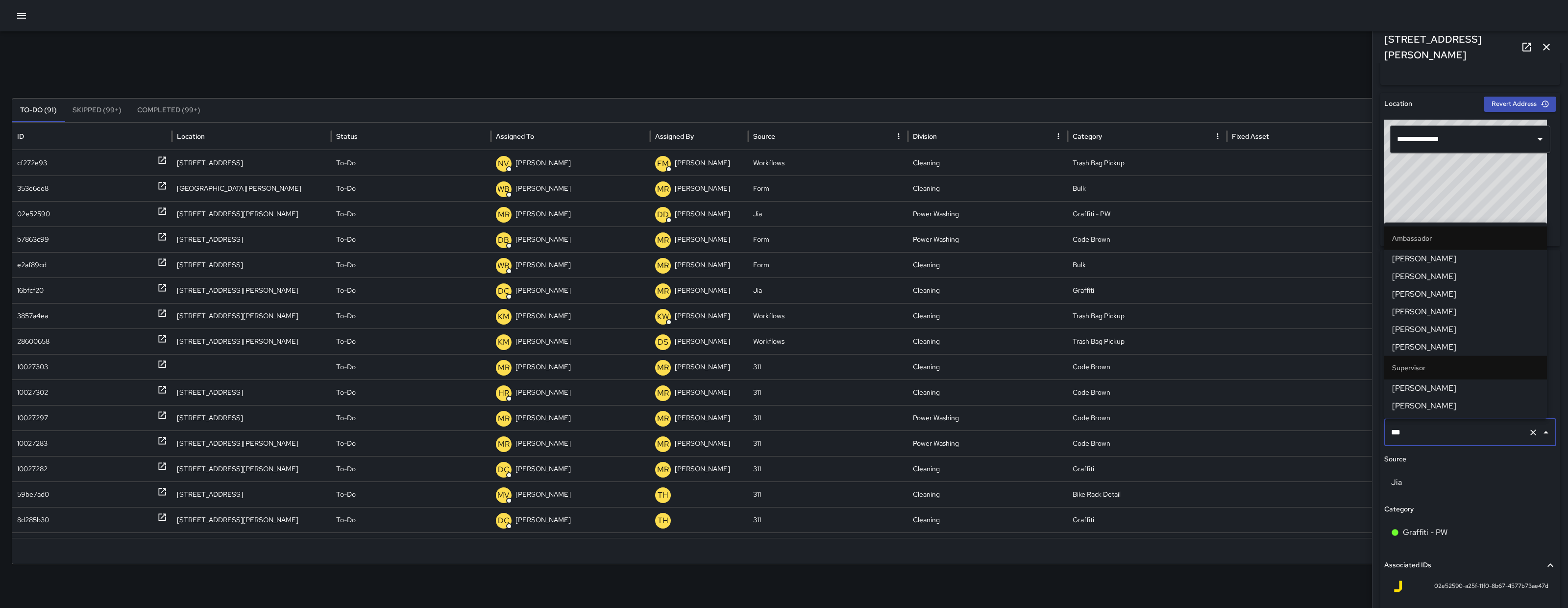
type input "****"
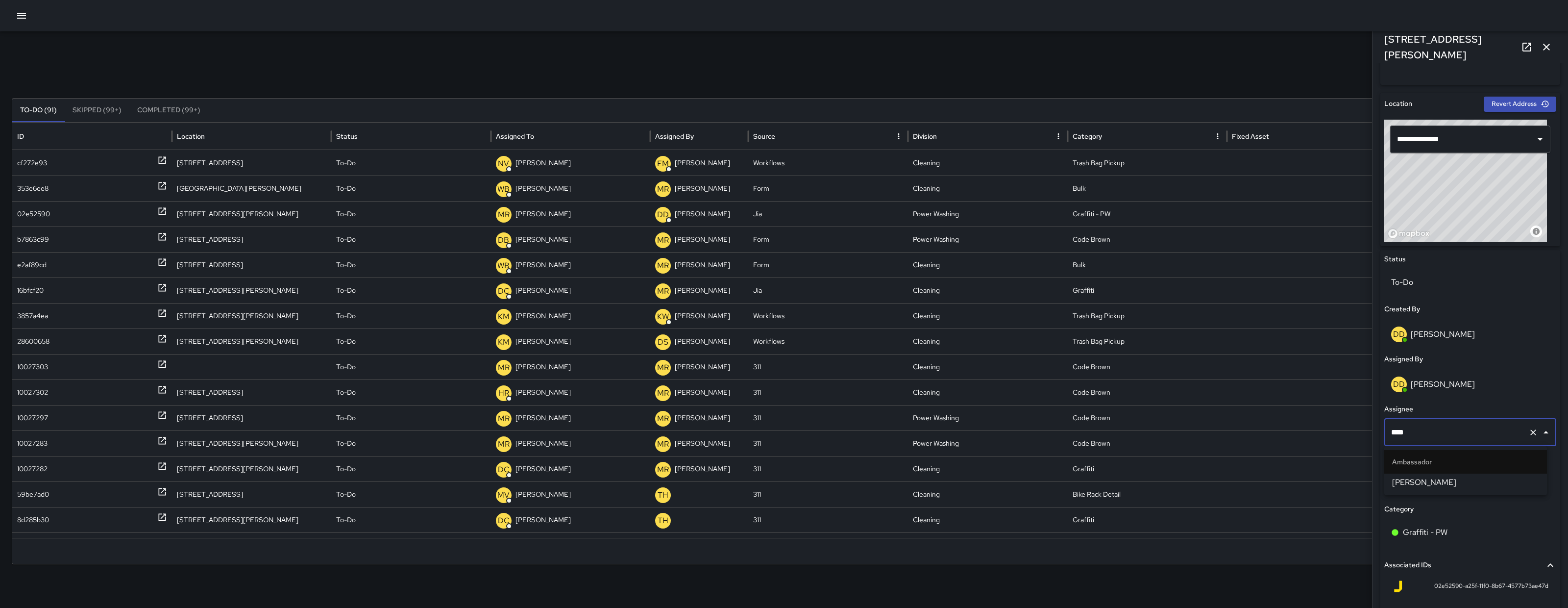
click at [1448, 477] on span "Dago Cervantes" at bounding box center [1465, 482] width 147 height 12
click at [50, 361] on div "10027303" at bounding box center [93, 367] width 150 height 25
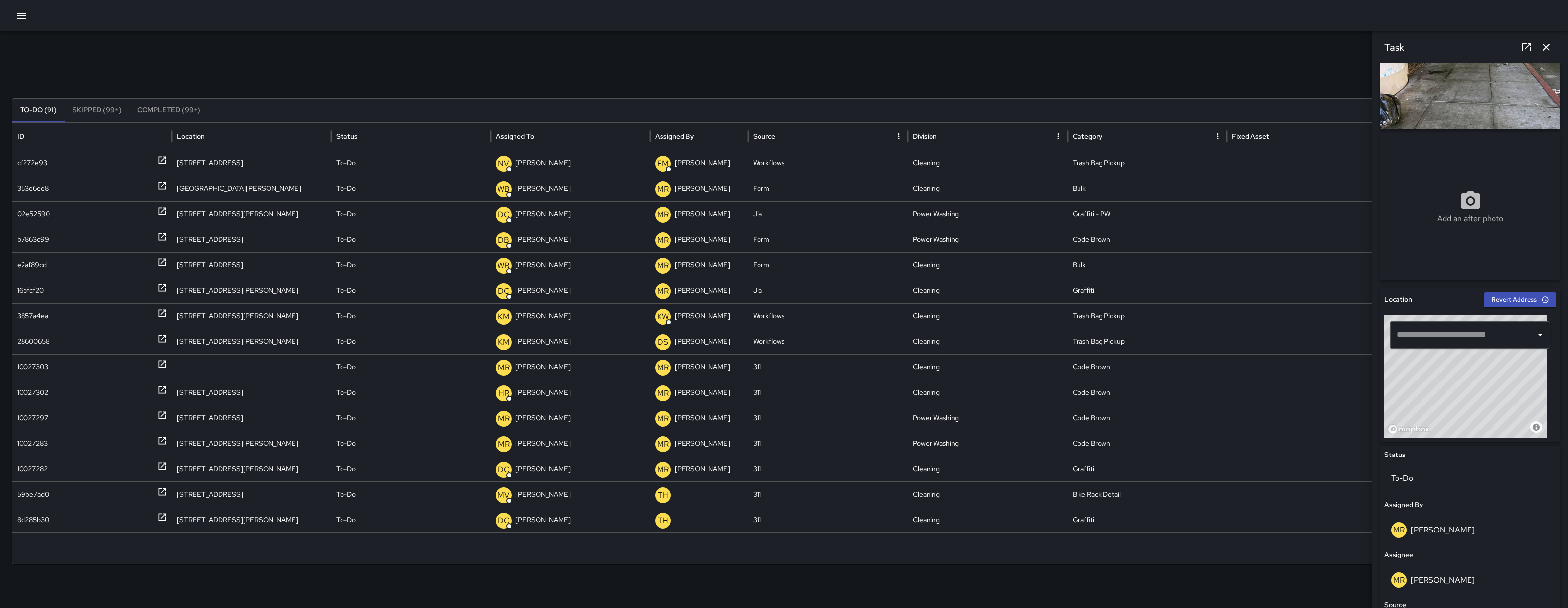
scroll to position [252, 0]
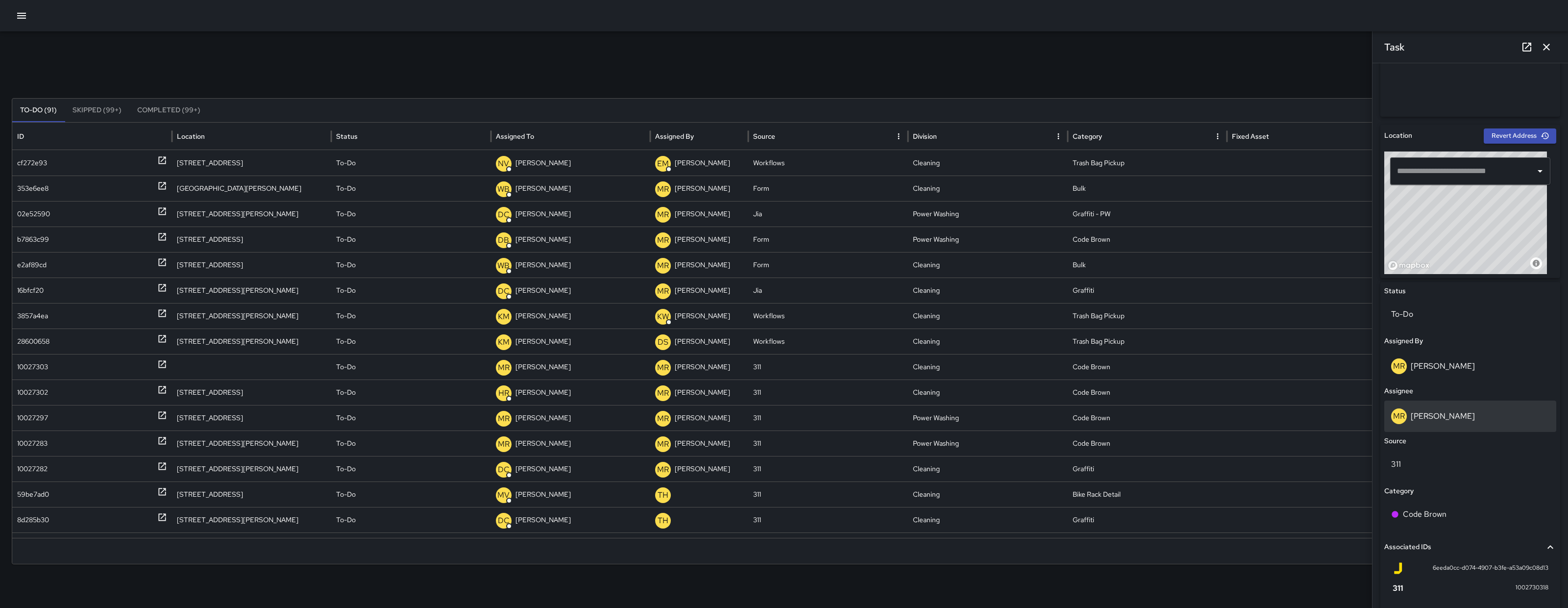
click at [1486, 422] on div "MR Maria Rosas" at bounding box center [1470, 415] width 159 height 16
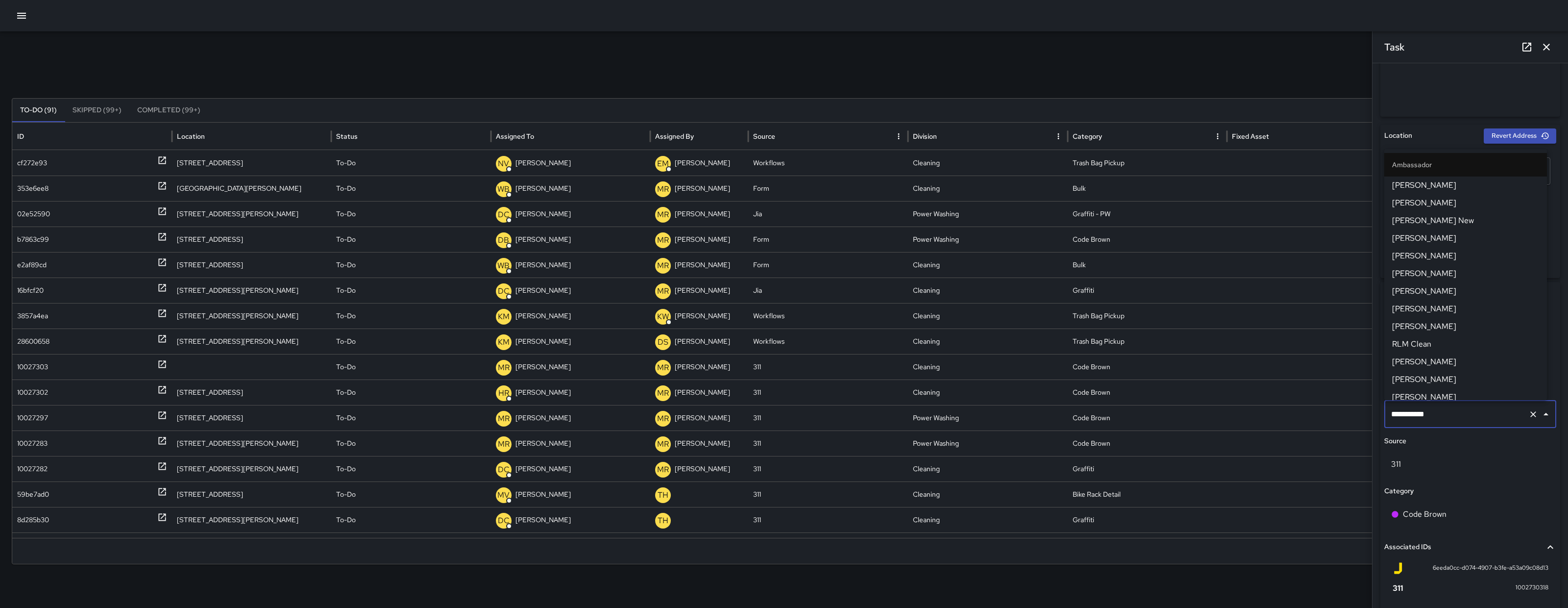
scroll to position [877, 0]
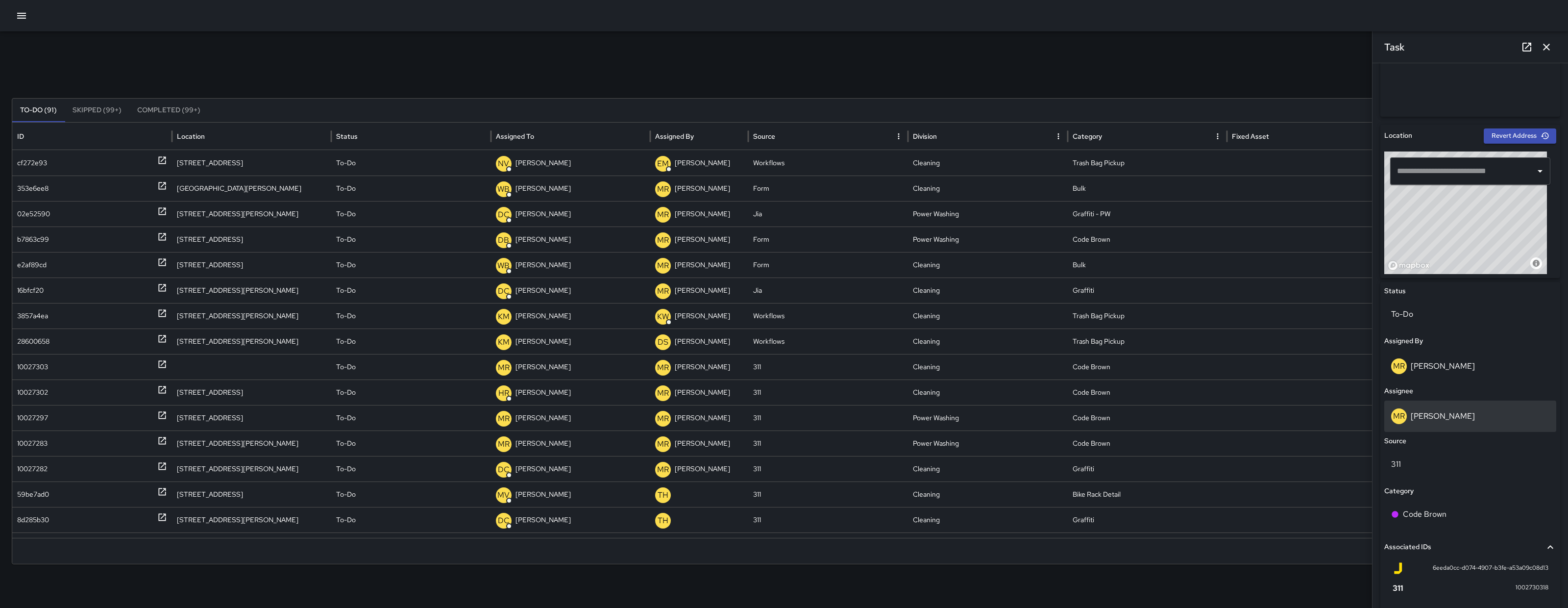
click at [1445, 427] on div "MR Maria Rosas" at bounding box center [1471, 416] width 172 height 31
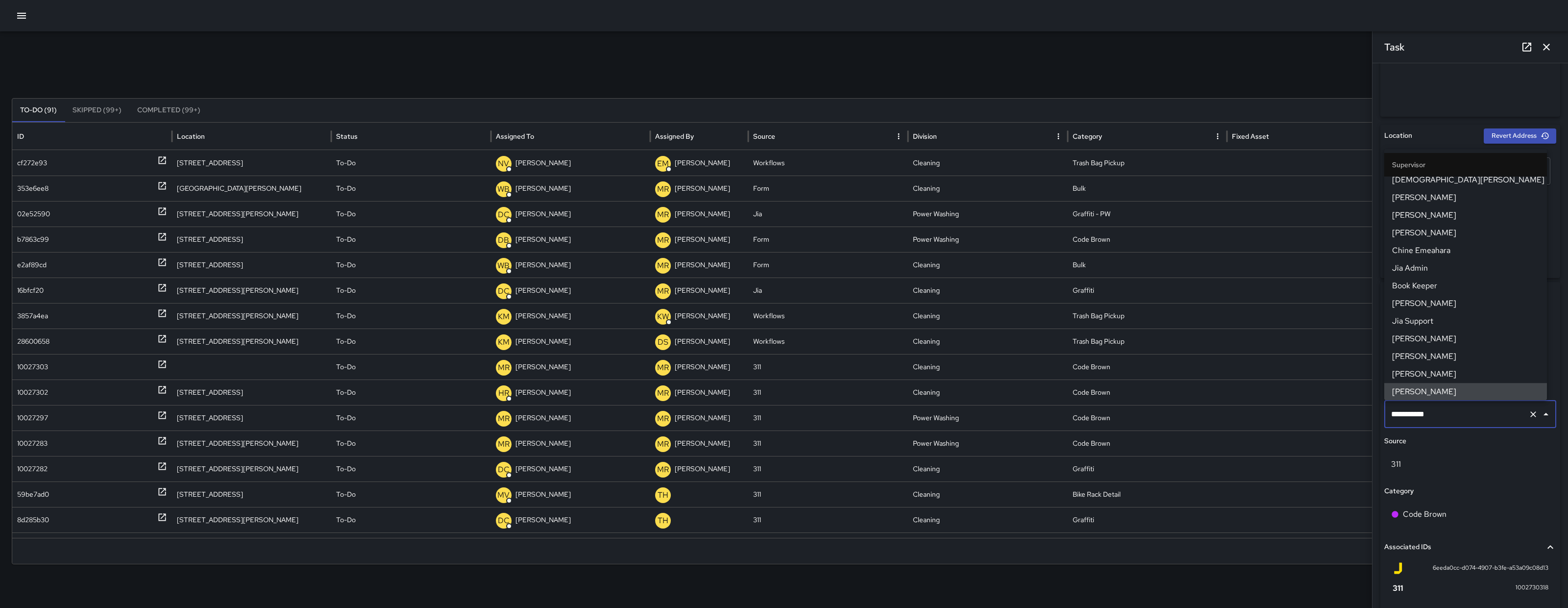
click at [1452, 421] on input "**********" at bounding box center [1457, 415] width 136 height 18
click at [1452, 417] on input "**********" at bounding box center [1457, 415] width 136 height 18
click at [1452, 418] on input "**********" at bounding box center [1457, 415] width 136 height 18
click at [1454, 420] on input "**********" at bounding box center [1457, 415] width 136 height 18
click at [1452, 418] on input "**********" at bounding box center [1457, 415] width 136 height 18
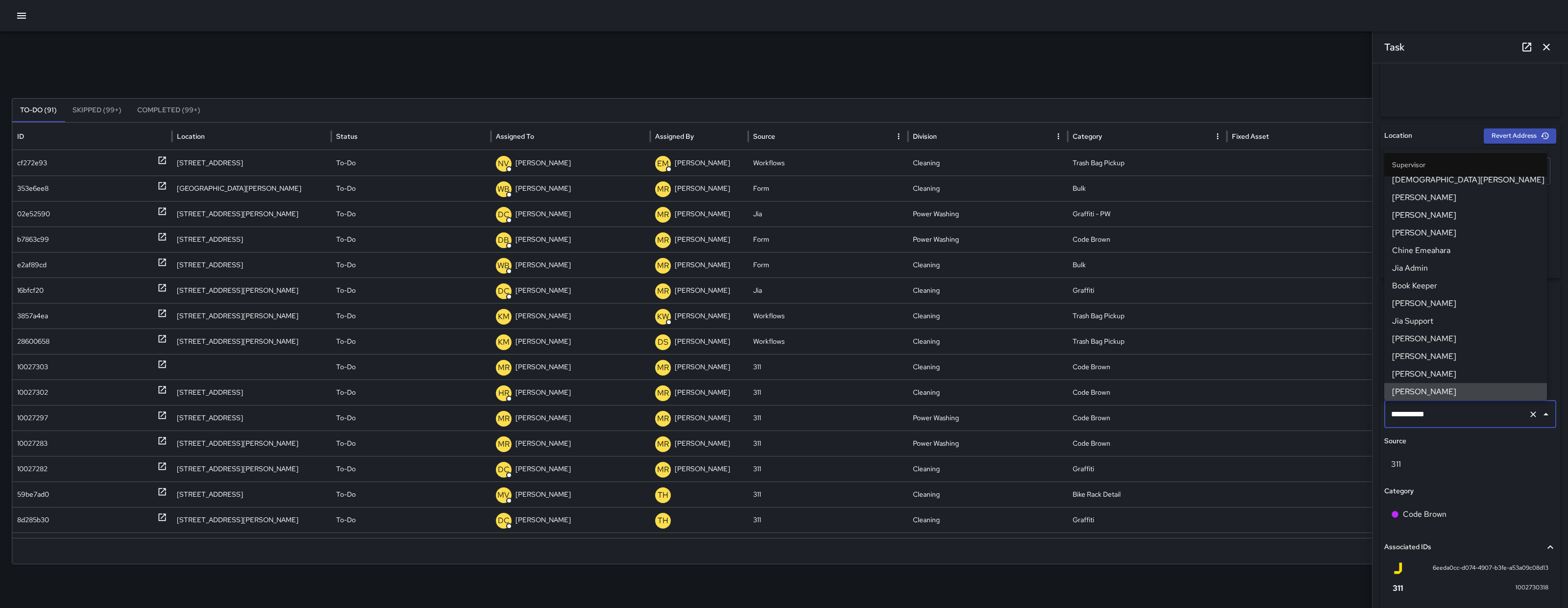
click at [1452, 418] on input "**********" at bounding box center [1457, 415] width 136 height 18
click at [1452, 417] on input "**********" at bounding box center [1457, 415] width 136 height 18
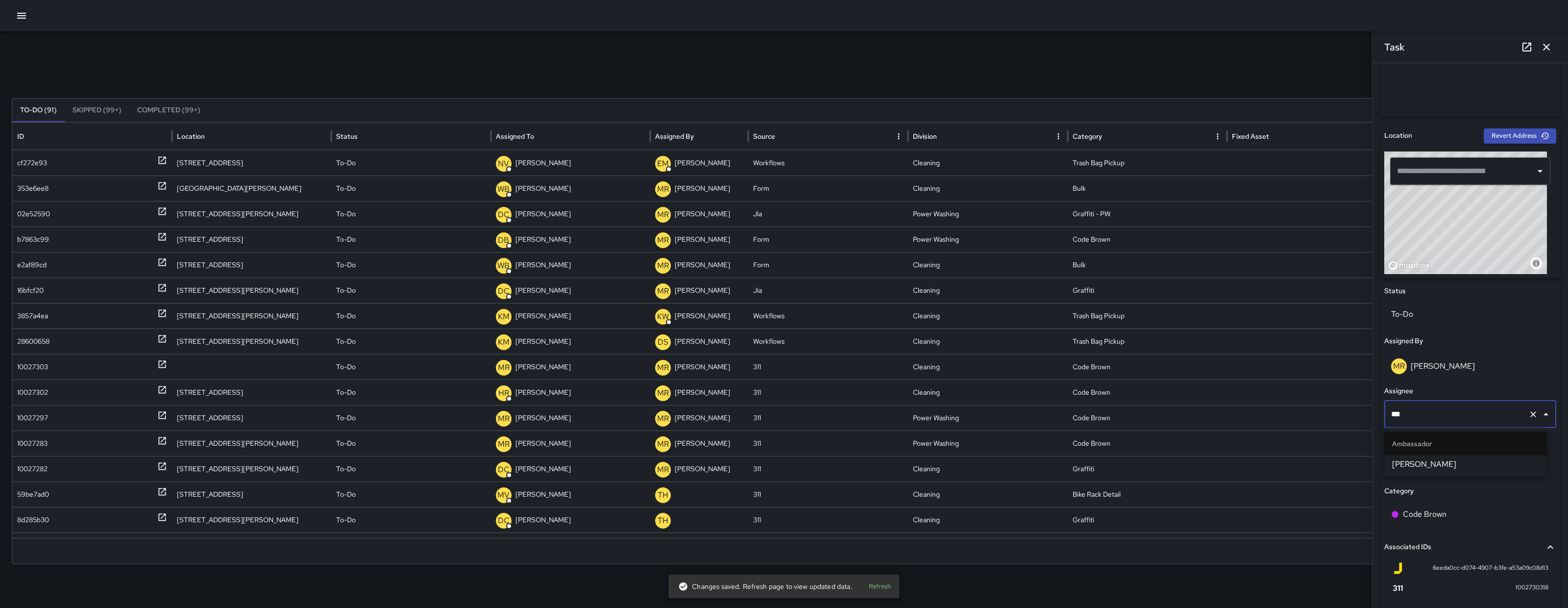
scroll to position [0, 0]
type input "*****"
click at [1487, 474] on ul "Ambassador Maclis Velasquez" at bounding box center [1466, 452] width 163 height 49
click at [1485, 470] on li "Maclis Velasquez" at bounding box center [1466, 464] width 163 height 17
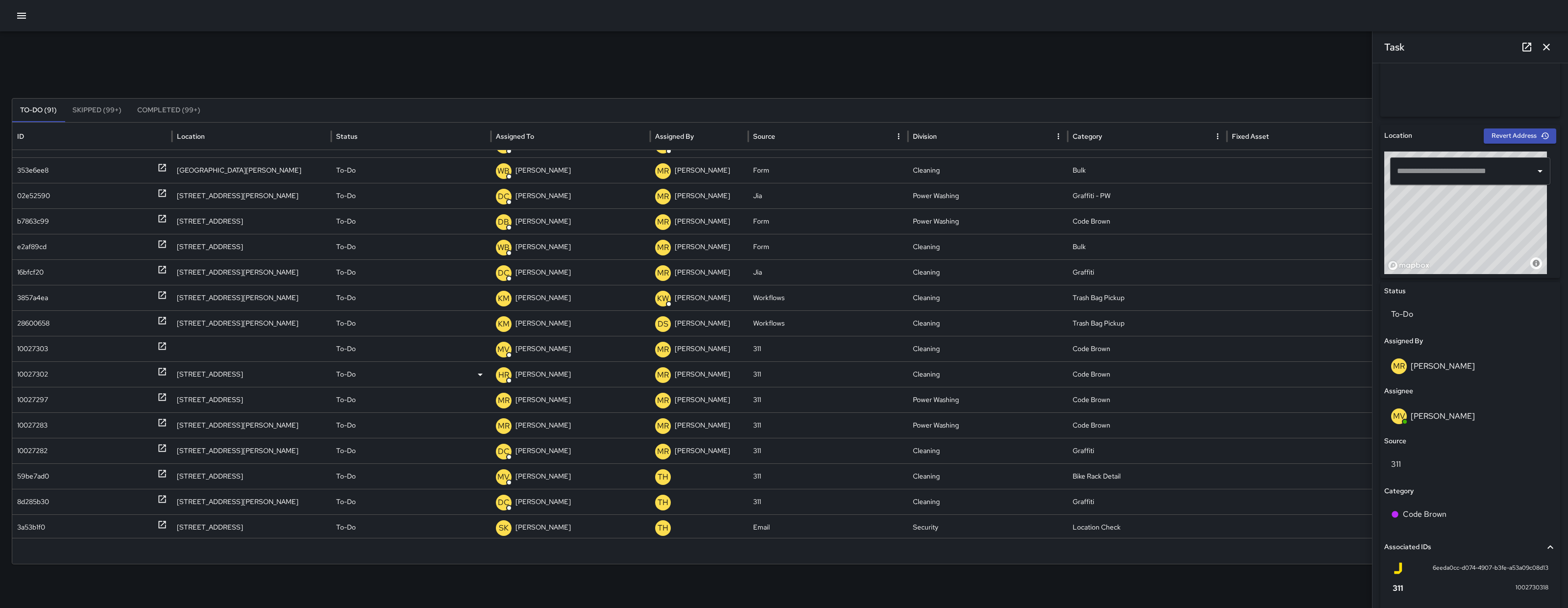
scroll to position [17, 0]
click at [60, 399] on div "10027297" at bounding box center [93, 399] width 150 height 25
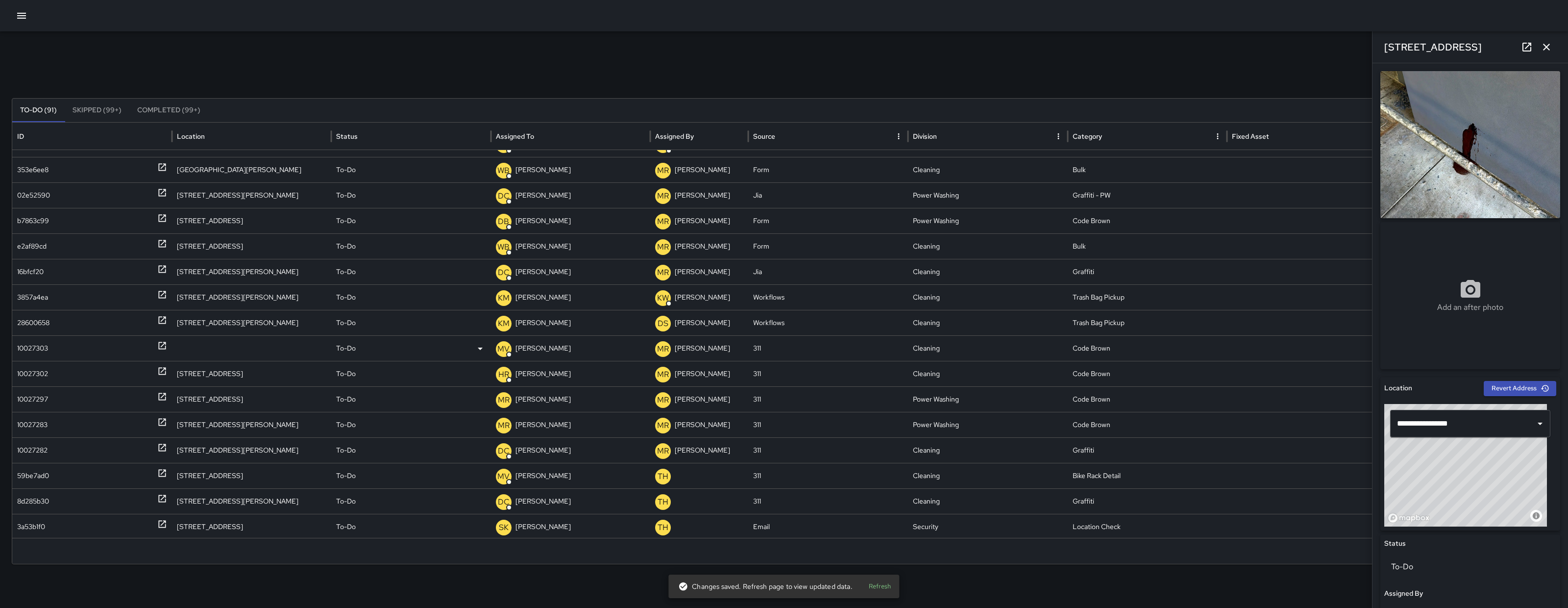
scroll to position [40, 0]
click at [45, 419] on div "10027283" at bounding box center [32, 425] width 30 height 25
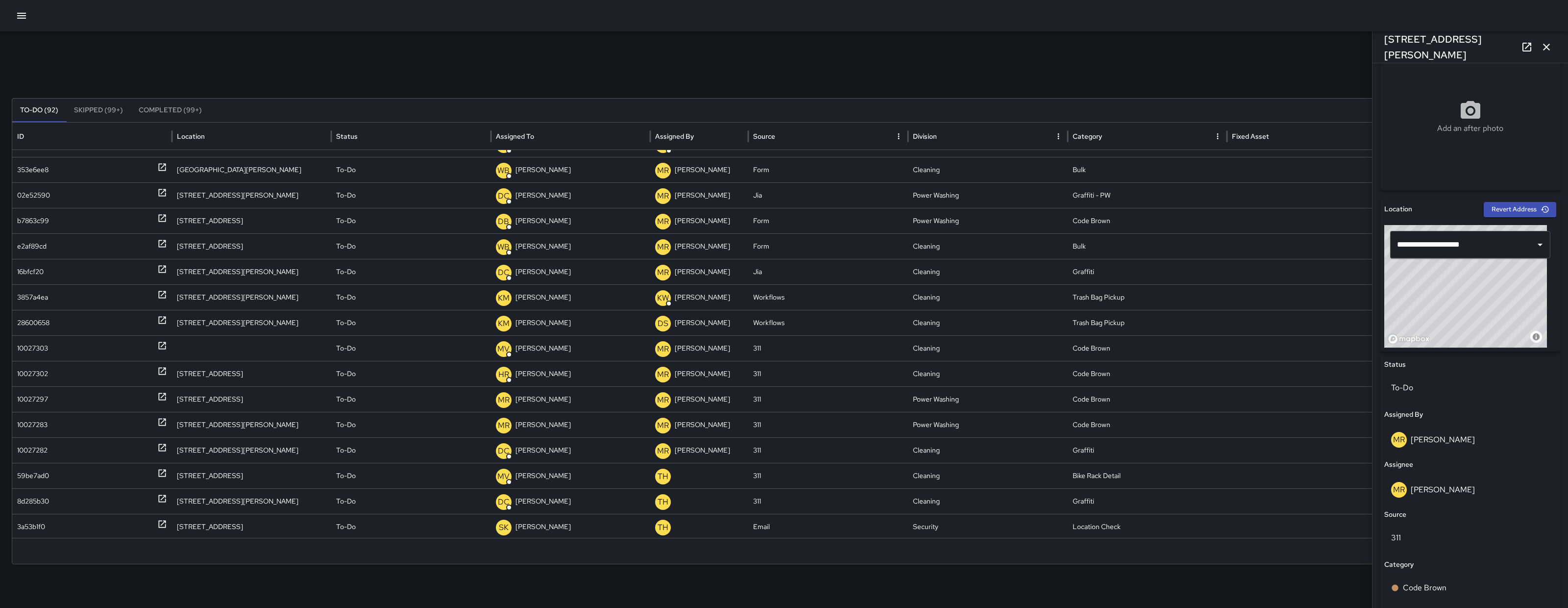
scroll to position [362, 0]
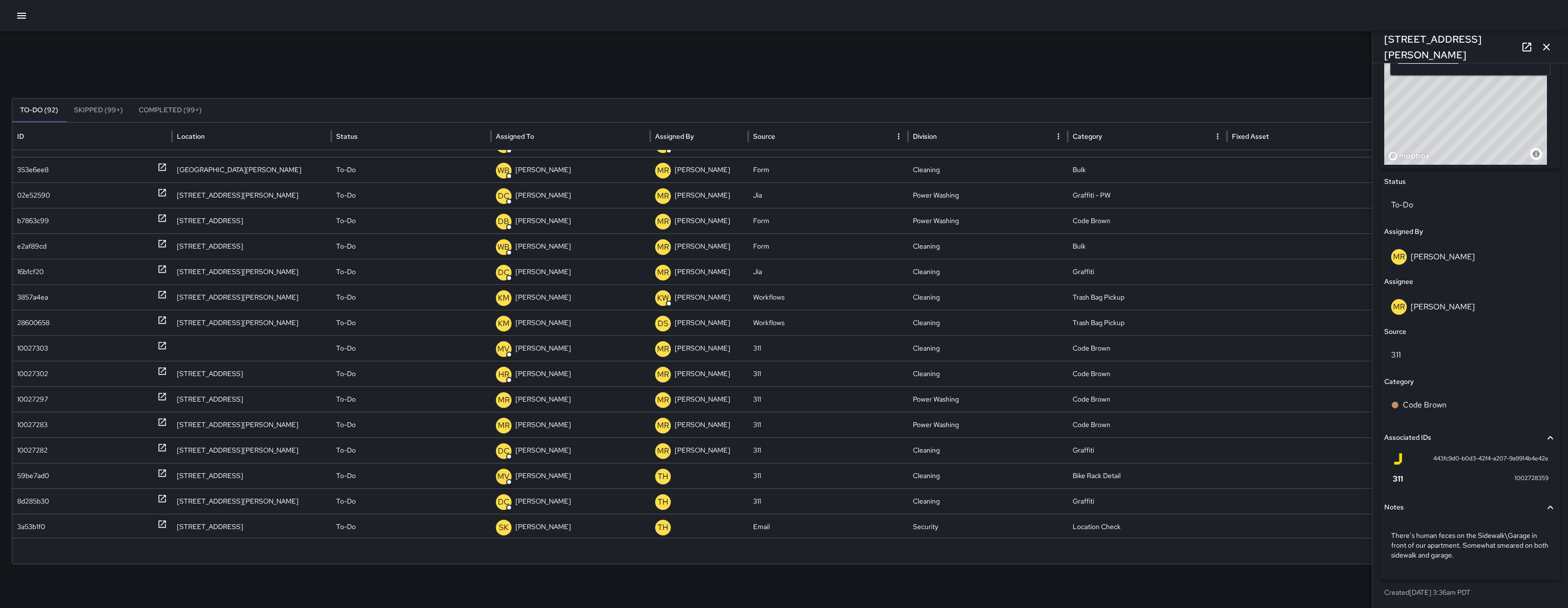
click at [1546, 41] on icon "button" at bounding box center [1546, 47] width 12 height 12
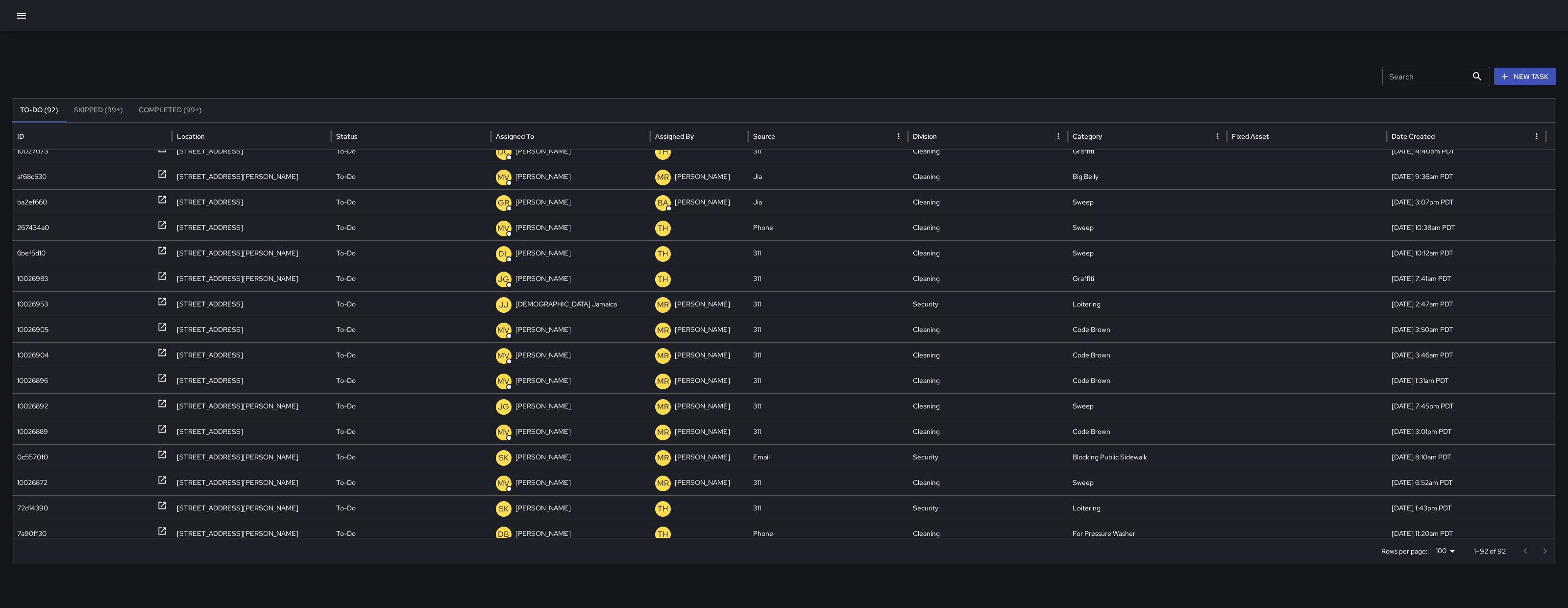
scroll to position [776, 0]
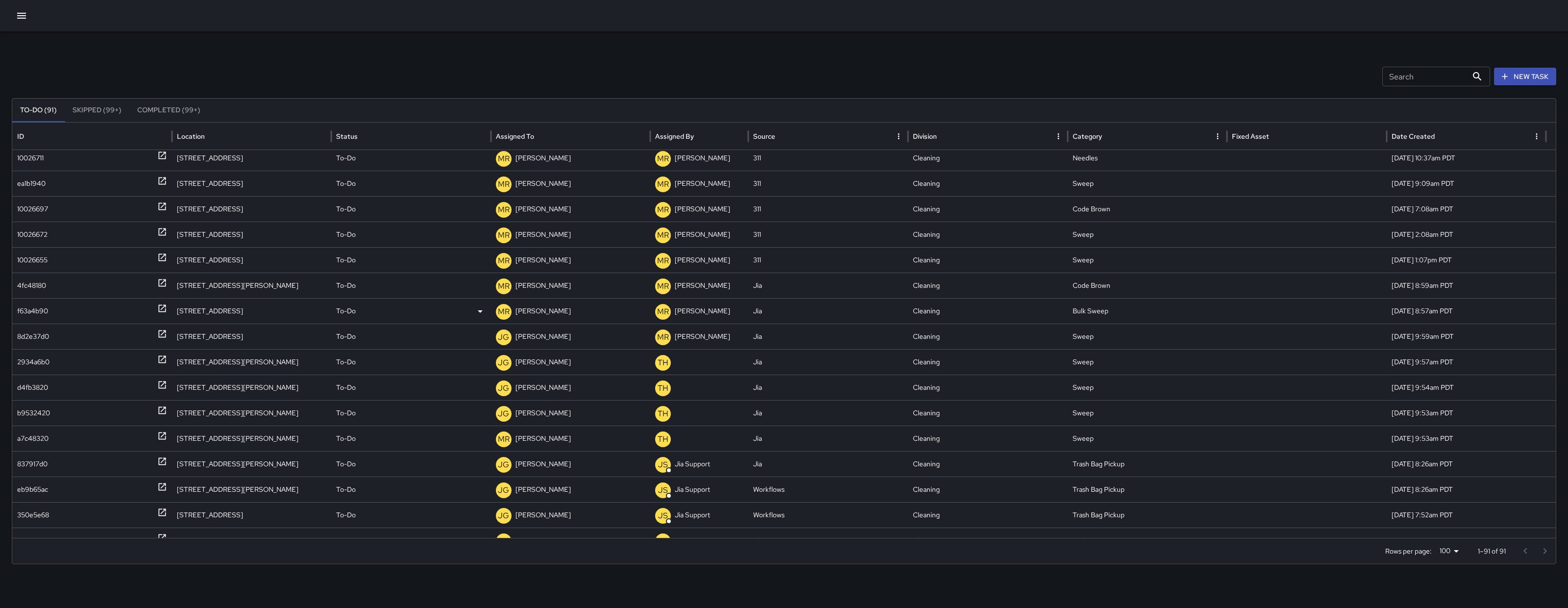
click at [41, 309] on div "f63a4b90" at bounding box center [33, 311] width 31 height 25
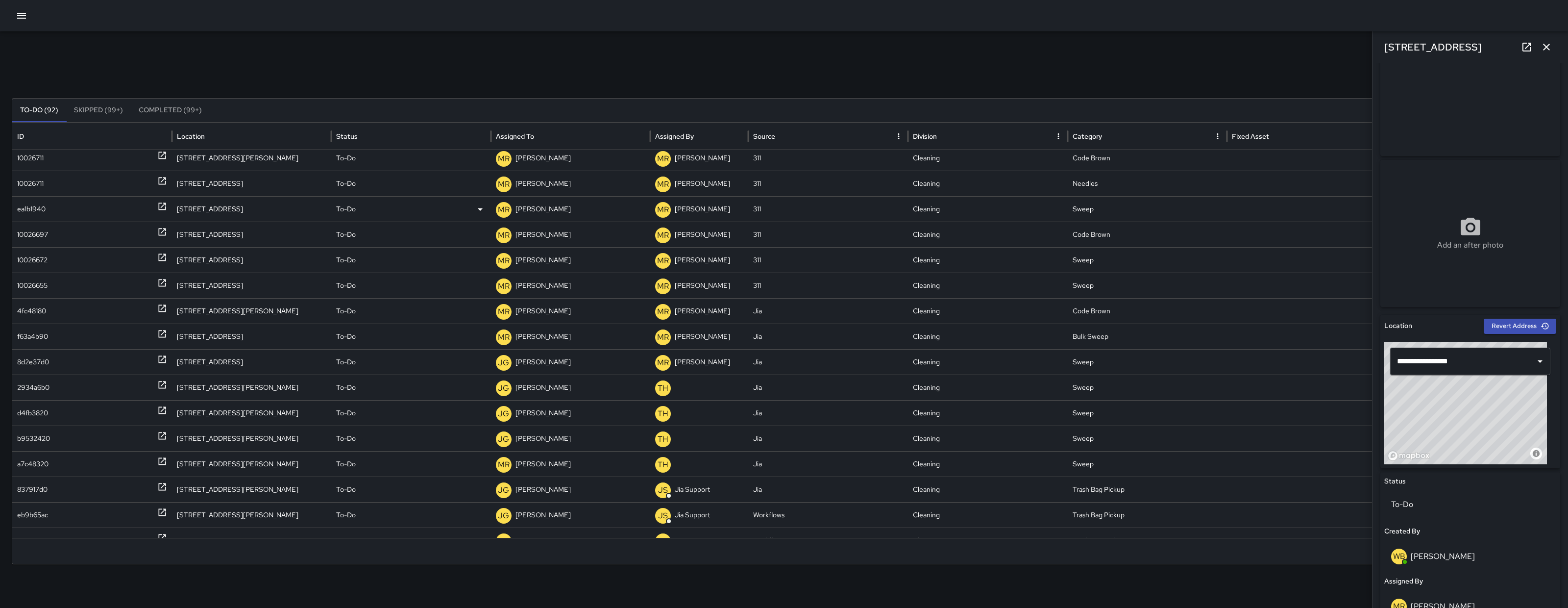
scroll to position [1195, 0]
click at [1545, 49] on icon "button" at bounding box center [1546, 47] width 12 height 12
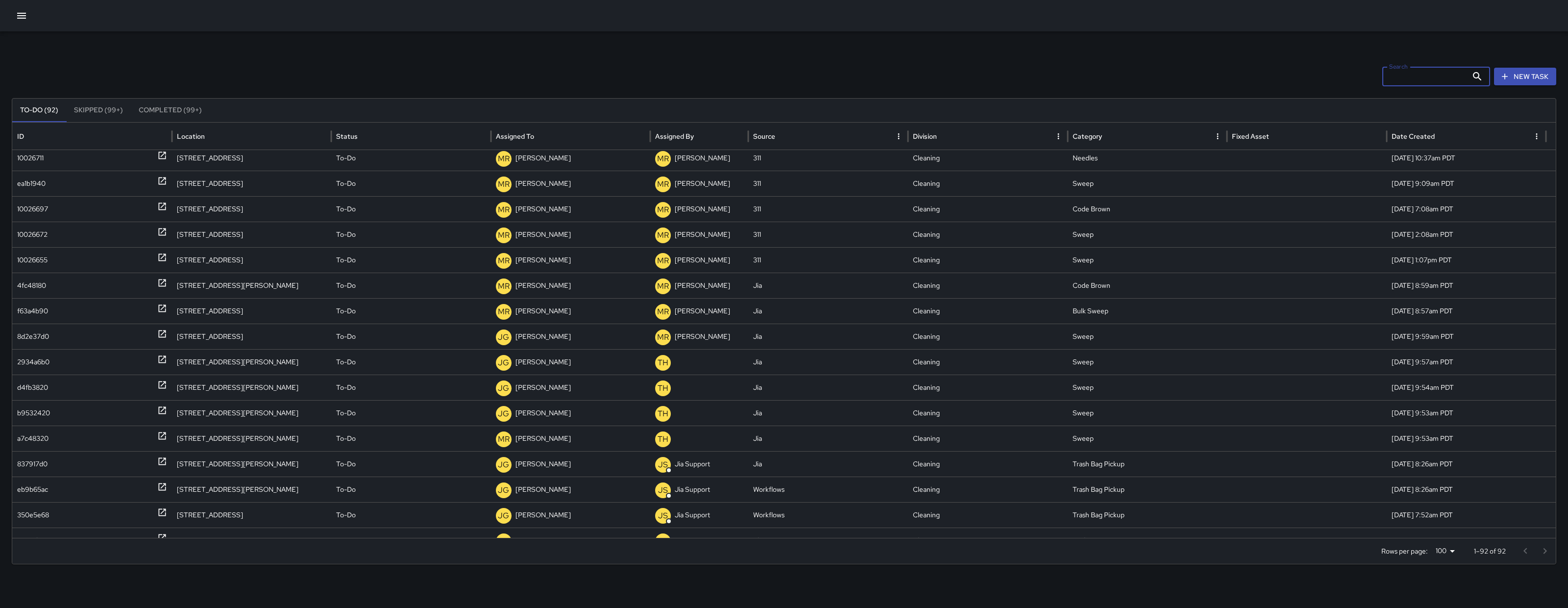
click at [1406, 76] on input "Search" at bounding box center [1425, 76] width 85 height 19
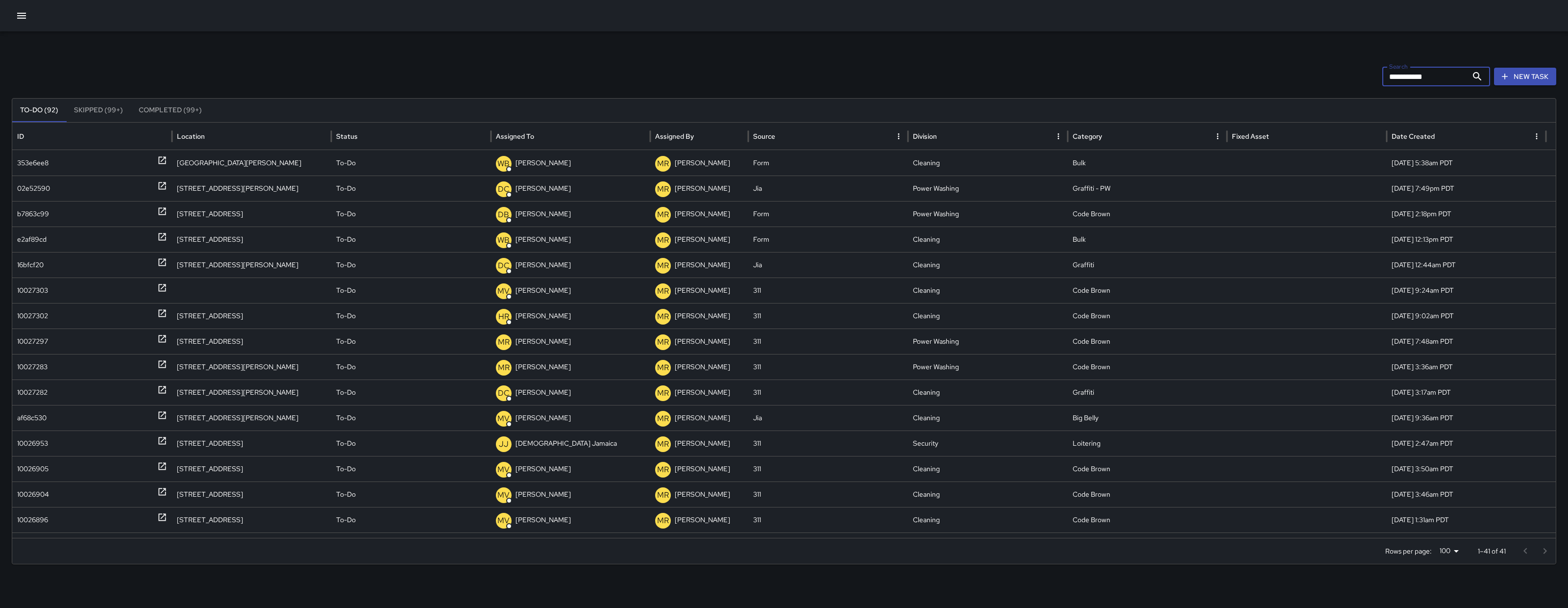
type input "**********"
click at [529, 136] on div "Assigned To" at bounding box center [515, 137] width 38 height 9
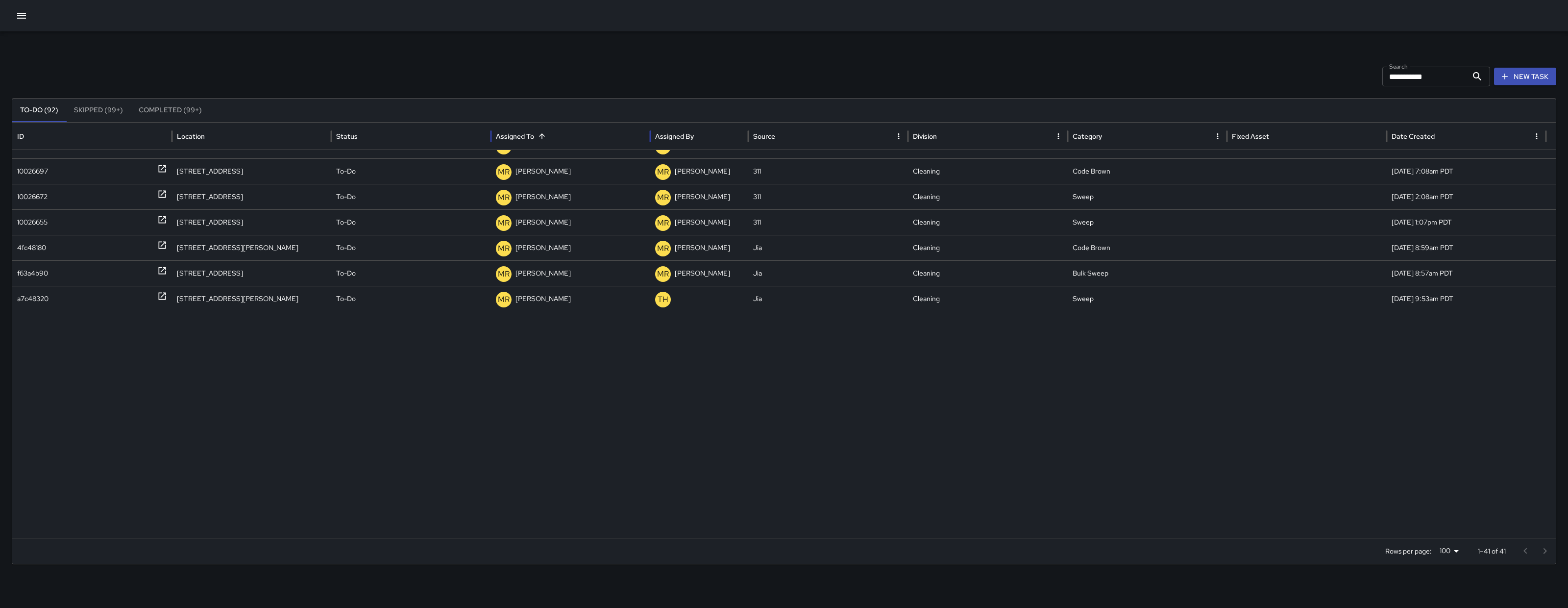
scroll to position [423, 0]
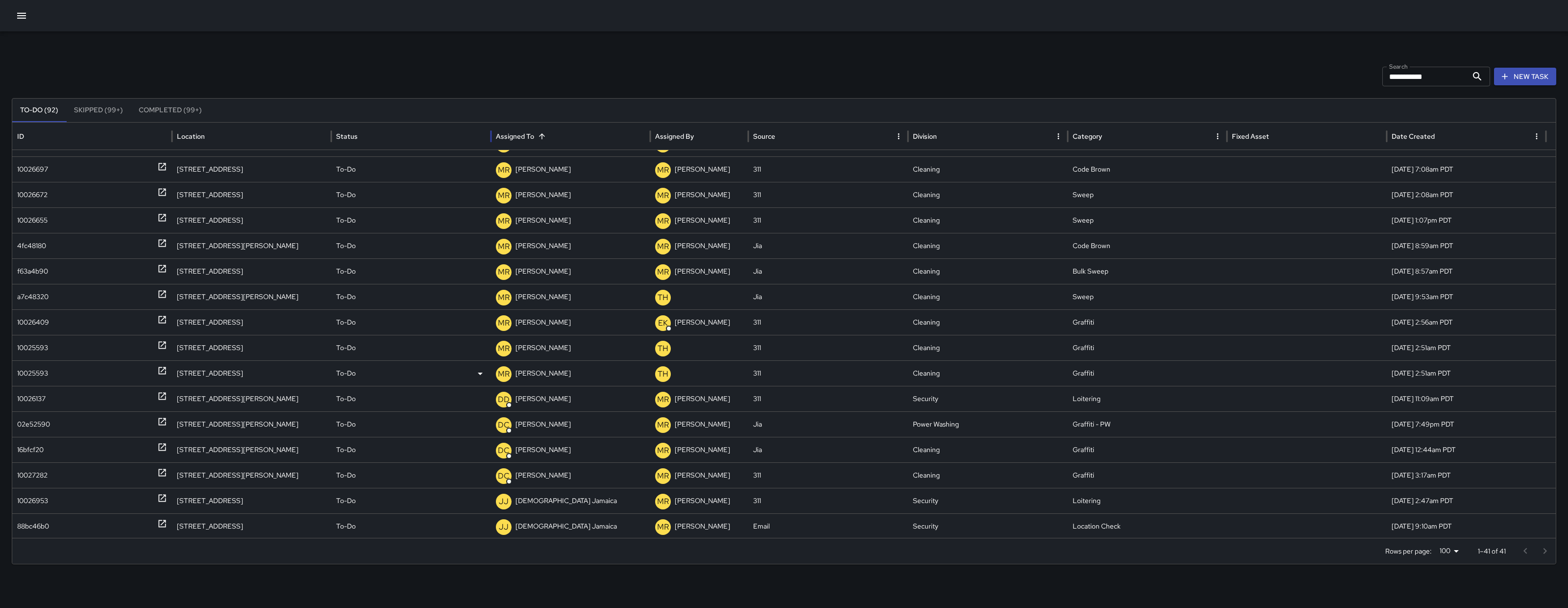
click at [38, 374] on div "10025593" at bounding box center [33, 373] width 31 height 25
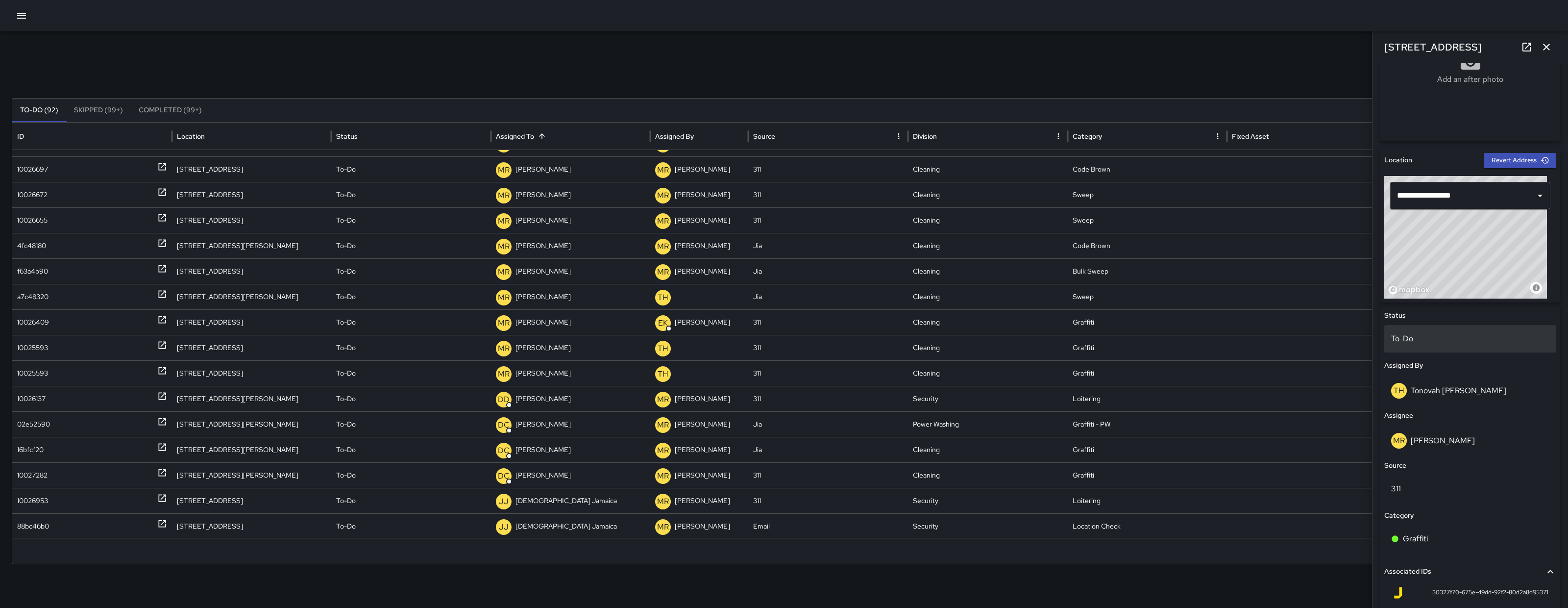
scroll to position [398, 0]
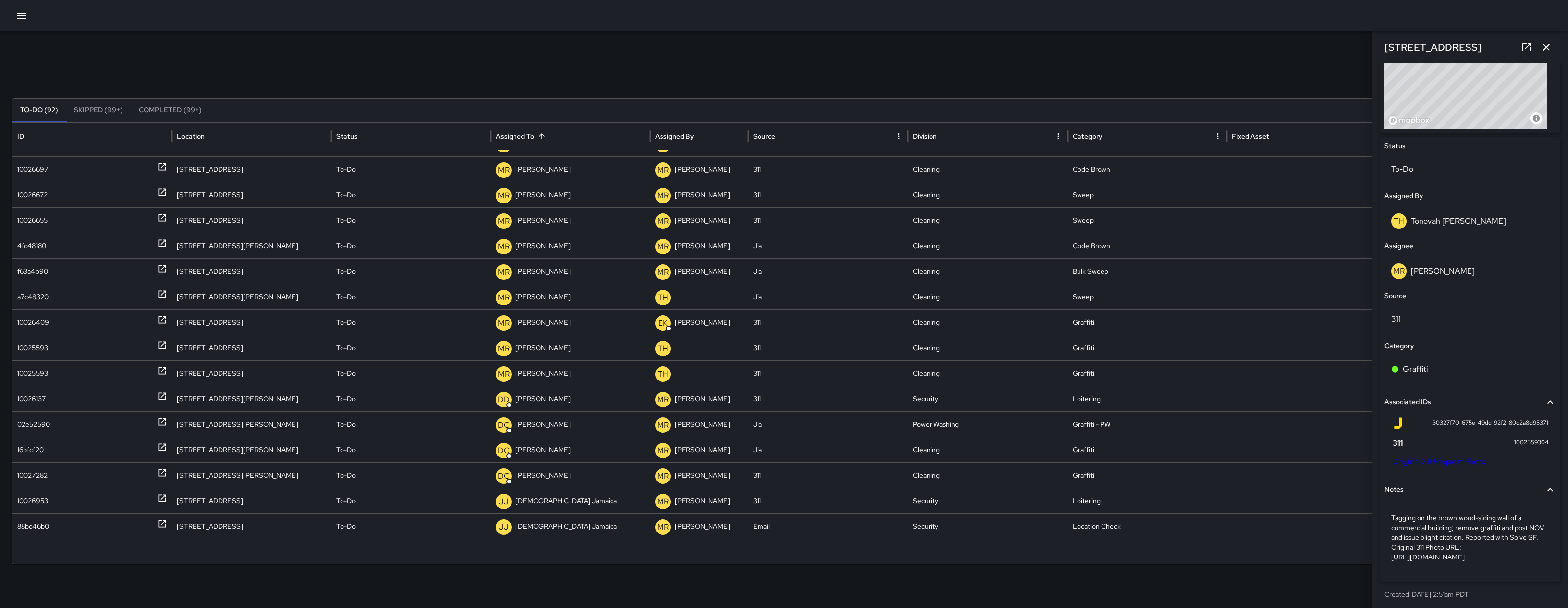
click at [1449, 464] on link "Original 311 Request Photo" at bounding box center [1439, 461] width 93 height 10
click at [1547, 45] on icon "button" at bounding box center [1546, 47] width 12 height 12
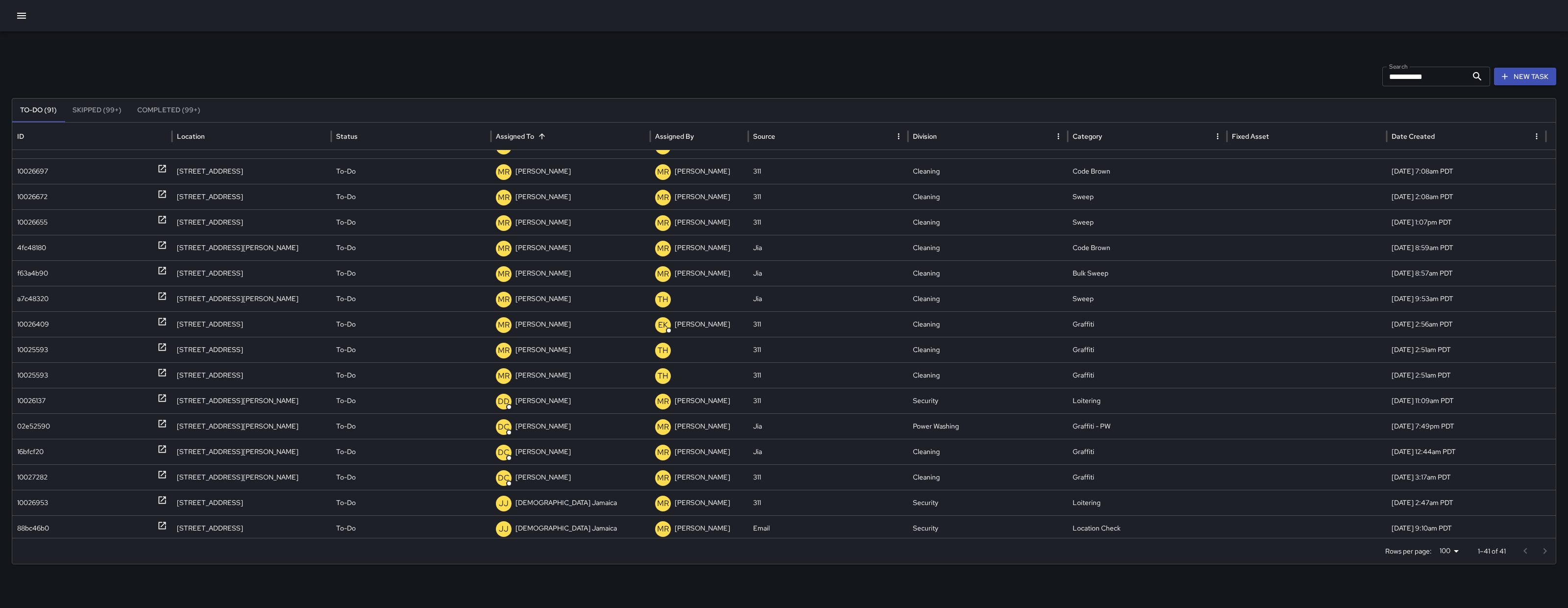
scroll to position [420, 0]
click at [27, 6] on div at bounding box center [784, 16] width 1568 height 31
click at [20, 17] on icon "button" at bounding box center [21, 16] width 12 height 12
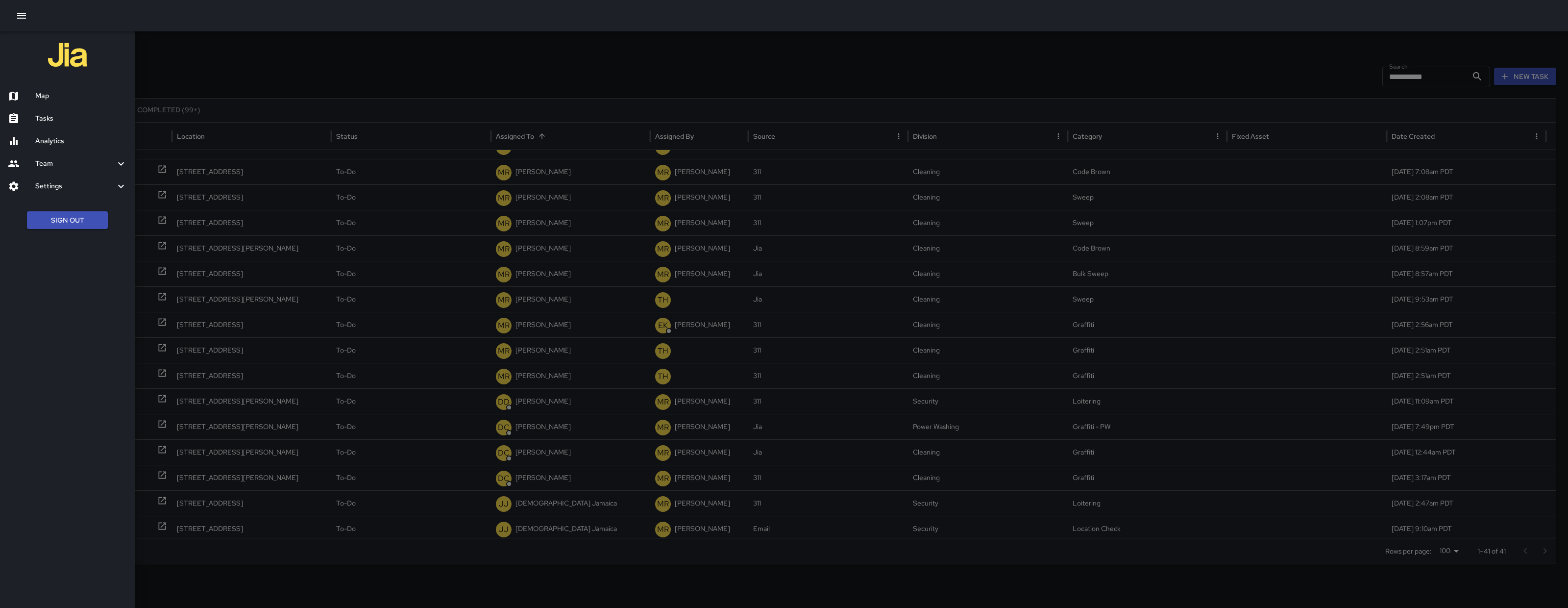
click at [51, 102] on div "Map" at bounding box center [67, 96] width 135 height 23
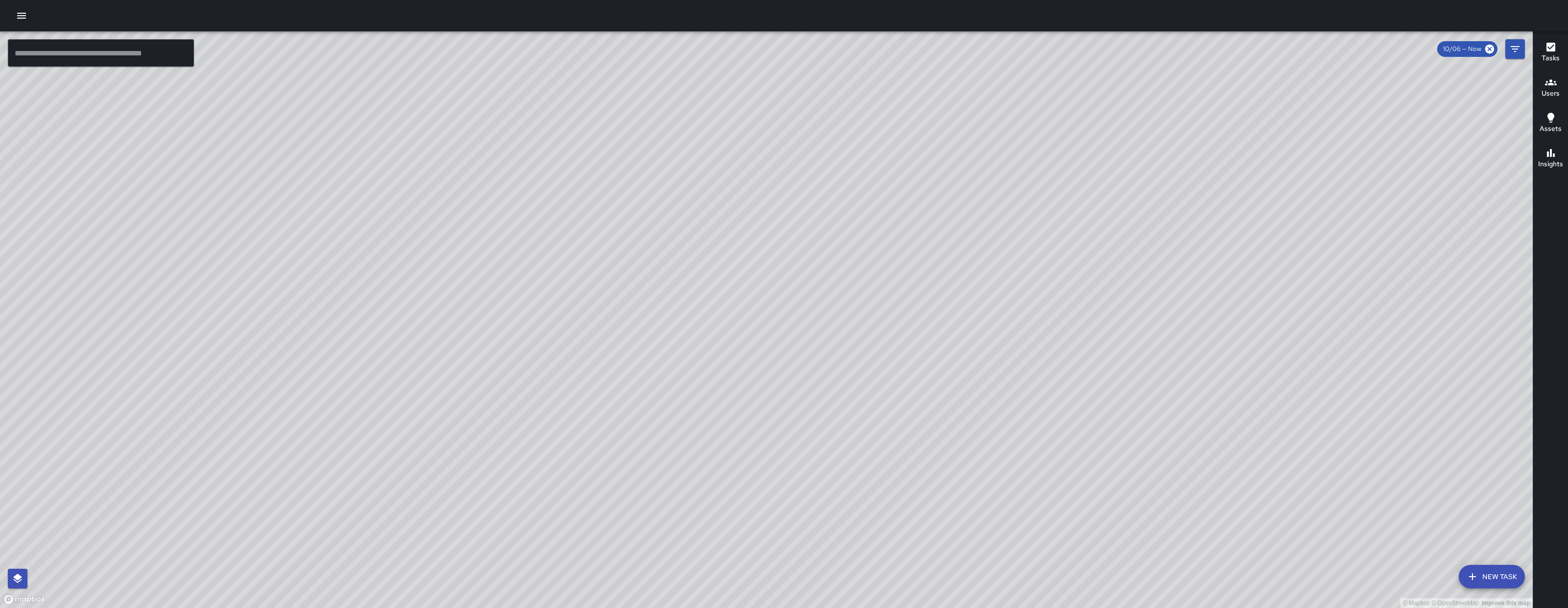
drag, startPoint x: 845, startPoint y: 198, endPoint x: 744, endPoint y: 263, distance: 120.1
click at [768, 293] on div "© Mapbox © OpenStreetMap Improve this map" at bounding box center [766, 319] width 1533 height 577
drag, startPoint x: 959, startPoint y: 299, endPoint x: 641, endPoint y: 273, distance: 319.1
click at [644, 276] on div "© Mapbox © OpenStreetMap Improve this map" at bounding box center [766, 319] width 1533 height 577
drag, startPoint x: 869, startPoint y: 525, endPoint x: 890, endPoint y: 392, distance: 134.6
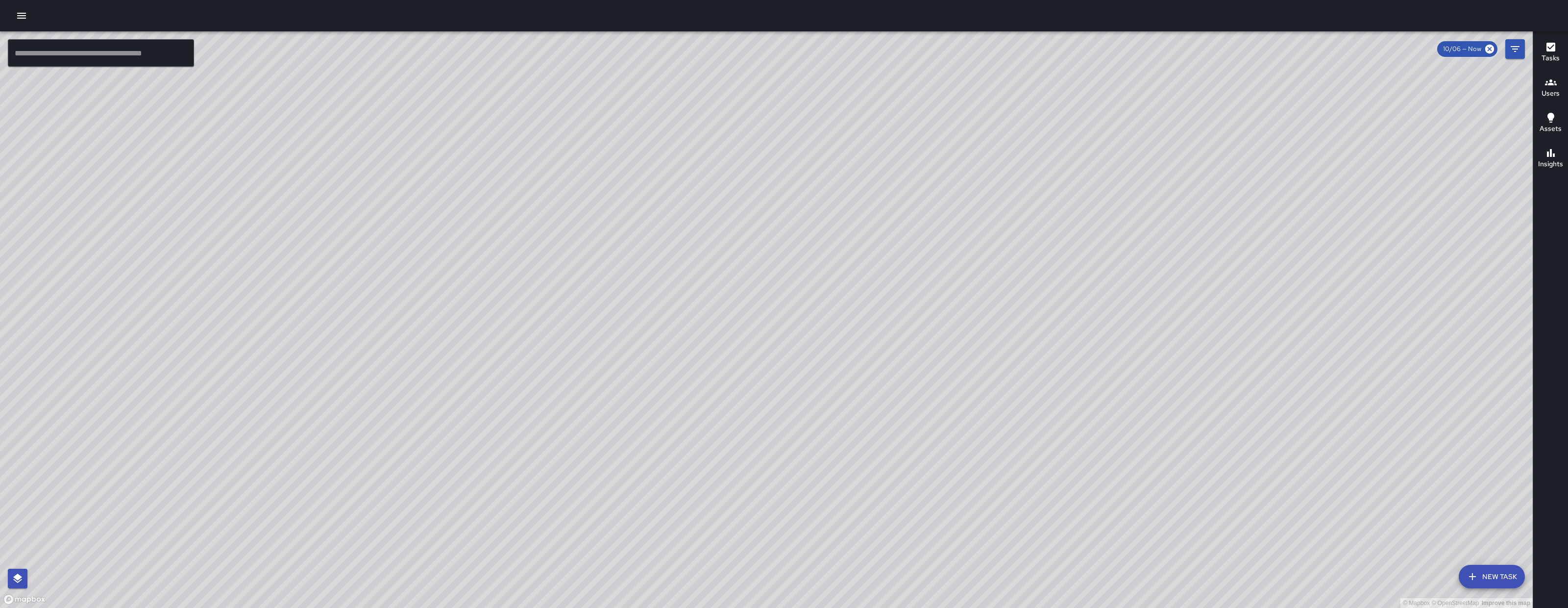
click at [891, 392] on div "© Mapbox © OpenStreetMap Improve this map" at bounding box center [766, 319] width 1533 height 577
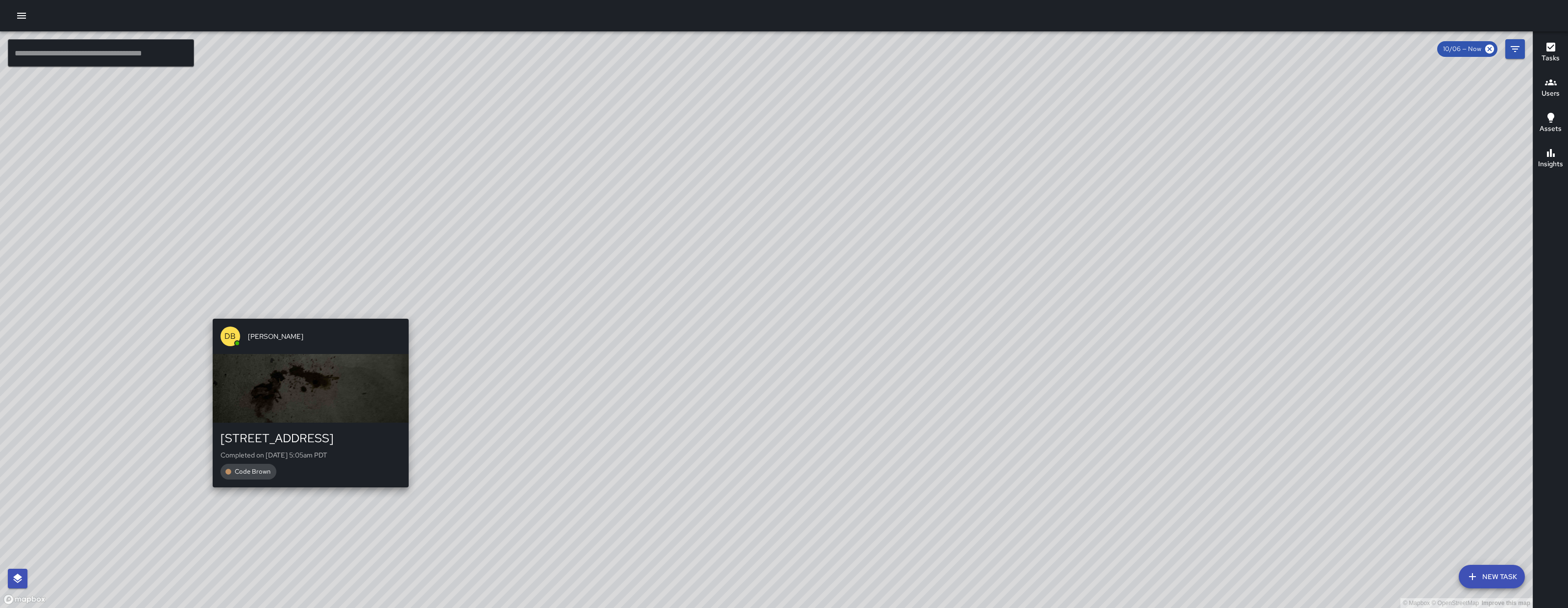
click at [305, 316] on div "DB DeAndre Barney 167 11th Street Completed on 10/6/2025, 5:05am PDT Code Brown" at bounding box center [311, 403] width 203 height 177
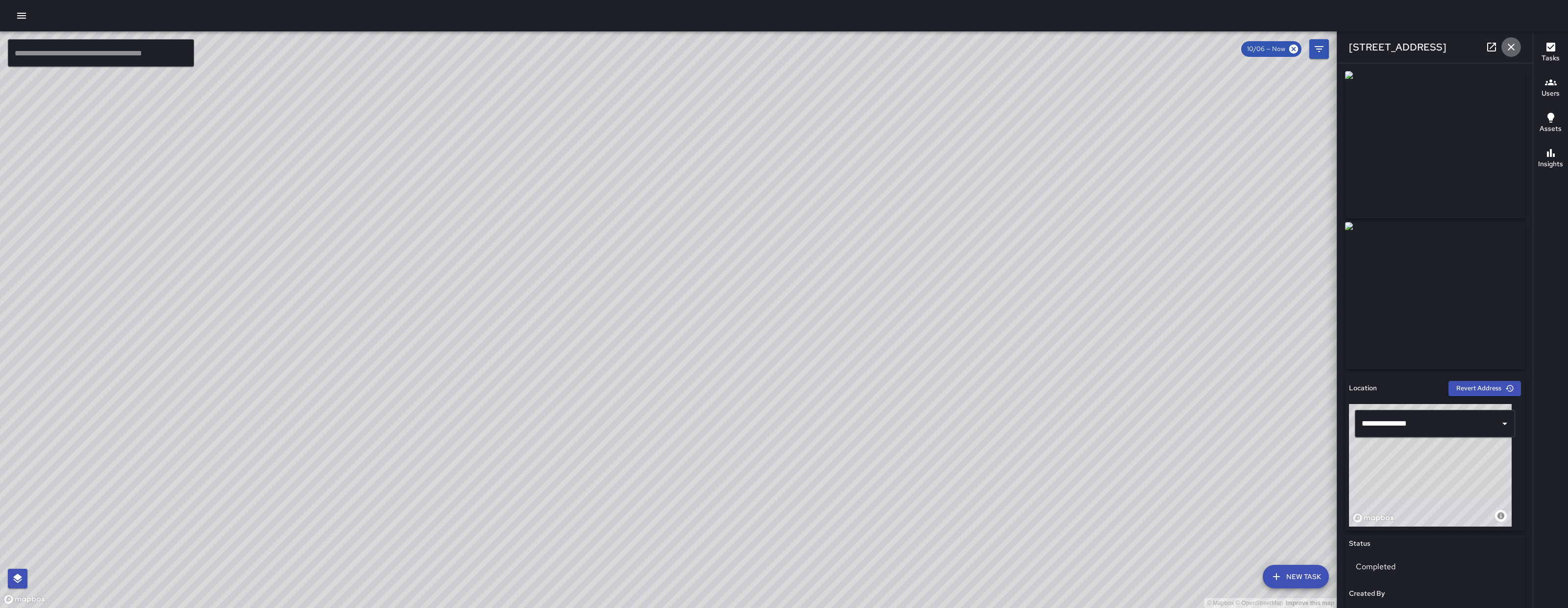
click at [1516, 42] on icon "button" at bounding box center [1511, 47] width 12 height 12
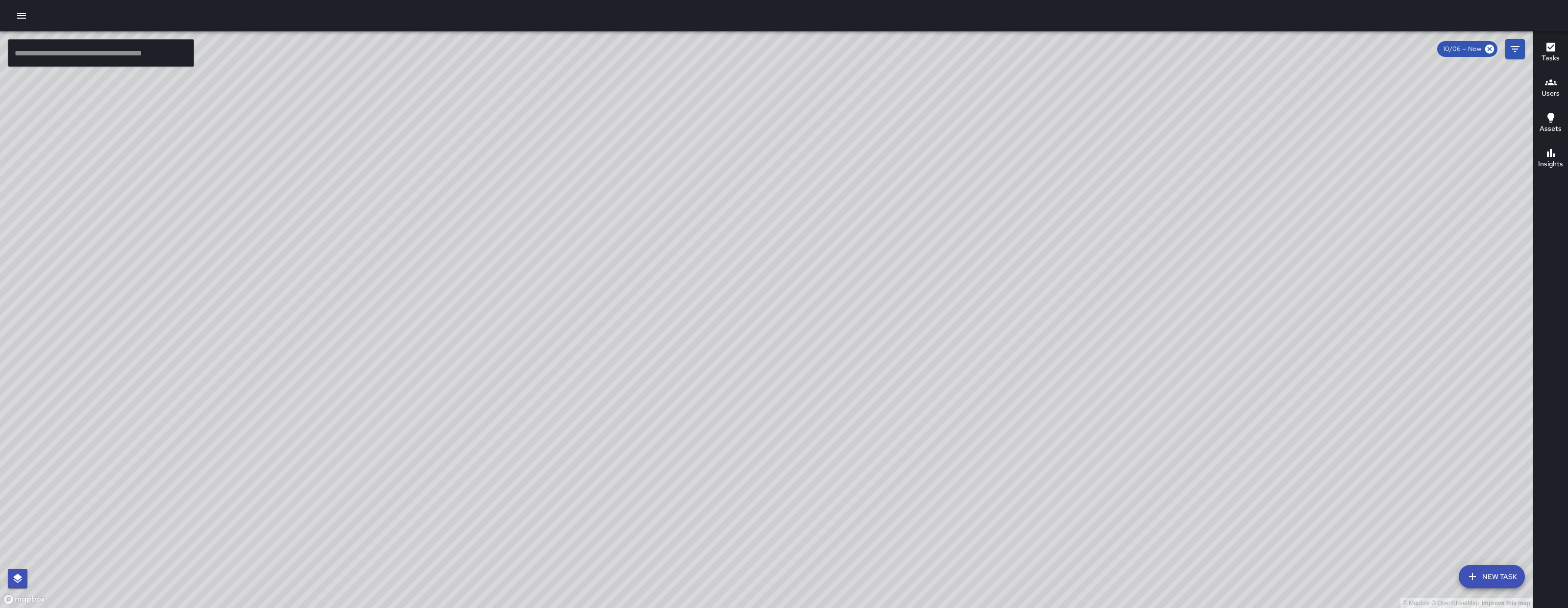
drag, startPoint x: 1325, startPoint y: 284, endPoint x: 749, endPoint y: 347, distance: 579.4
click at [750, 347] on div "© Mapbox © OpenStreetMap Improve this map" at bounding box center [766, 319] width 1533 height 577
drag, startPoint x: 768, startPoint y: 326, endPoint x: 774, endPoint y: 328, distance: 6.3
click at [774, 328] on div "© Mapbox © OpenStreetMap Improve this map" at bounding box center [766, 319] width 1533 height 577
drag, startPoint x: 840, startPoint y: 316, endPoint x: 558, endPoint y: 342, distance: 283.2
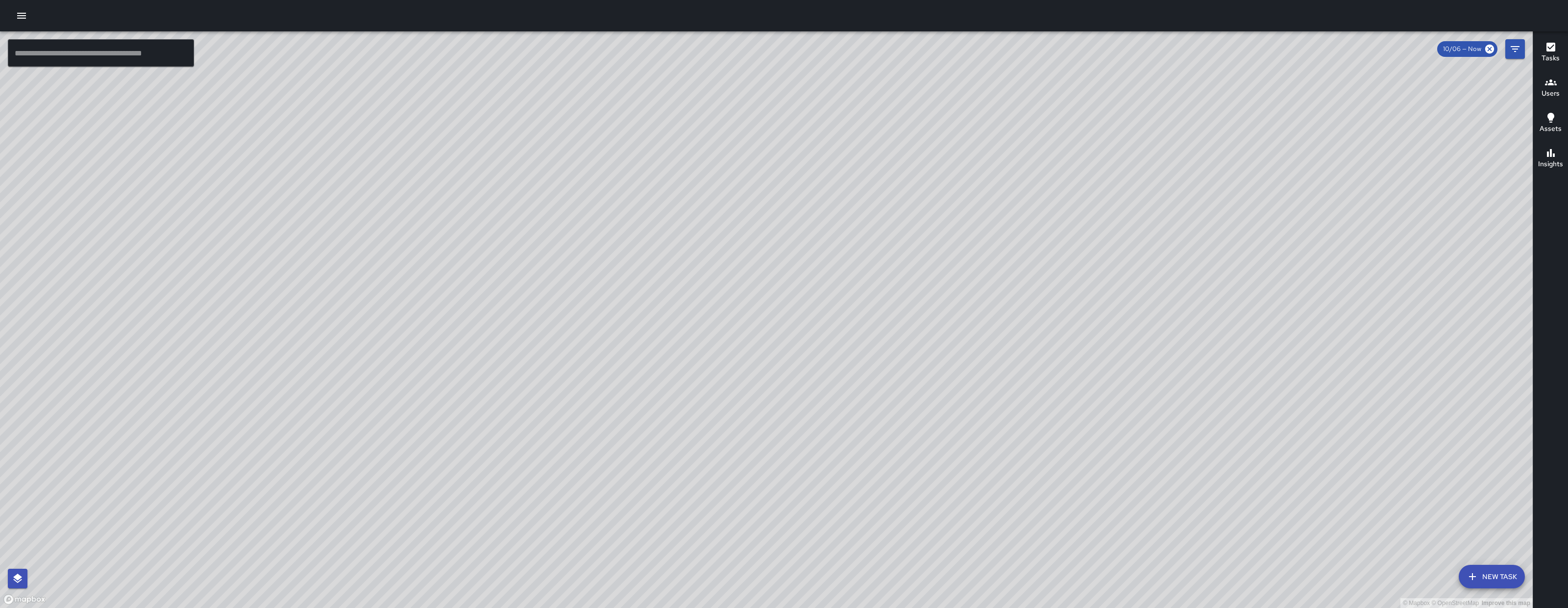
click at [678, 400] on div "© Mapbox © OpenStreetMap Improve this map" at bounding box center [766, 319] width 1533 height 577
click at [125, 54] on input "text" at bounding box center [101, 53] width 186 height 28
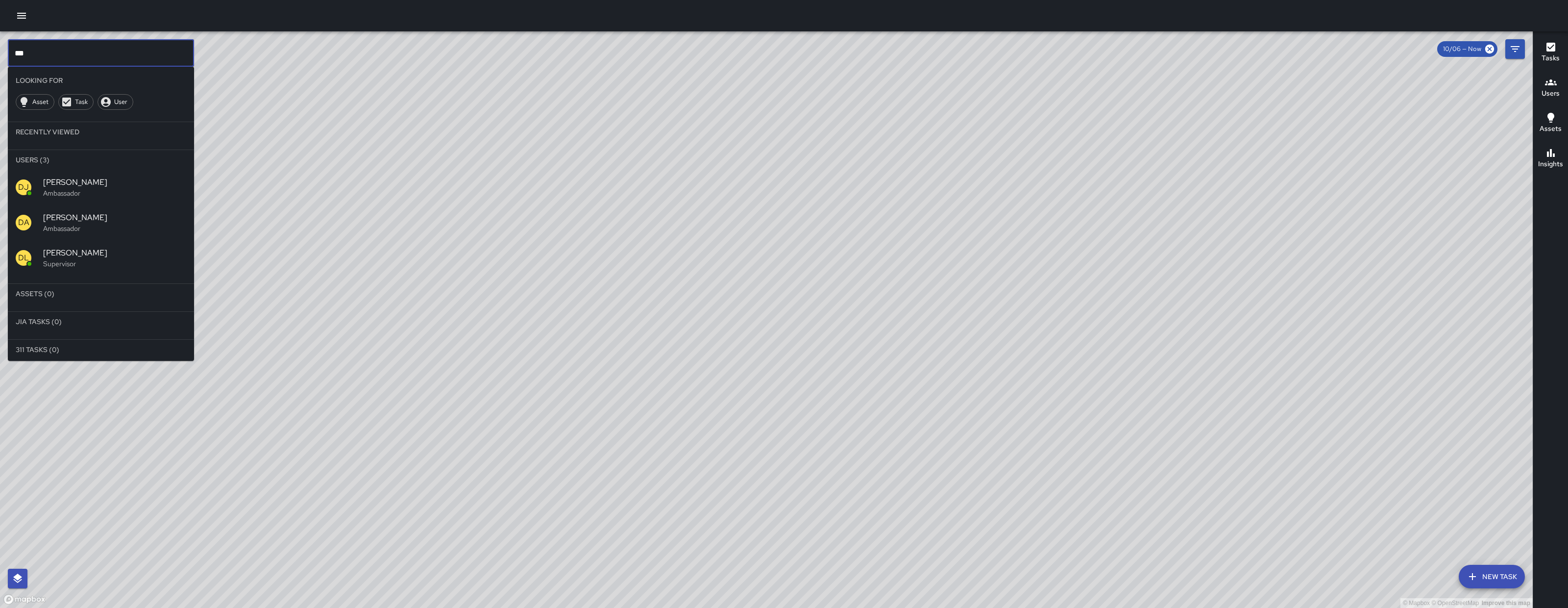
type input "***"
click at [86, 273] on div "DL David Lewis Supervisor" at bounding box center [101, 258] width 186 height 36
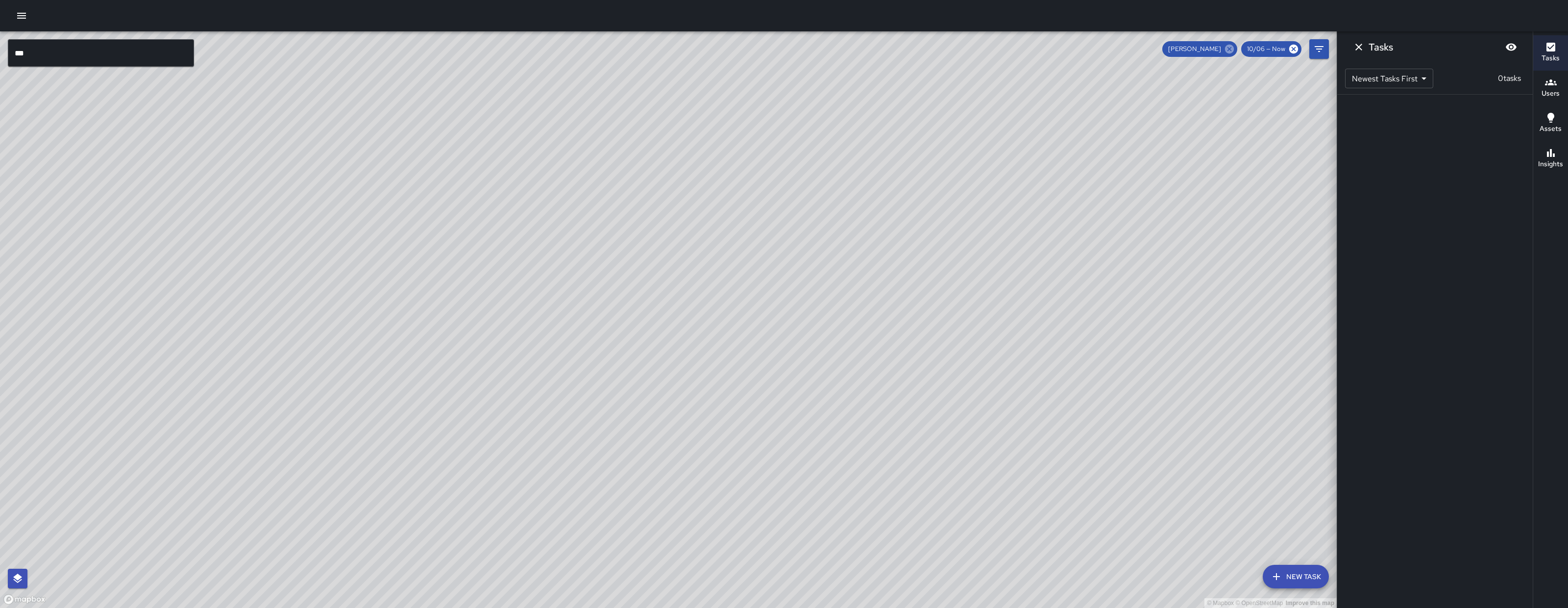
click at [1235, 46] on div "David Lewis" at bounding box center [1201, 49] width 75 height 16
click at [1231, 48] on icon at bounding box center [1230, 50] width 9 height 9
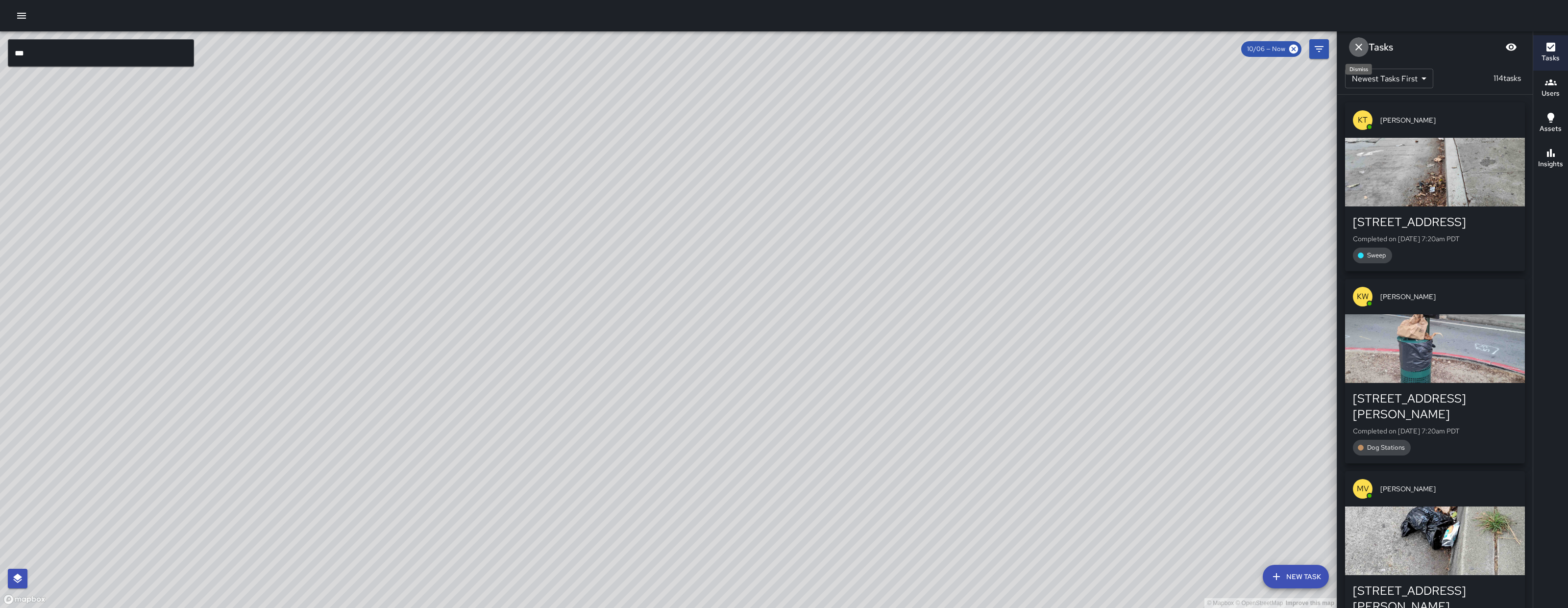
click at [1358, 50] on icon "Dismiss" at bounding box center [1359, 47] width 12 height 12
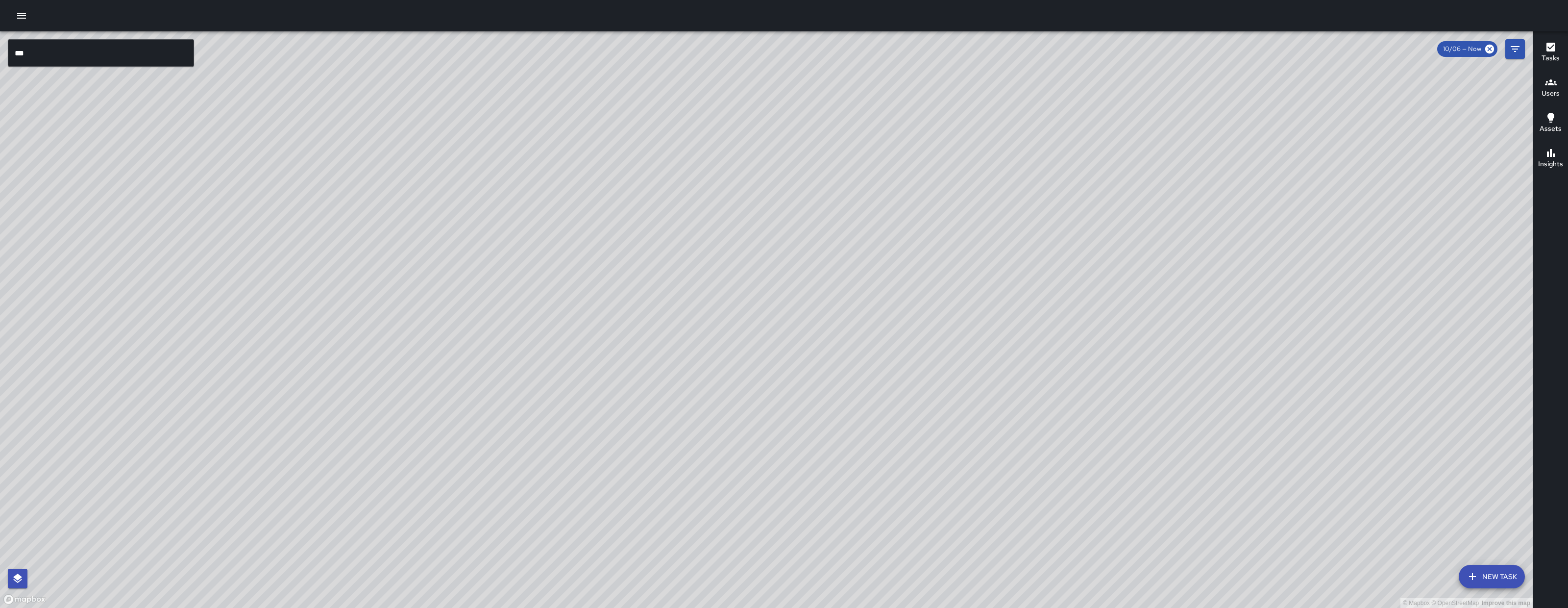
drag, startPoint x: 1084, startPoint y: 300, endPoint x: 1034, endPoint y: 367, distance: 83.6
click at [981, 399] on div "© Mapbox © OpenStreetMap Improve this map" at bounding box center [766, 319] width 1533 height 577
drag, startPoint x: 1062, startPoint y: 368, endPoint x: 1020, endPoint y: 381, distance: 44.0
click at [1020, 381] on div "© Mapbox © OpenStreetMap Improve this map" at bounding box center [766, 319] width 1533 height 577
drag, startPoint x: 784, startPoint y: 418, endPoint x: 663, endPoint y: 403, distance: 121.9
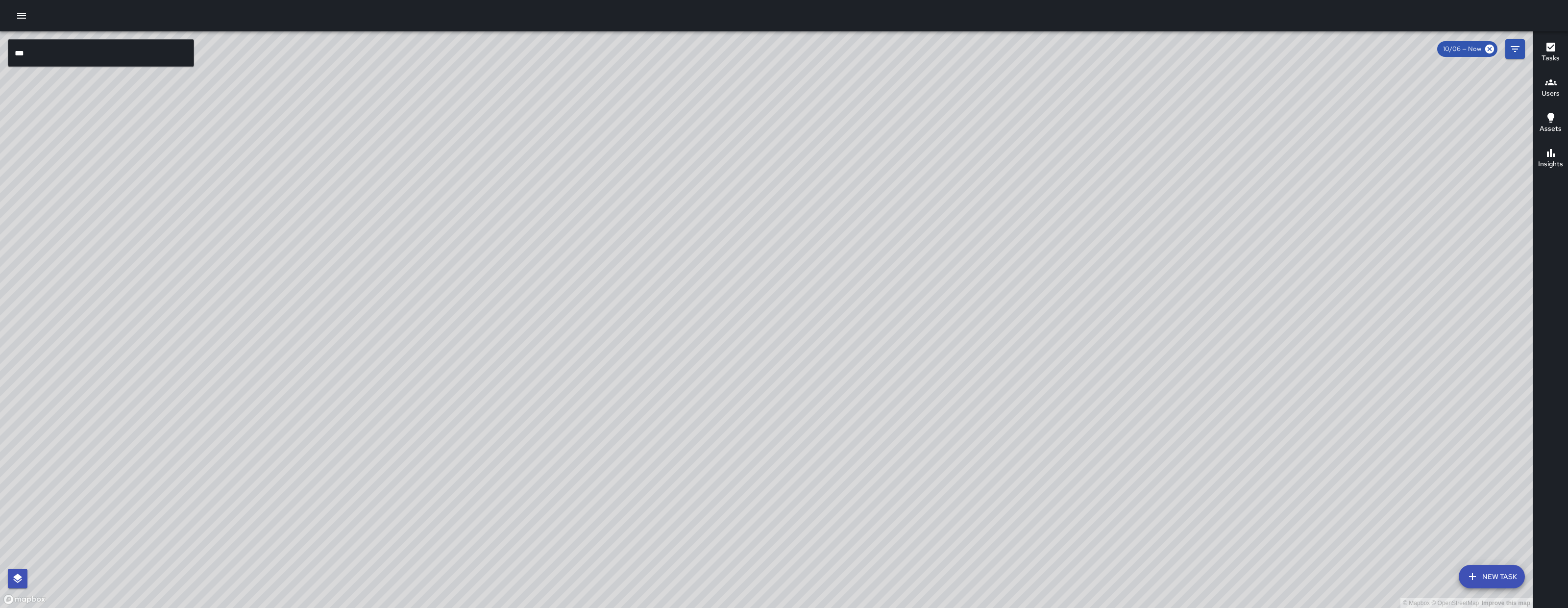
click at [662, 406] on div "© Mapbox © OpenStreetMap Improve this map" at bounding box center [766, 319] width 1533 height 577
drag, startPoint x: 659, startPoint y: 502, endPoint x: 727, endPoint y: 448, distance: 86.8
click at [727, 448] on div "© Mapbox © OpenStreetMap Improve this map" at bounding box center [766, 319] width 1533 height 577
click at [505, 330] on div "© Mapbox © OpenStreetMap Improve this map" at bounding box center [766, 319] width 1533 height 577
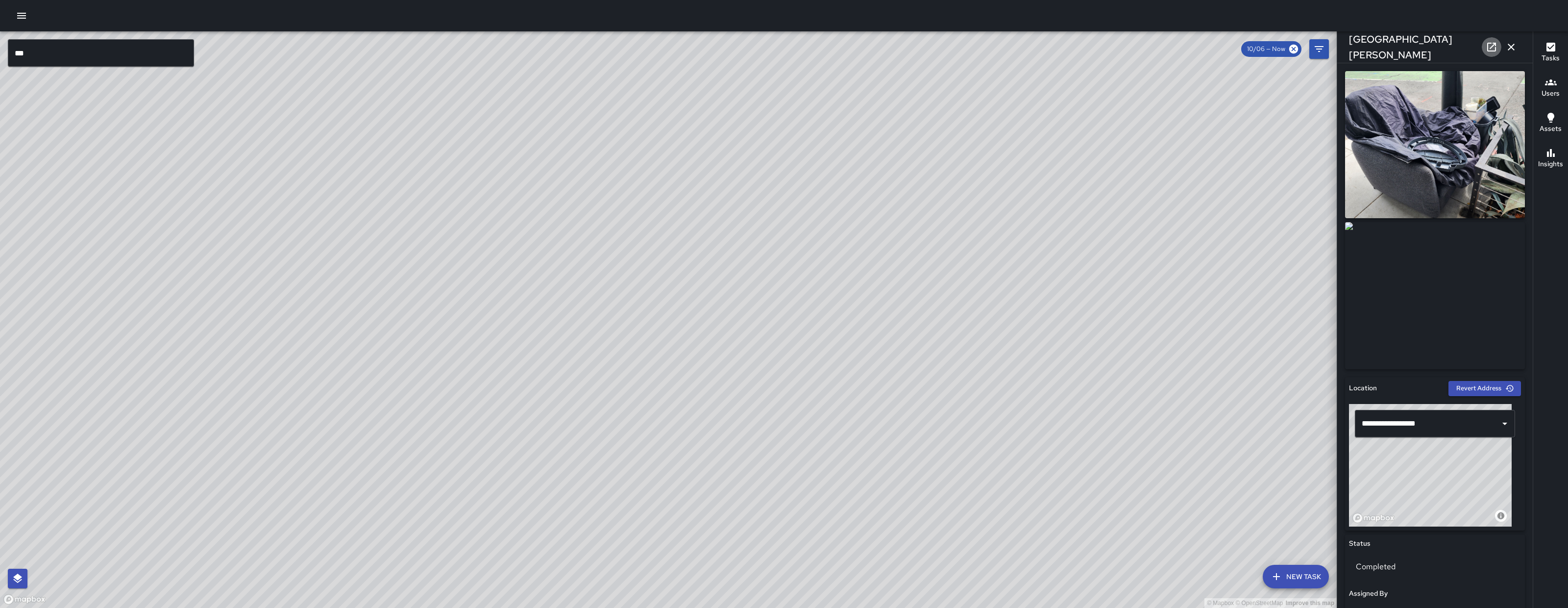
click at [1488, 48] on icon at bounding box center [1492, 48] width 9 height 9
drag, startPoint x: 1129, startPoint y: 224, endPoint x: 787, endPoint y: 357, distance: 367.0
click at [793, 359] on div "© Mapbox © OpenStreetMap Improve this map" at bounding box center [668, 319] width 1337 height 577
click at [1513, 49] on icon "button" at bounding box center [1511, 47] width 6 height 6
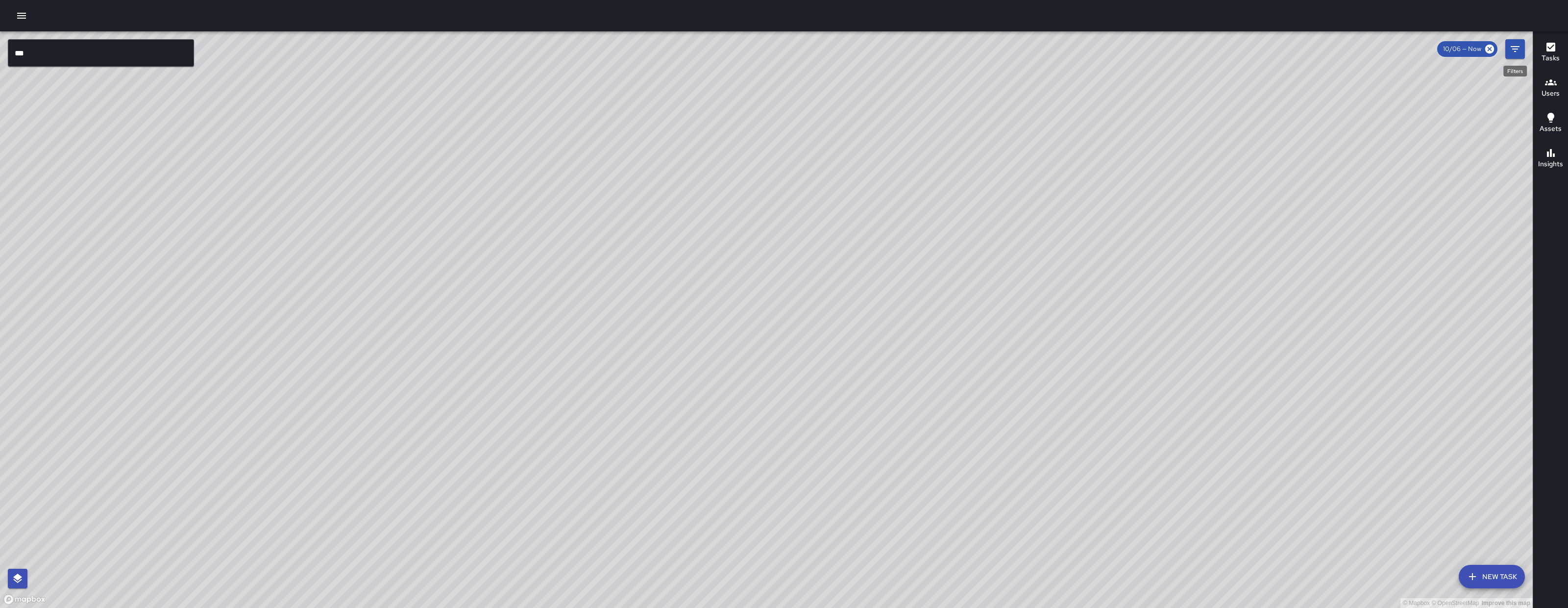
click at [1513, 50] on icon "Filters" at bounding box center [1515, 49] width 12 height 12
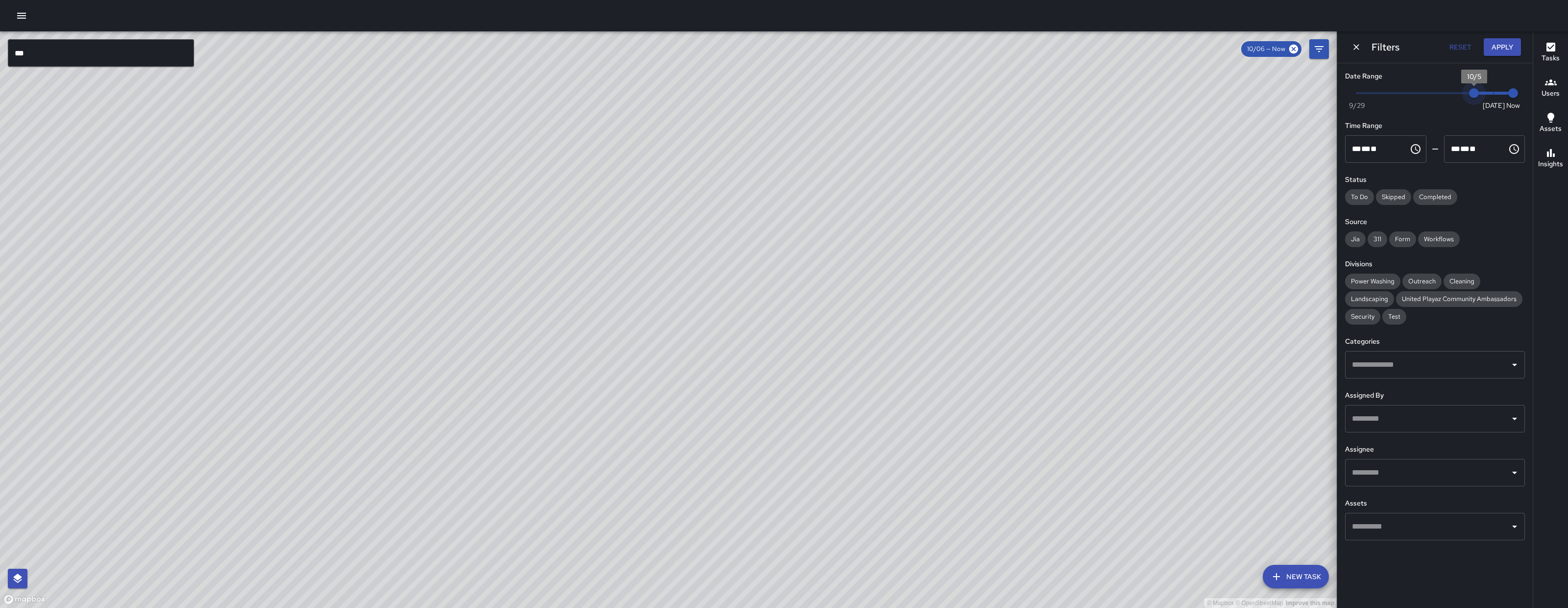
drag, startPoint x: 1488, startPoint y: 87, endPoint x: 1474, endPoint y: 90, distance: 14.3
click at [1474, 90] on span "10/5" at bounding box center [1474, 93] width 10 height 10
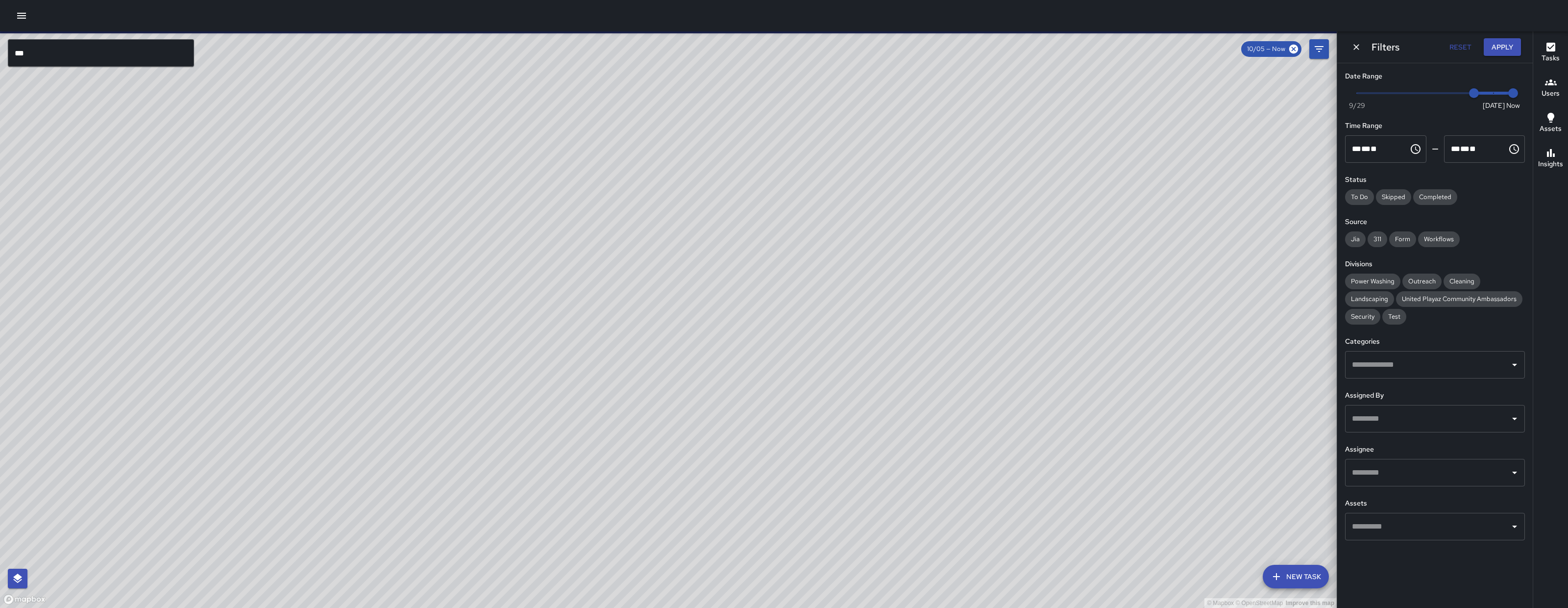
drag, startPoint x: 1017, startPoint y: 411, endPoint x: 638, endPoint y: 387, distance: 379.8
click at [640, 399] on div "© Mapbox © OpenStreetMap Improve this map" at bounding box center [668, 319] width 1337 height 577
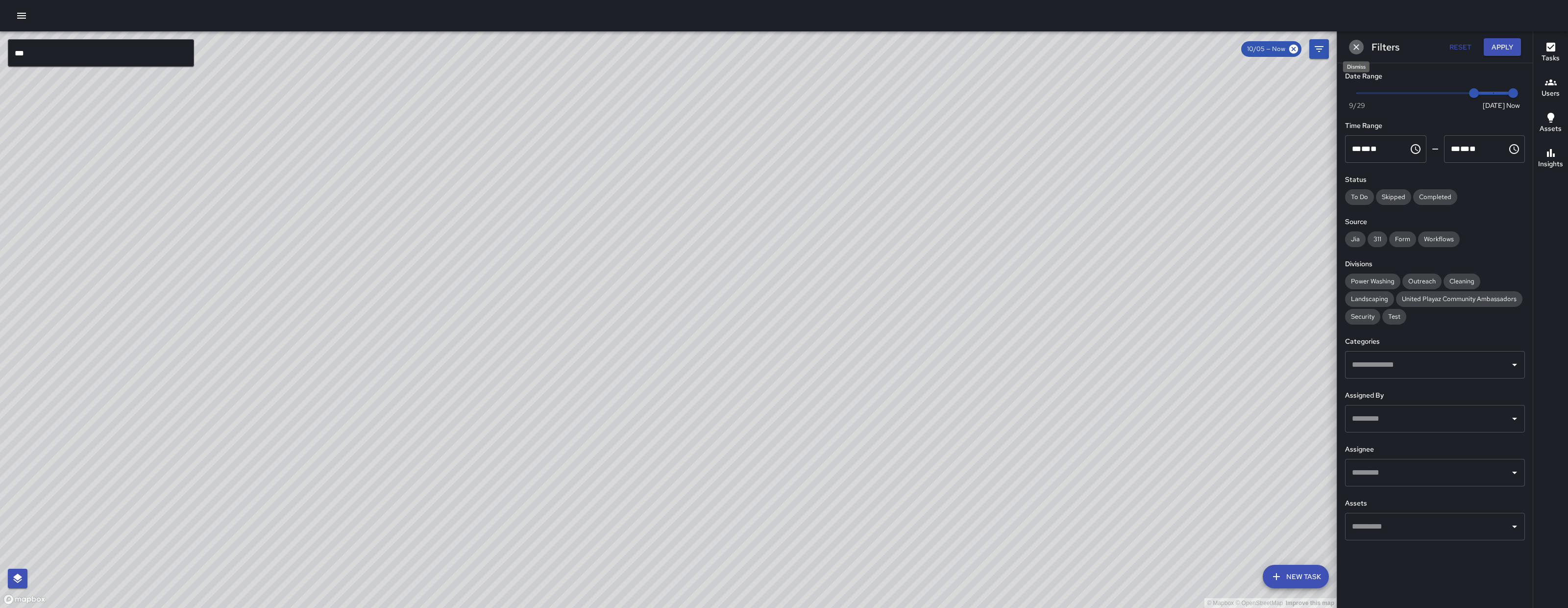
click at [1350, 50] on button "Dismiss" at bounding box center [1356, 47] width 15 height 15
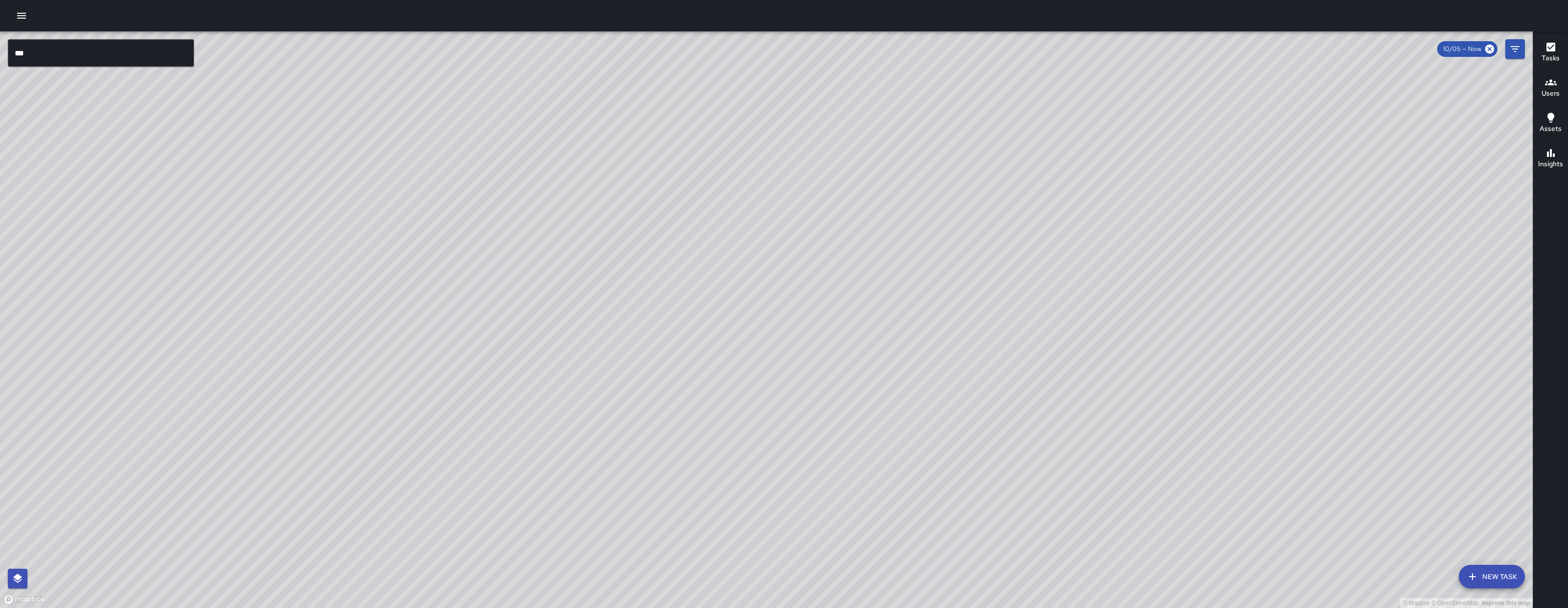
drag, startPoint x: 813, startPoint y: 236, endPoint x: 595, endPoint y: 237, distance: 218.0
click at [596, 238] on div "© Mapbox © OpenStreetMap Improve this map" at bounding box center [766, 319] width 1533 height 577
drag, startPoint x: 1065, startPoint y: 306, endPoint x: 911, endPoint y: 189, distance: 193.4
click at [911, 189] on div "© Mapbox © OpenStreetMap Improve this map" at bounding box center [766, 319] width 1533 height 577
drag, startPoint x: 991, startPoint y: 236, endPoint x: 1050, endPoint y: 251, distance: 60.9
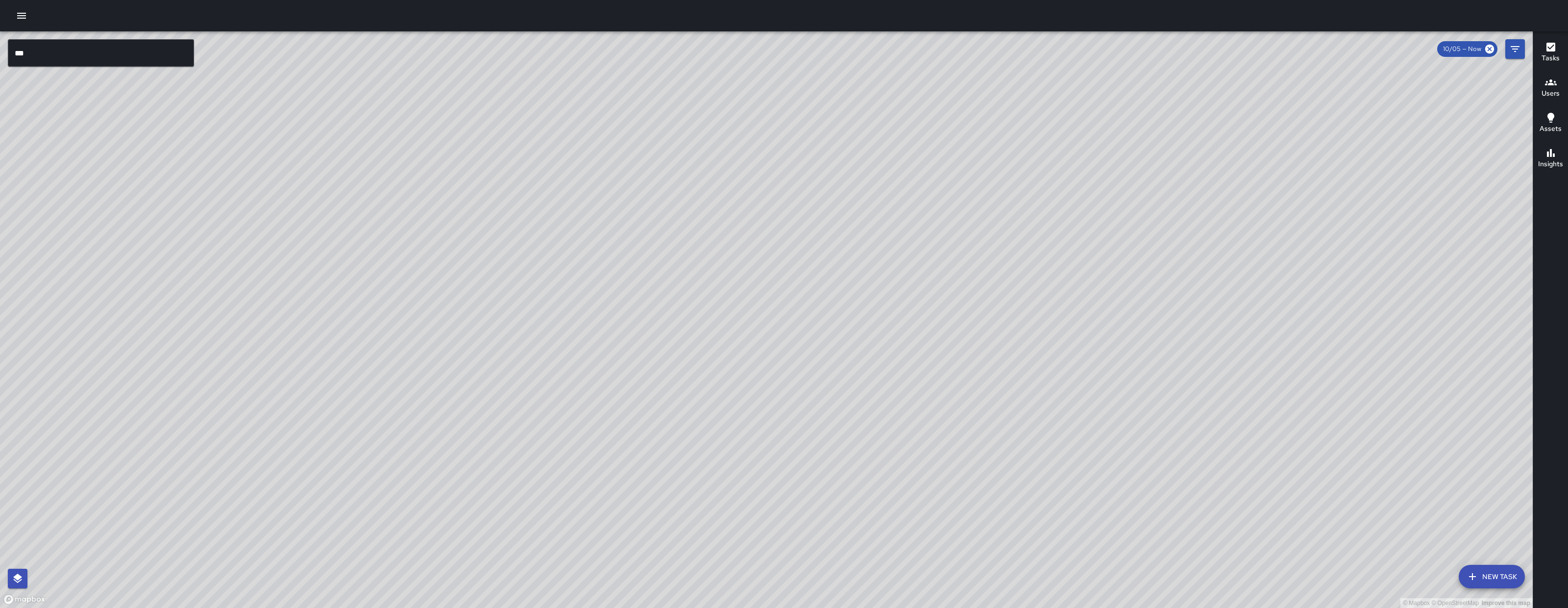
click at [1050, 251] on div "© Mapbox © OpenStreetMap Improve this map" at bounding box center [766, 319] width 1533 height 577
drag, startPoint x: 1062, startPoint y: 261, endPoint x: 1068, endPoint y: 266, distance: 7.8
click at [1068, 266] on div "© Mapbox © OpenStreetMap Improve this map" at bounding box center [766, 319] width 1533 height 577
click at [946, 392] on div "© Mapbox © OpenStreetMap Improve this map JG Jason Gregg Ambassador Tasks 20 / …" at bounding box center [766, 319] width 1533 height 577
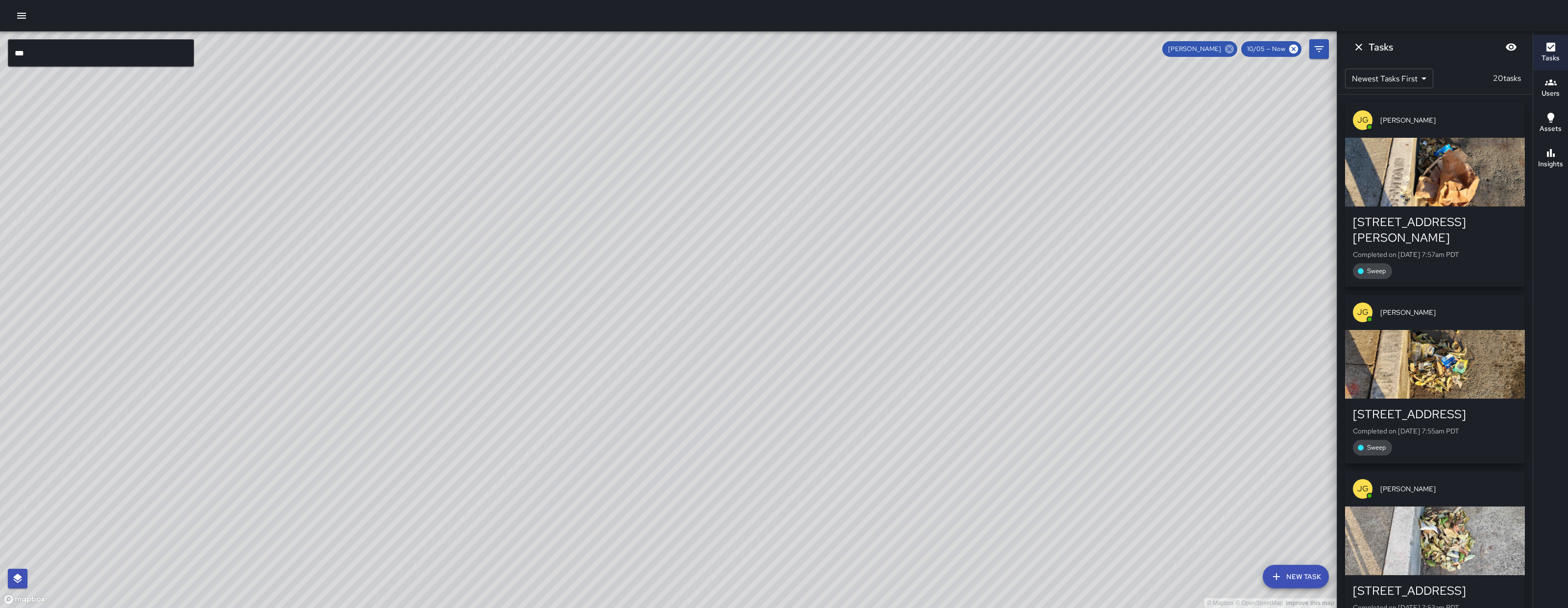
click at [1231, 50] on icon at bounding box center [1230, 50] width 9 height 9
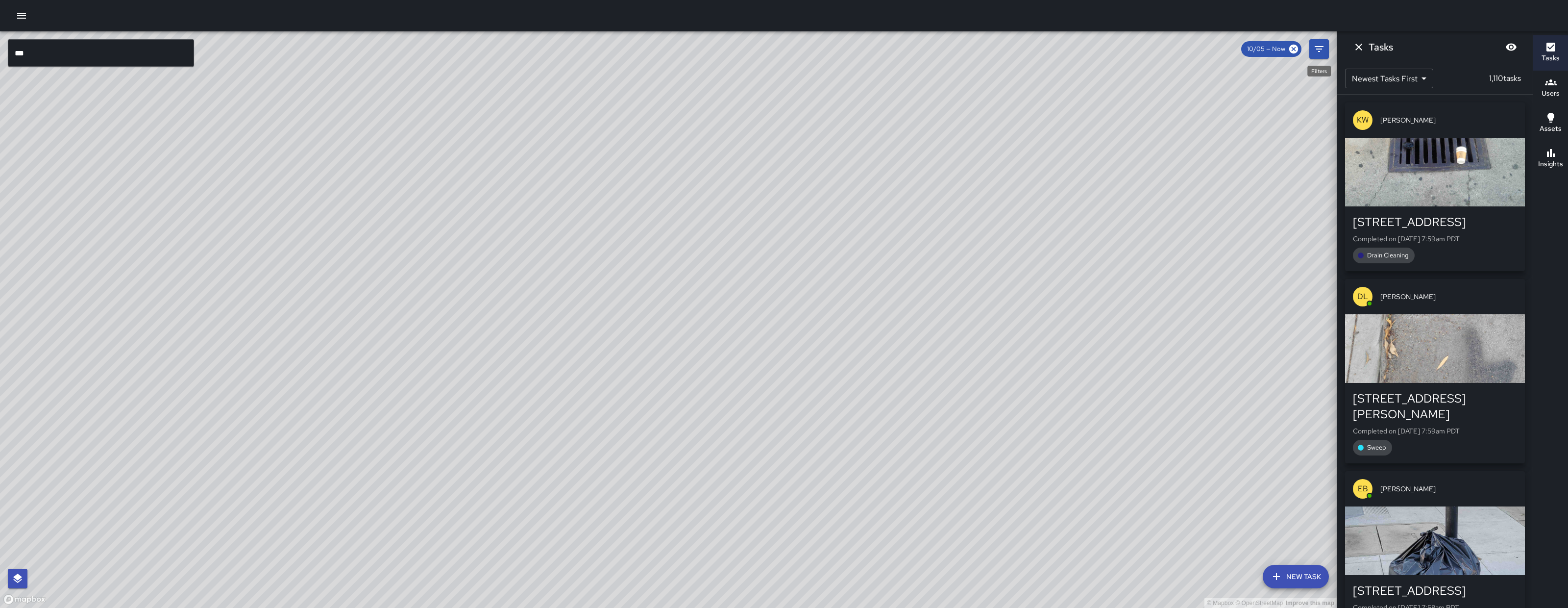
click at [1319, 50] on icon "Filters" at bounding box center [1319, 49] width 12 height 12
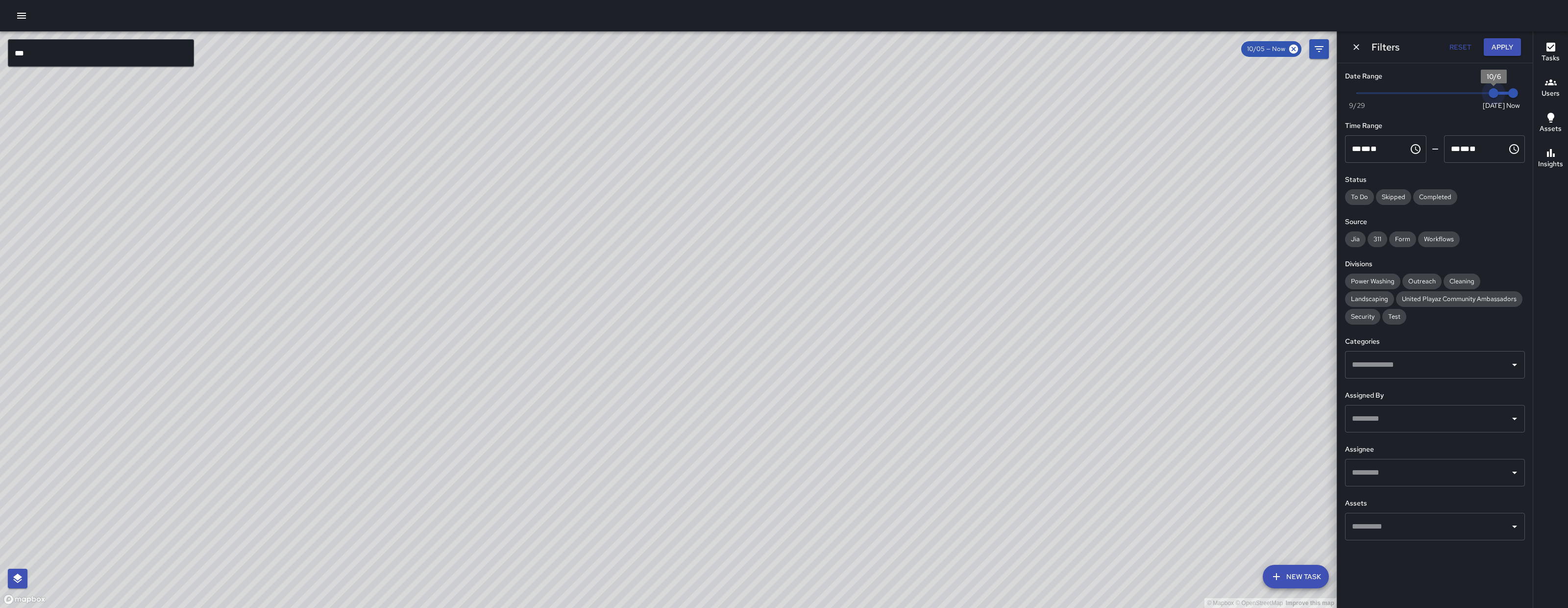
drag, startPoint x: 1482, startPoint y: 93, endPoint x: 1511, endPoint y: 95, distance: 29.1
click at [1511, 95] on span "Now Today 9/29 10/6 7:59 am" at bounding box center [1435, 94] width 157 height 15
click at [1509, 55] on button "Apply" at bounding box center [1502, 48] width 38 height 18
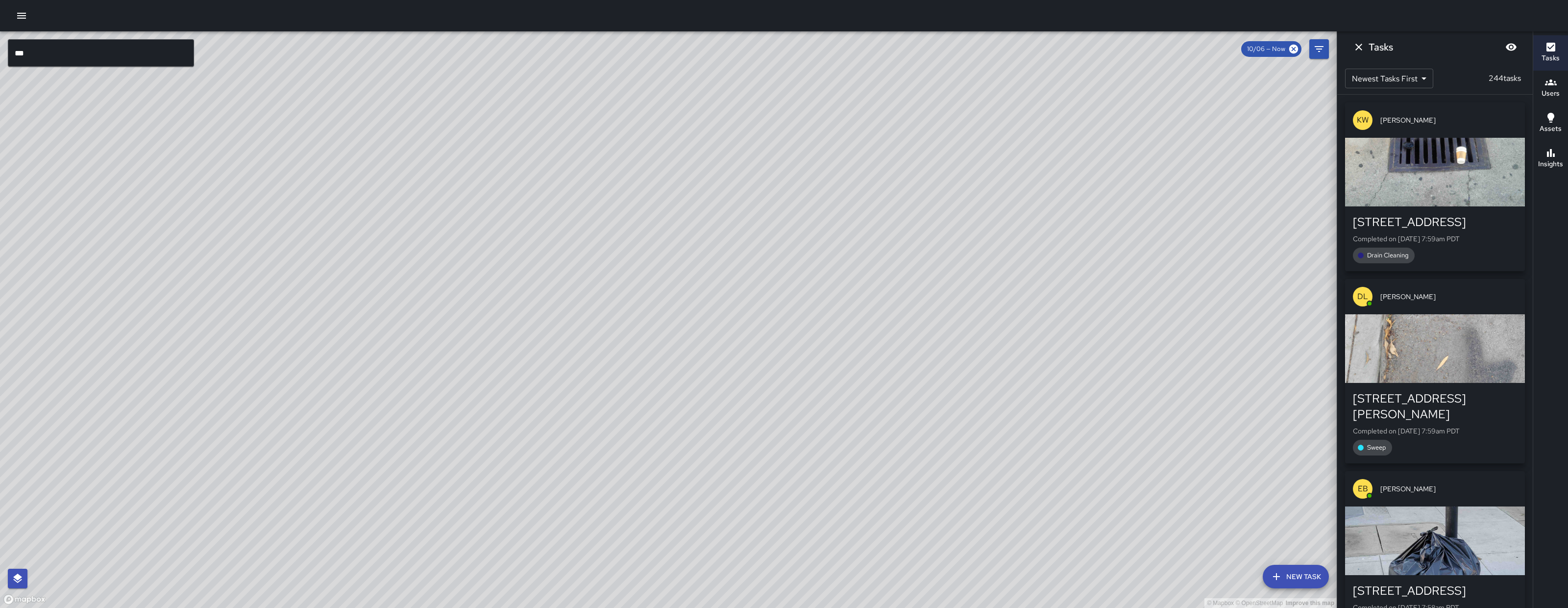
click at [1362, 44] on icon "Dismiss" at bounding box center [1359, 47] width 12 height 12
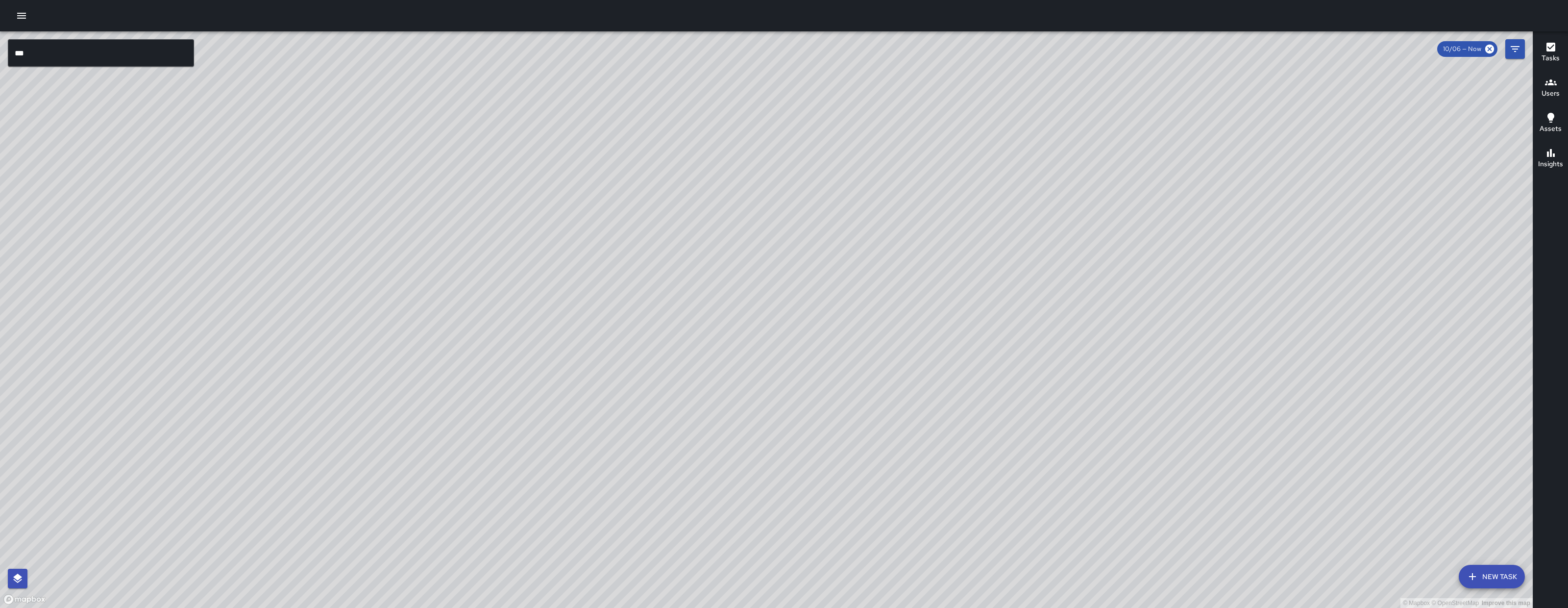
click at [1000, 379] on div "© Mapbox © OpenStreetMap Improve this map JG Jason Gregg Ambassador Tasks 20 / …" at bounding box center [766, 319] width 1533 height 577
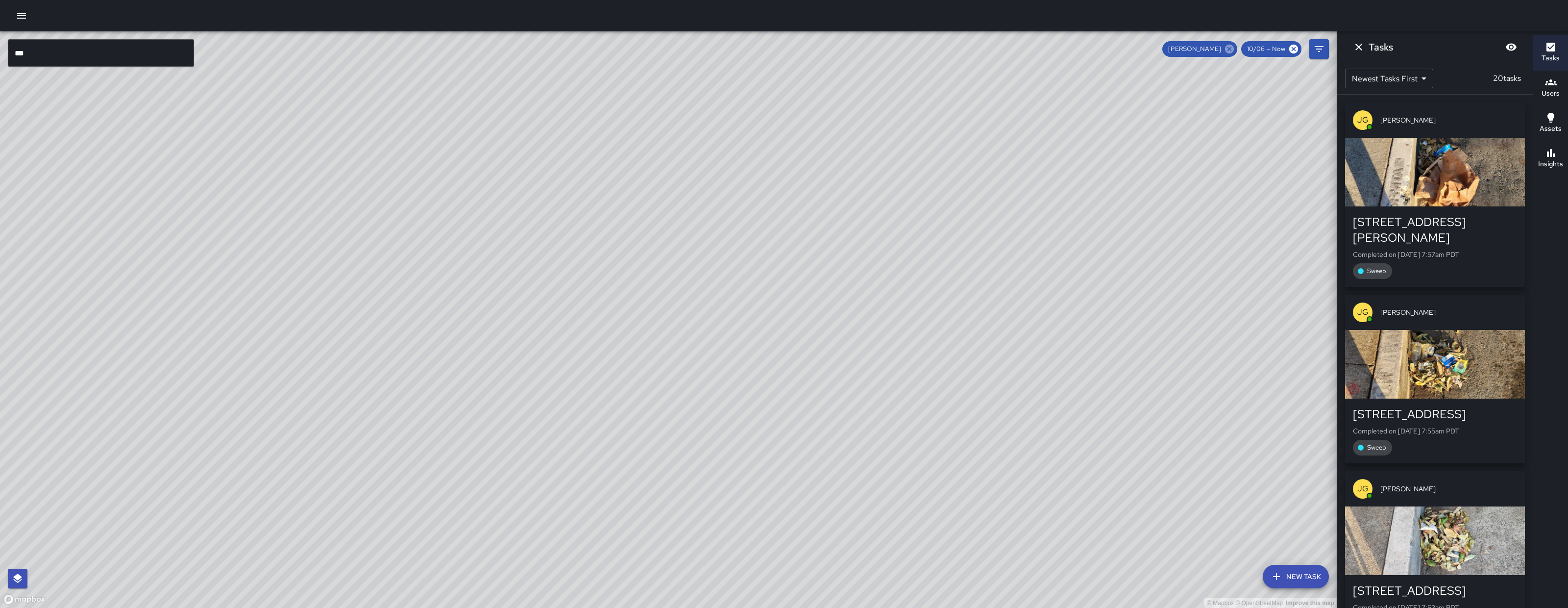
click at [1233, 49] on icon at bounding box center [1230, 50] width 9 height 9
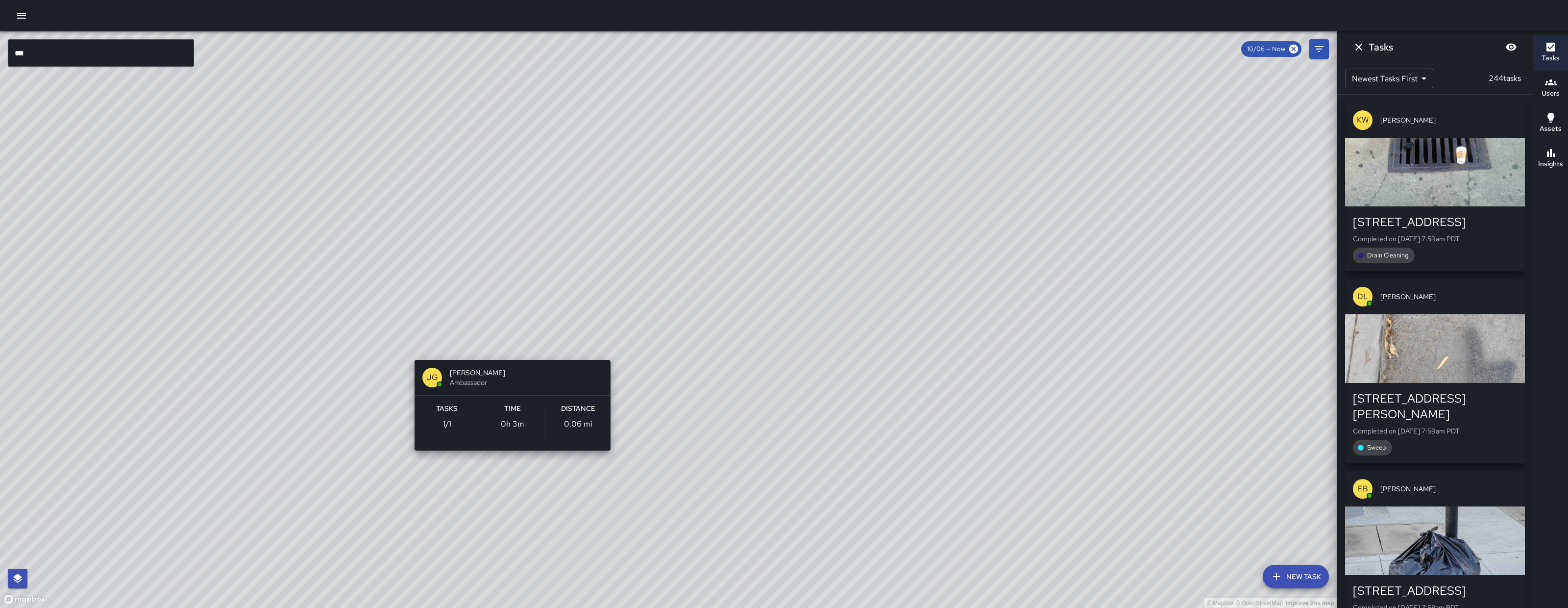
click at [505, 348] on div "© Mapbox © OpenStreetMap Improve this map JG Jermaine Gray Ambassador Tasks 1 /…" at bounding box center [668, 319] width 1337 height 577
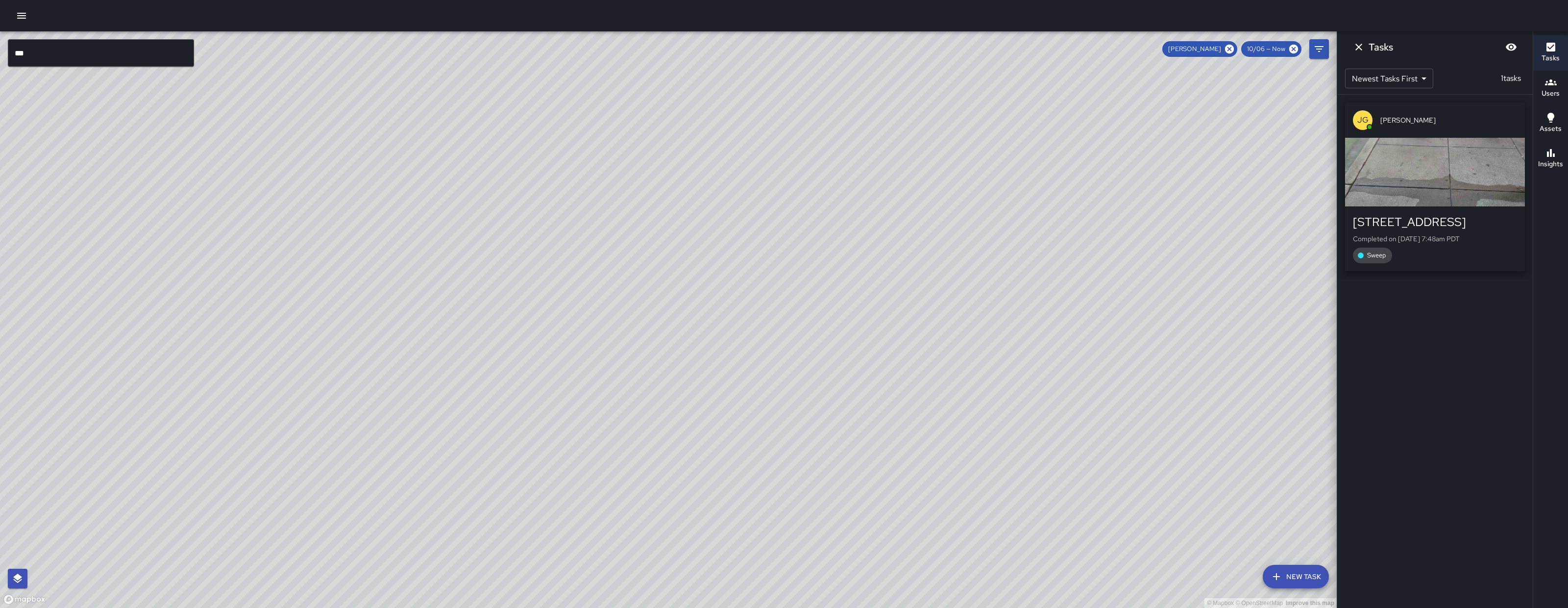
click at [1363, 47] on icon "Dismiss" at bounding box center [1359, 47] width 12 height 12
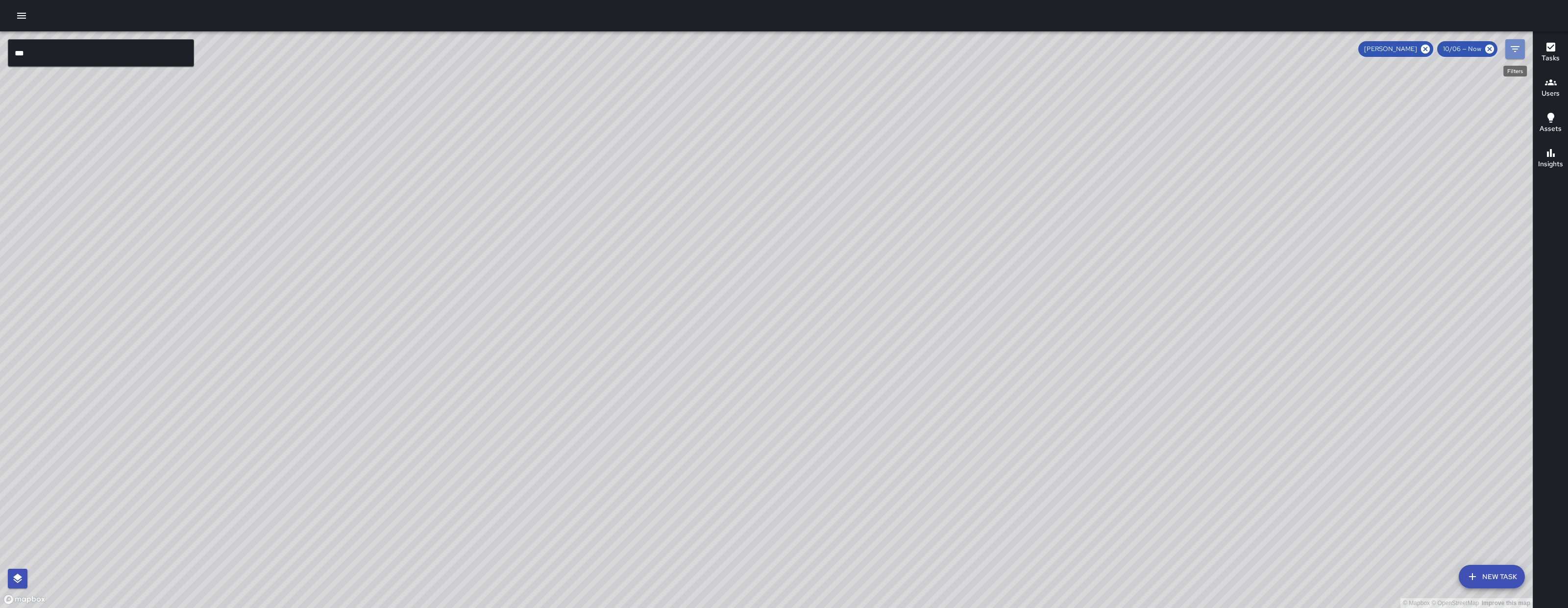
click at [1509, 50] on icon "Filters" at bounding box center [1515, 49] width 12 height 12
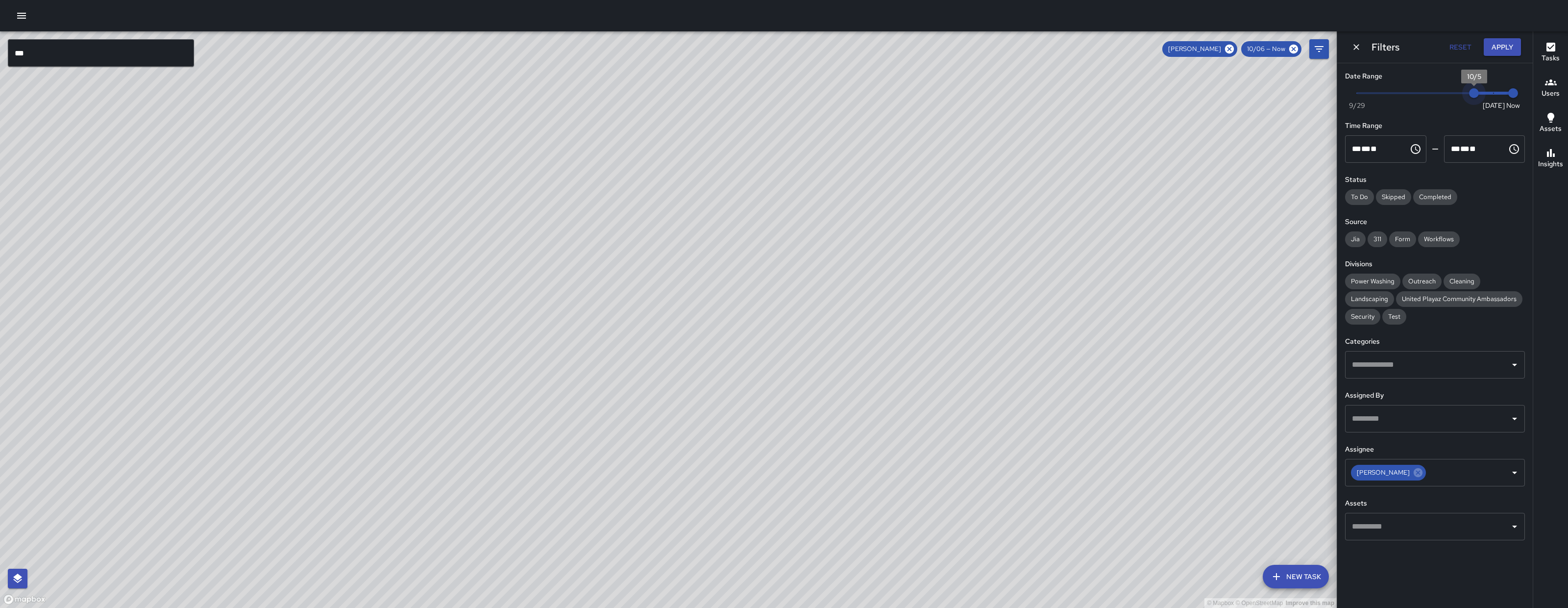
drag, startPoint x: 1487, startPoint y: 92, endPoint x: 1475, endPoint y: 95, distance: 12.4
click at [1475, 95] on span "10/5" at bounding box center [1474, 93] width 10 height 10
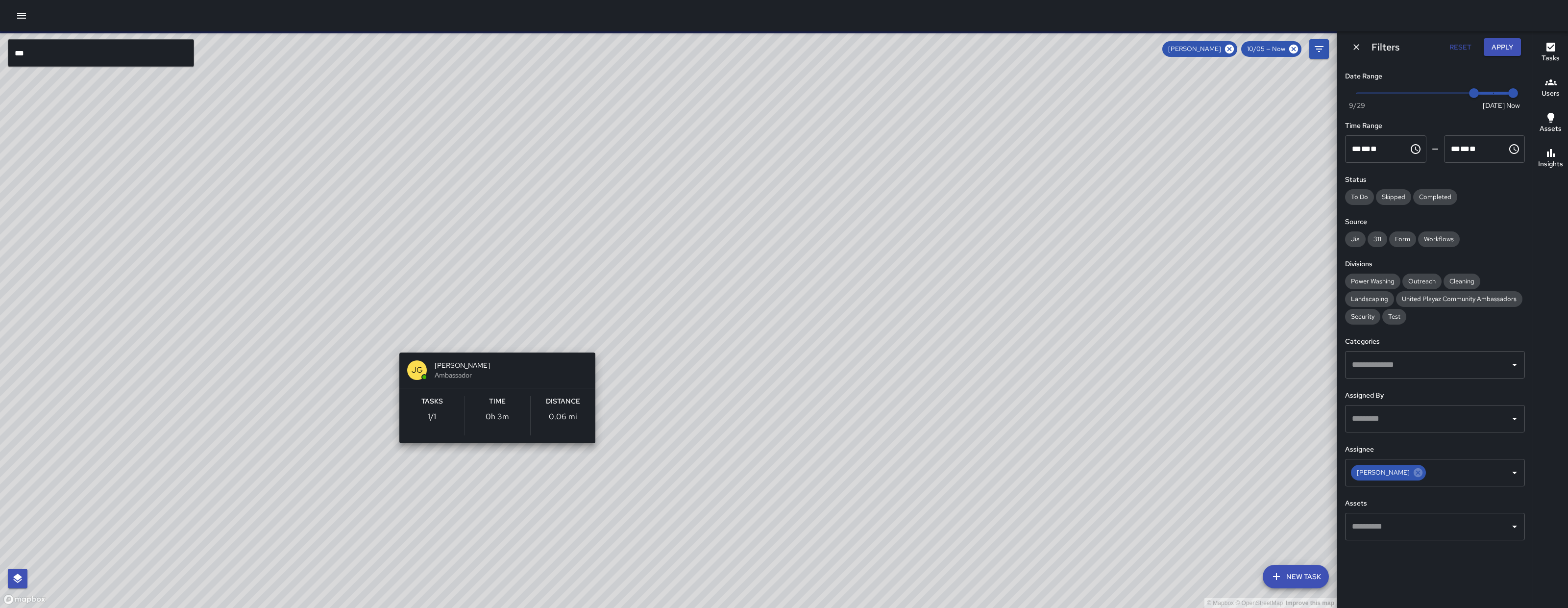
click at [491, 337] on div "© Mapbox © OpenStreetMap Improve this map JG Jermaine Gray Ambassador Tasks 1 /…" at bounding box center [668, 319] width 1337 height 577
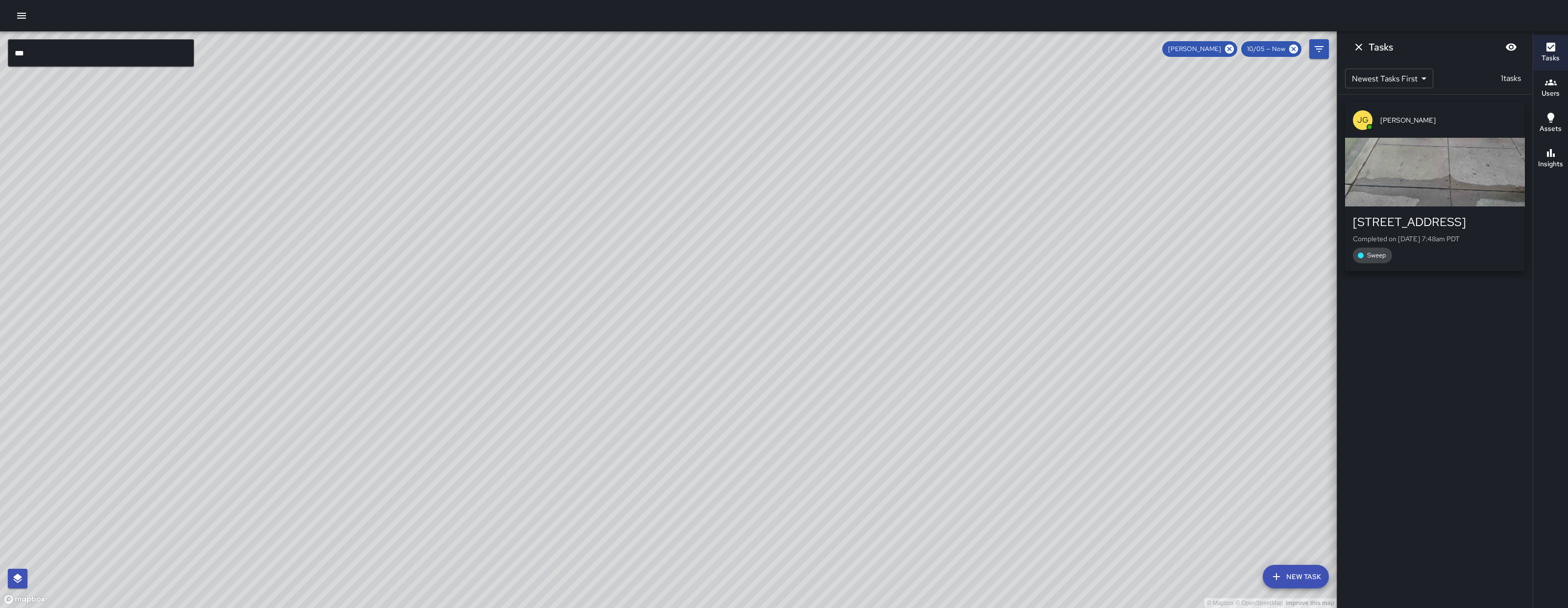
click at [1367, 48] on button "Dismiss" at bounding box center [1358, 47] width 19 height 19
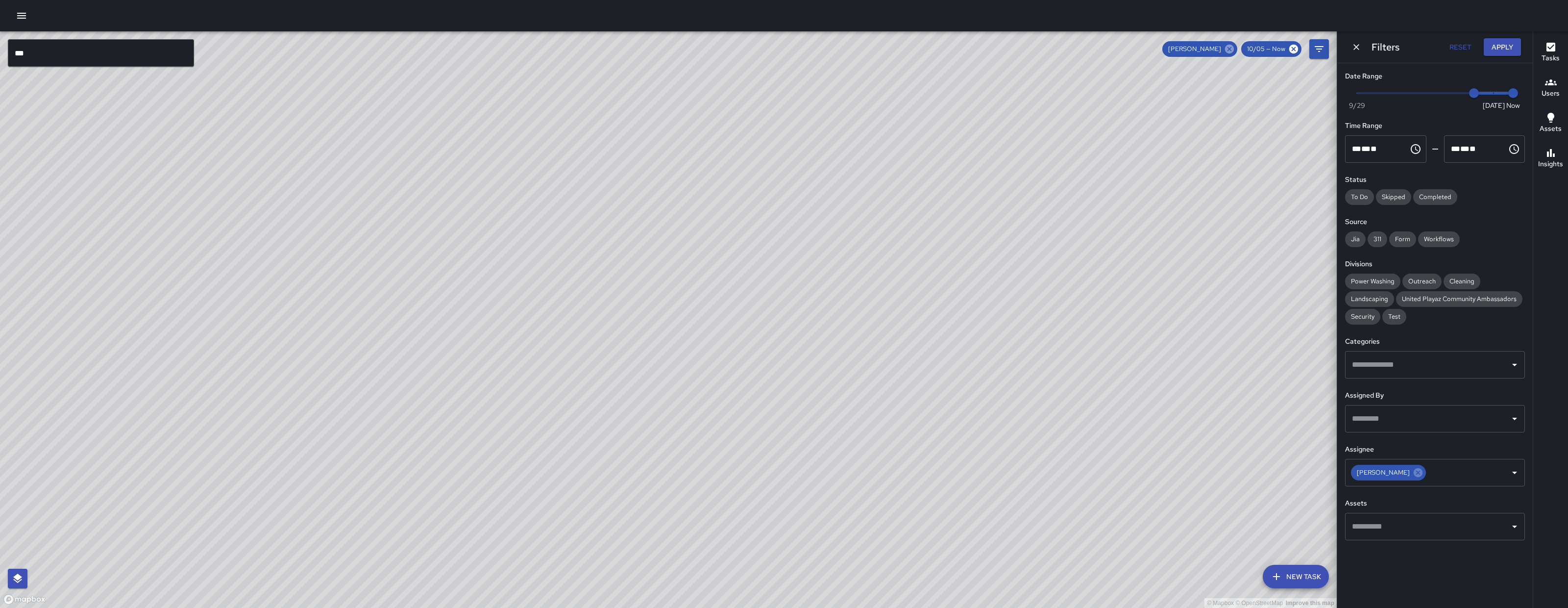
click at [1235, 50] on icon at bounding box center [1230, 50] width 11 height 11
type input "*"
drag, startPoint x: 1483, startPoint y: 98, endPoint x: 1522, endPoint y: 100, distance: 39.1
click at [1522, 100] on div "Now Today 9/29 10/5 8:01 am" at bounding box center [1435, 99] width 180 height 27
drag, startPoint x: 1497, startPoint y: 43, endPoint x: 1520, endPoint y: 42, distance: 23.0
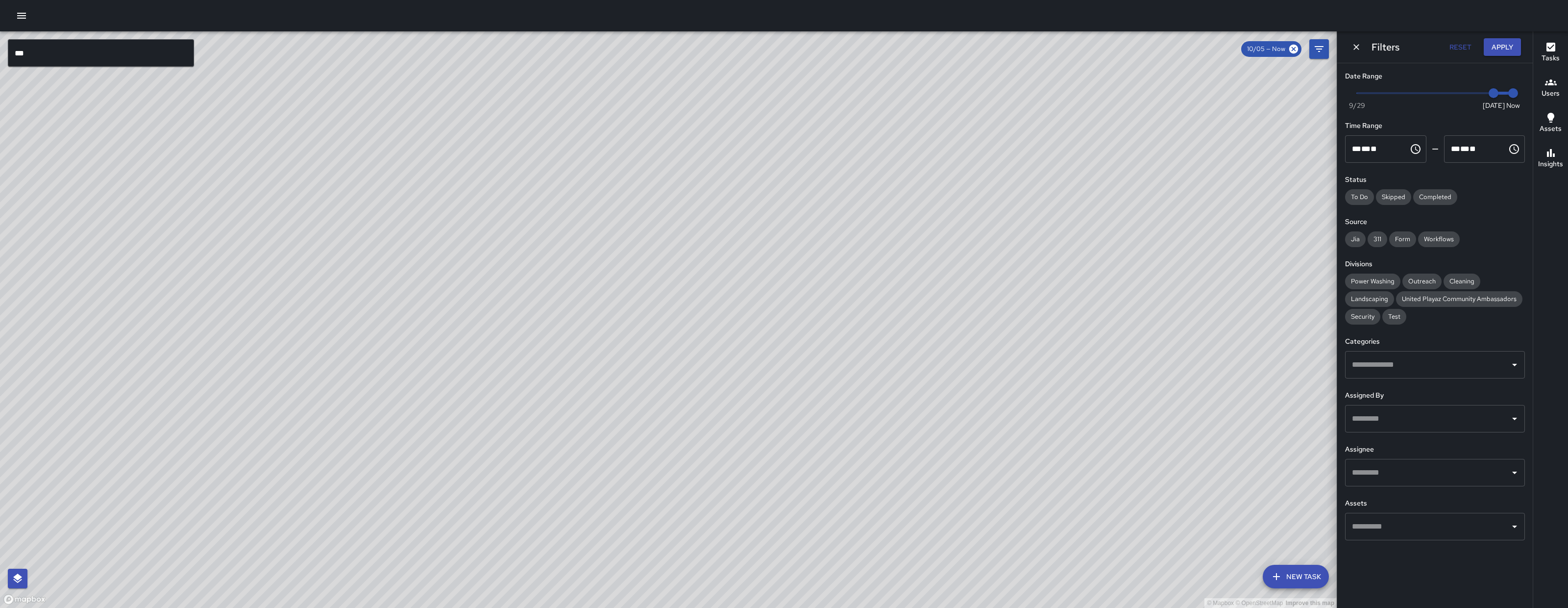
click at [1497, 43] on button "Apply" at bounding box center [1502, 48] width 38 height 18
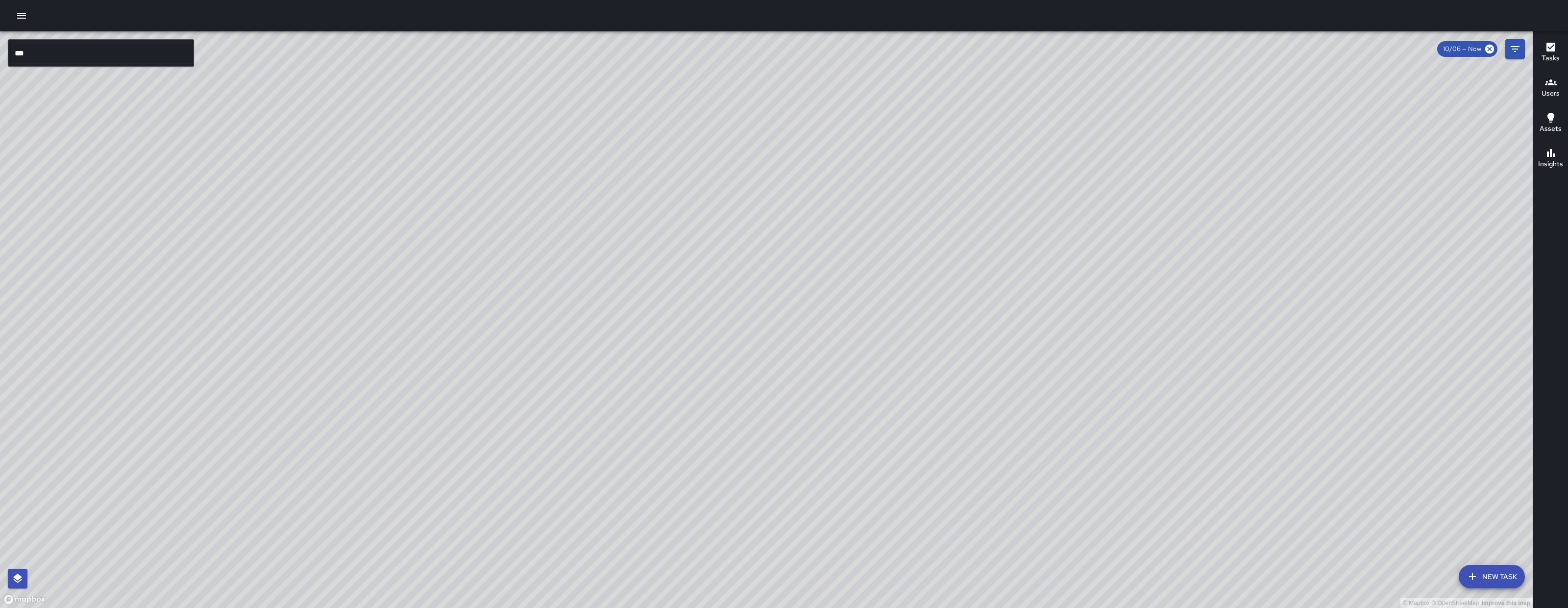
drag, startPoint x: 1087, startPoint y: 511, endPoint x: 938, endPoint y: 424, distance: 172.5
click at [938, 424] on div "© Mapbox © OpenStreetMap Improve this map" at bounding box center [766, 319] width 1533 height 577
